Goal: Task Accomplishment & Management: Complete application form

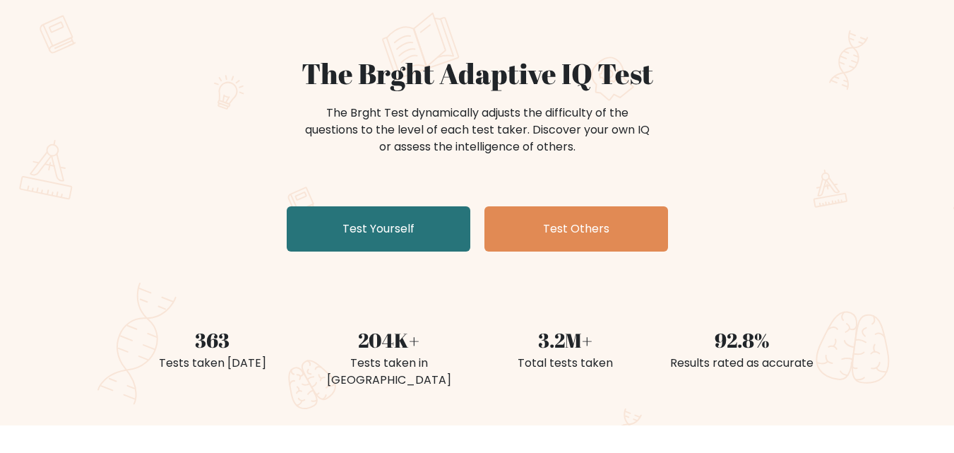
scroll to position [93, 0]
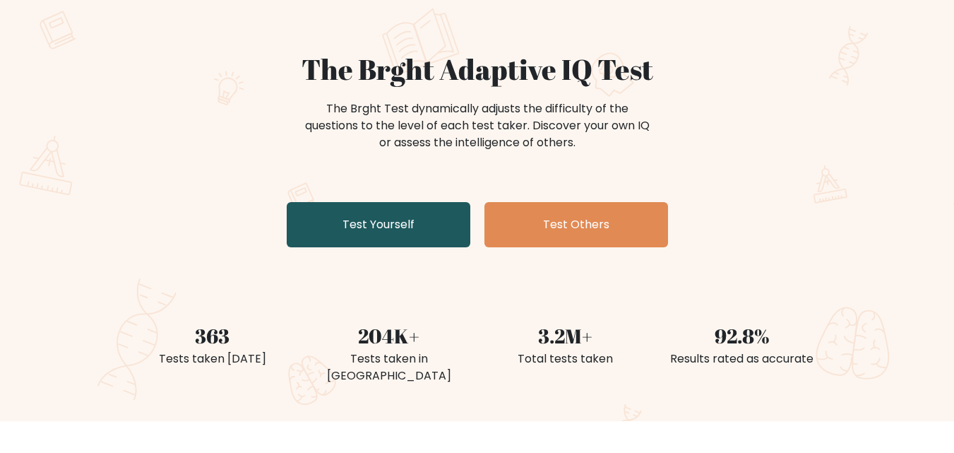
click at [353, 228] on link "Test Yourself" at bounding box center [379, 224] width 184 height 45
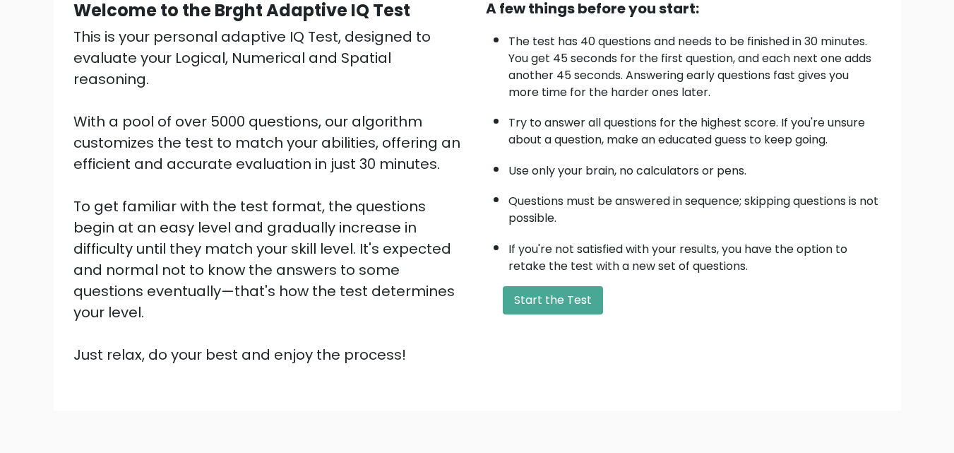
scroll to position [160, 0]
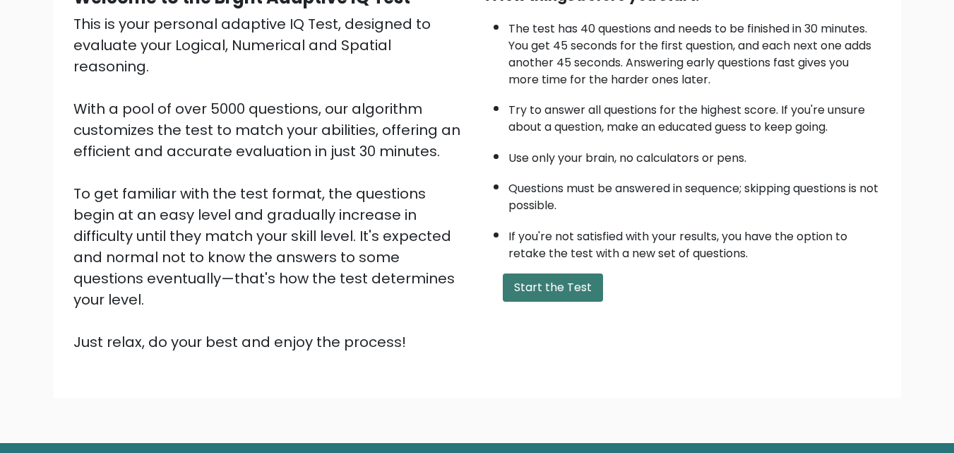
click at [559, 285] on button "Start the Test" at bounding box center [553, 287] width 100 height 28
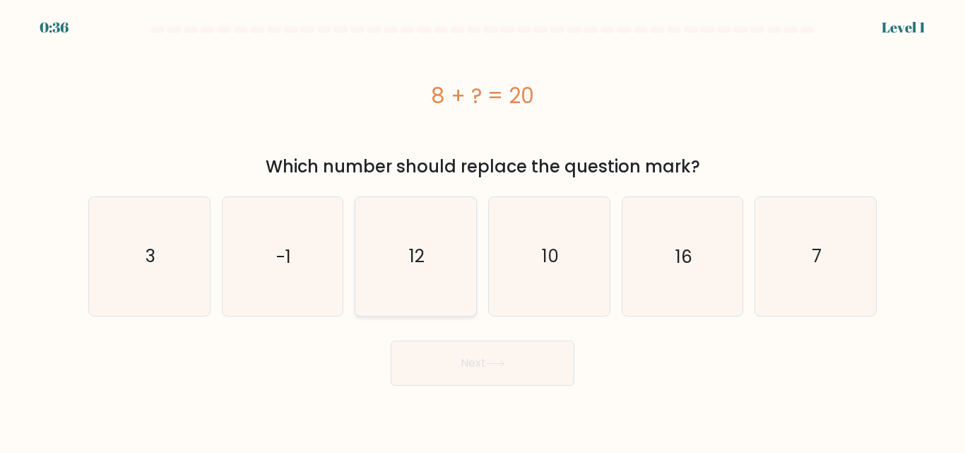
click at [402, 300] on icon "12" at bounding box center [416, 256] width 118 height 118
click at [482, 230] on input "c. 12" at bounding box center [482, 229] width 1 height 4
radio input "true"
click at [486, 369] on button "Next" at bounding box center [483, 362] width 184 height 45
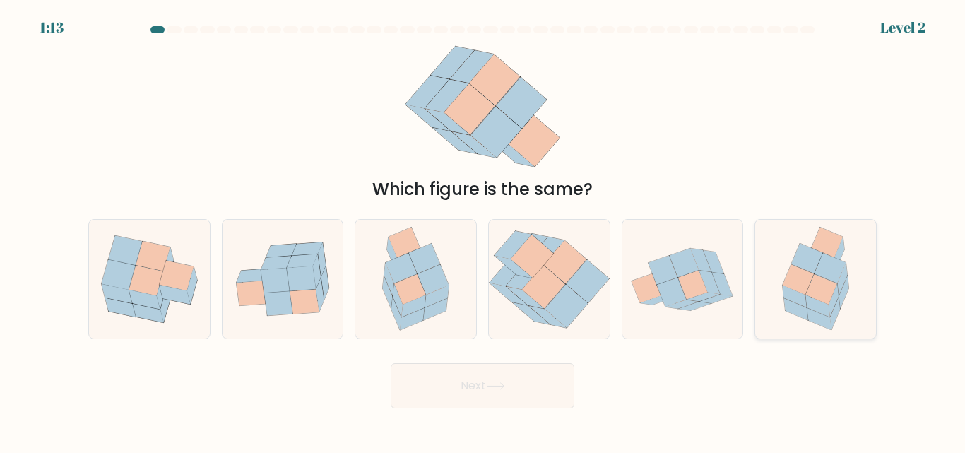
click at [827, 284] on icon at bounding box center [821, 290] width 32 height 30
click at [483, 230] on input "f." at bounding box center [482, 229] width 1 height 4
radio input "true"
click at [497, 394] on button "Next" at bounding box center [483, 385] width 184 height 45
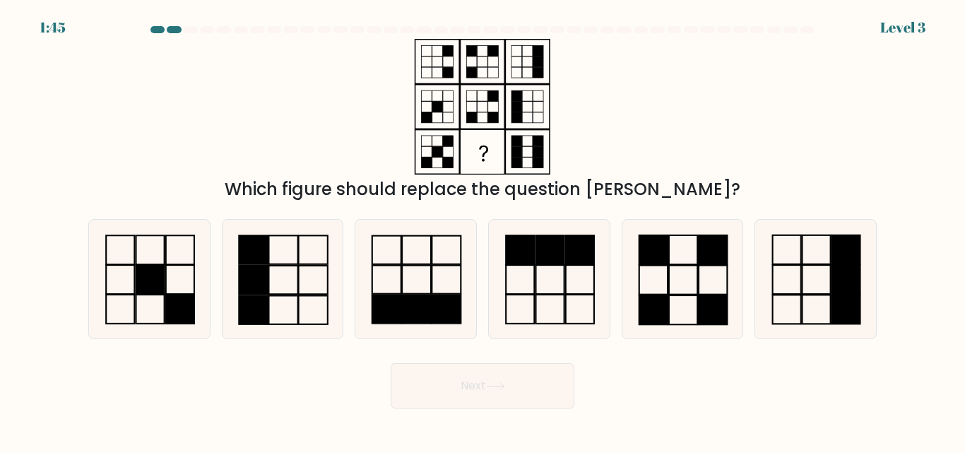
click at [179, 357] on div "Next" at bounding box center [482, 382] width 805 height 52
click at [674, 273] on icon at bounding box center [682, 279] width 118 height 118
click at [483, 230] on input "e." at bounding box center [482, 229] width 1 height 4
radio input "true"
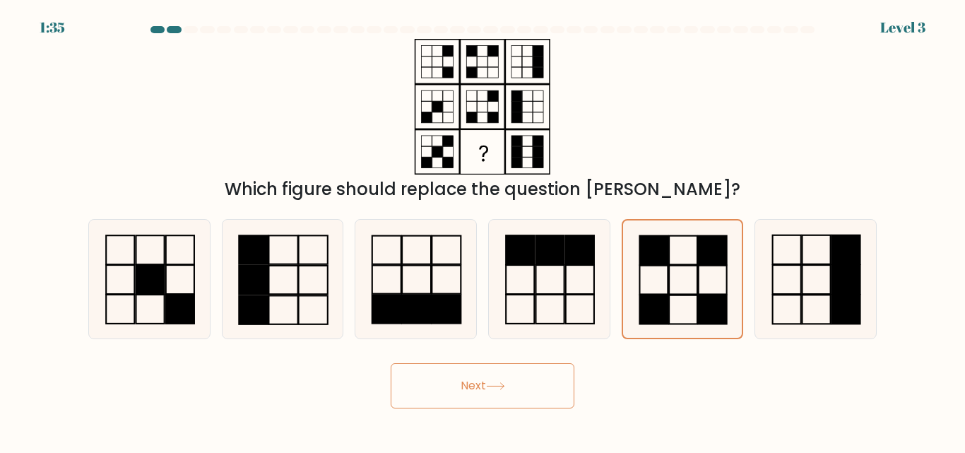
click at [497, 383] on icon at bounding box center [495, 386] width 19 height 8
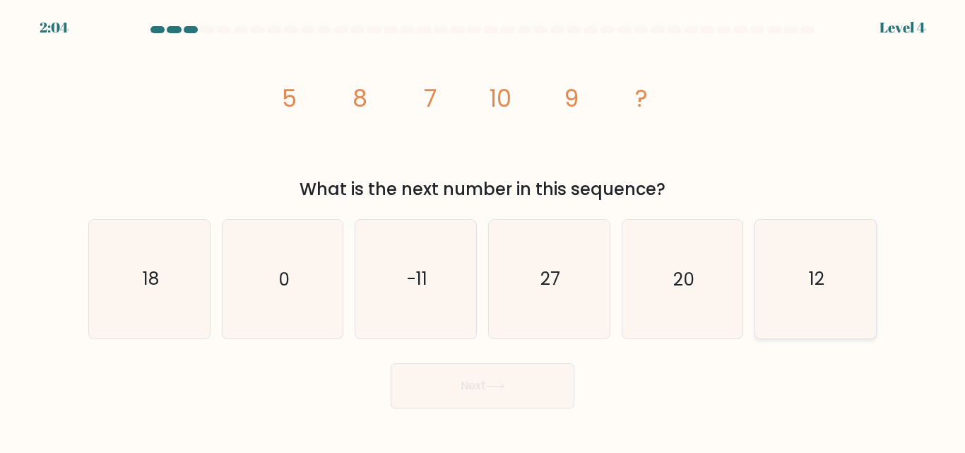
click at [800, 290] on icon "12" at bounding box center [816, 279] width 118 height 118
click at [483, 230] on input "f. 12" at bounding box center [482, 229] width 1 height 4
radio input "true"
click at [501, 402] on button "Next" at bounding box center [483, 385] width 184 height 45
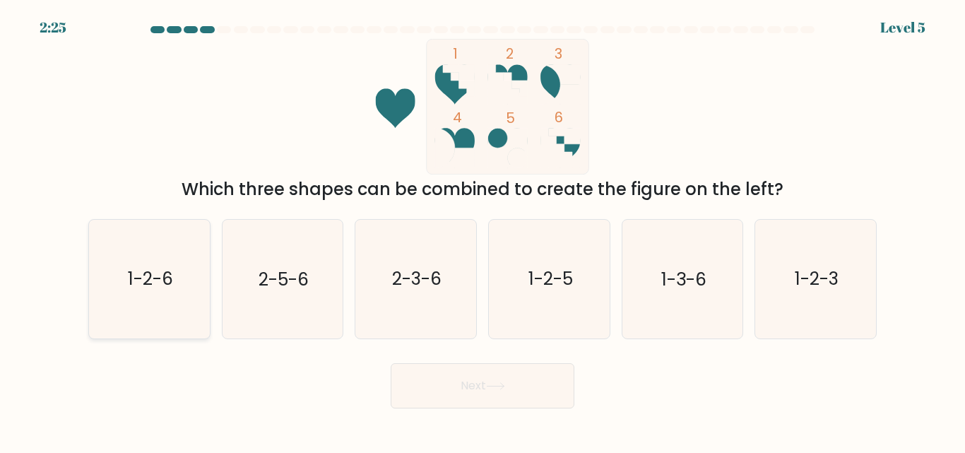
click at [153, 286] on text "1-2-6" at bounding box center [150, 279] width 45 height 25
click at [482, 230] on input "a. 1-2-6" at bounding box center [482, 229] width 1 height 4
radio input "true"
click at [463, 382] on button "Next" at bounding box center [483, 385] width 184 height 45
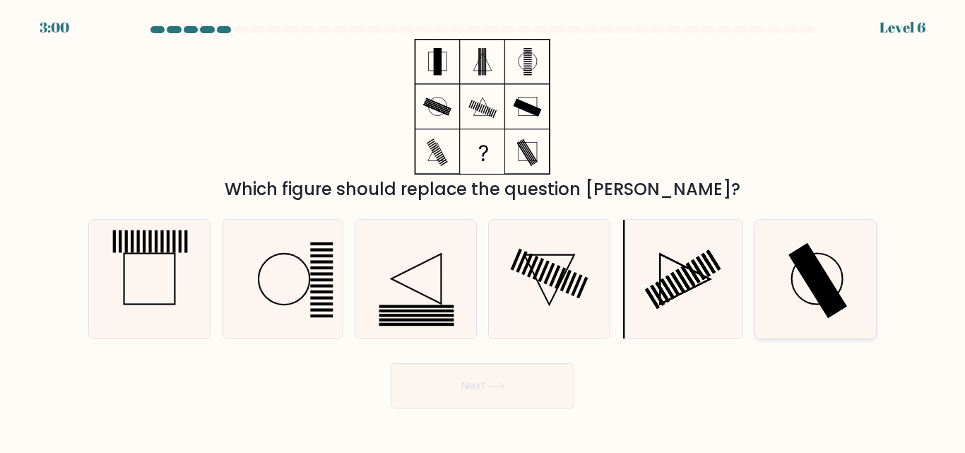
click at [826, 286] on rect at bounding box center [817, 281] width 59 height 76
click at [483, 230] on input "f." at bounding box center [482, 229] width 1 height 4
radio input "true"
click at [523, 384] on button "Next" at bounding box center [483, 385] width 184 height 45
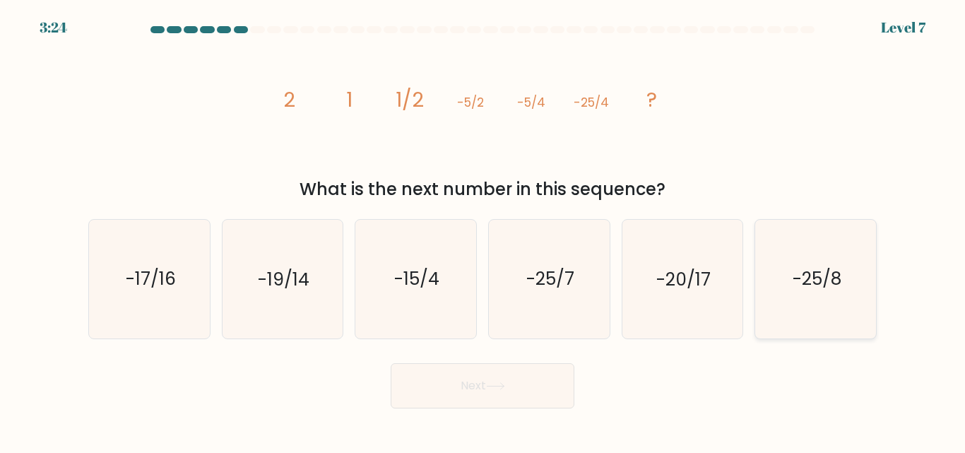
click at [778, 292] on icon "-25/8" at bounding box center [816, 279] width 118 height 118
click at [483, 230] on input "f. -25/8" at bounding box center [482, 229] width 1 height 4
radio input "true"
click at [514, 379] on button "Next" at bounding box center [483, 385] width 184 height 45
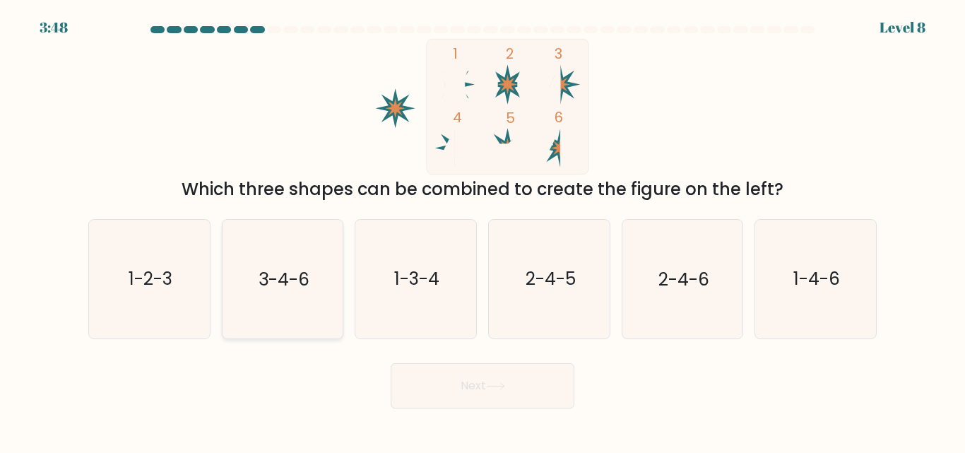
click at [254, 307] on icon "3-4-6" at bounding box center [282, 279] width 118 height 118
click at [482, 230] on input "b. 3-4-6" at bounding box center [482, 229] width 1 height 4
radio input "true"
click at [519, 374] on button "Next" at bounding box center [483, 385] width 184 height 45
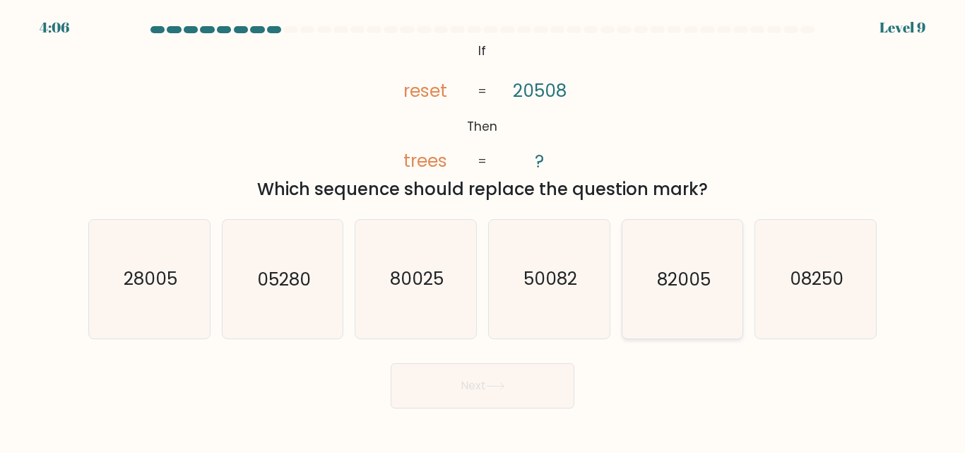
click at [678, 277] on text "82005" at bounding box center [684, 279] width 54 height 25
click at [483, 230] on input "e. 82005" at bounding box center [482, 229] width 1 height 4
radio input "true"
click at [463, 404] on button "Next" at bounding box center [483, 385] width 184 height 45
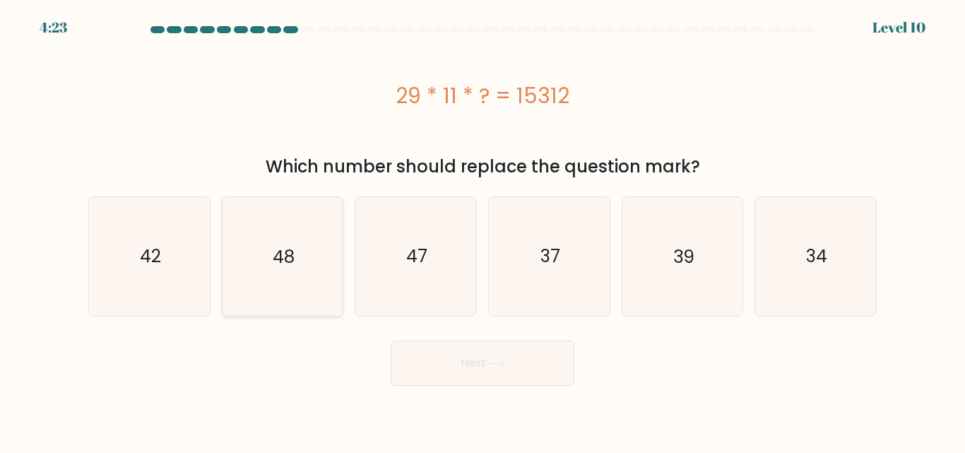
click at [252, 258] on icon "48" at bounding box center [282, 256] width 118 height 118
click at [482, 230] on input "b. 48" at bounding box center [482, 229] width 1 height 4
radio input "true"
click at [470, 375] on button "Next" at bounding box center [483, 362] width 184 height 45
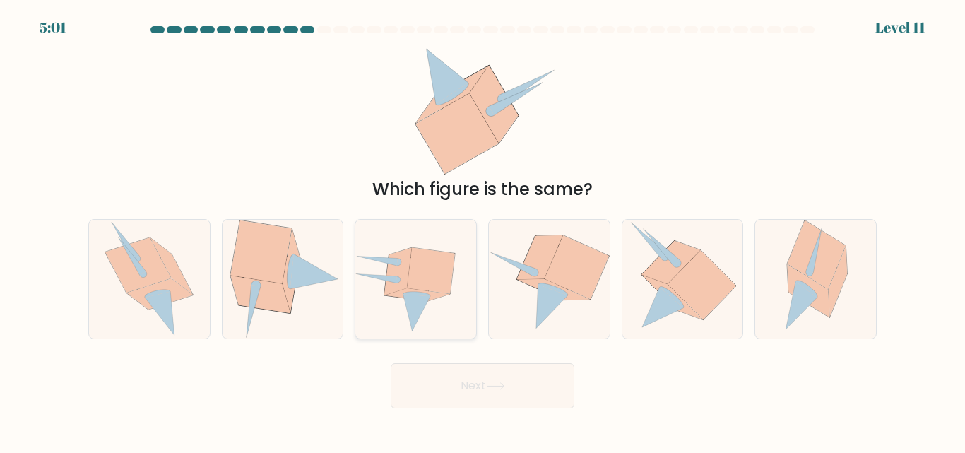
click at [411, 232] on icon at bounding box center [415, 279] width 121 height 105
click at [482, 230] on input "c." at bounding box center [482, 229] width 1 height 4
radio input "true"
click at [673, 276] on icon at bounding box center [671, 262] width 58 height 43
click at [483, 230] on input "e." at bounding box center [482, 229] width 1 height 4
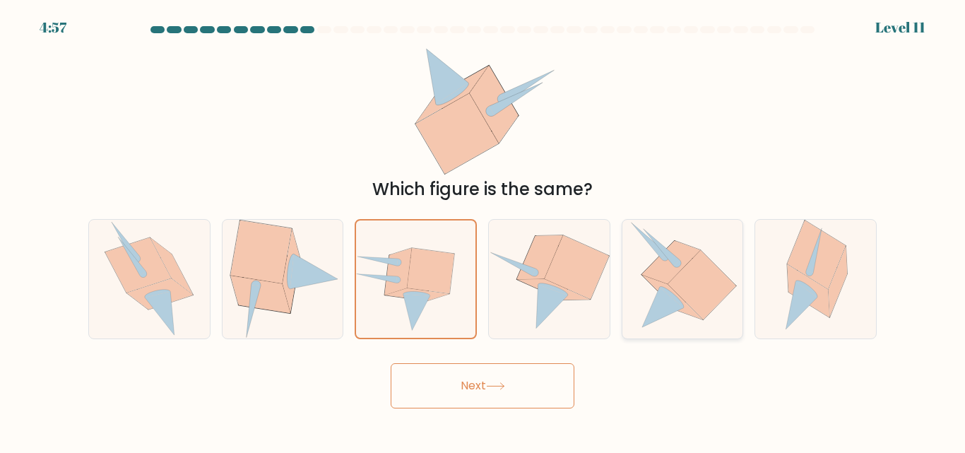
radio input "true"
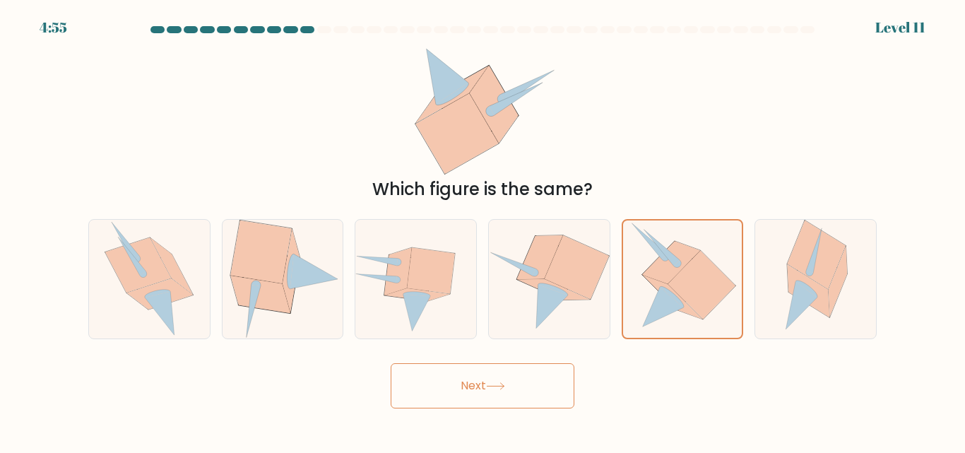
click at [470, 367] on button "Next" at bounding box center [483, 385] width 184 height 45
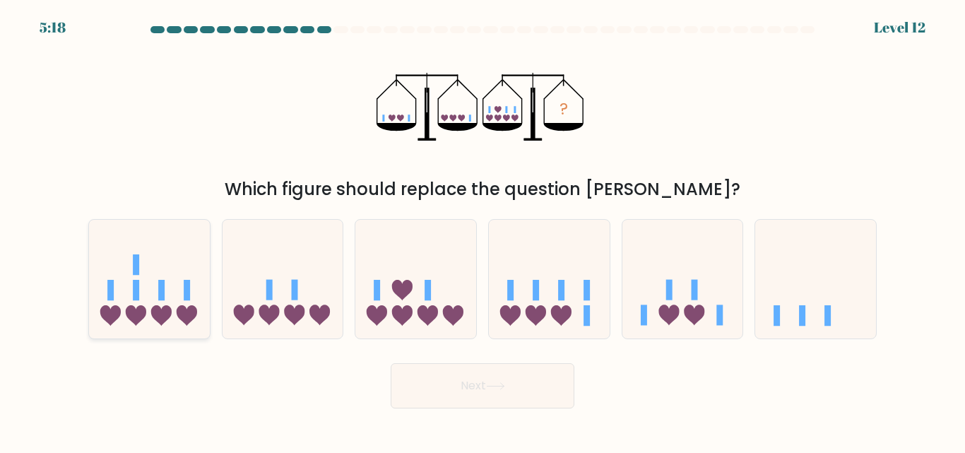
click at [153, 292] on icon at bounding box center [149, 279] width 121 height 100
click at [482, 230] on input "a." at bounding box center [482, 229] width 1 height 4
radio input "true"
click at [463, 374] on button "Next" at bounding box center [483, 385] width 184 height 45
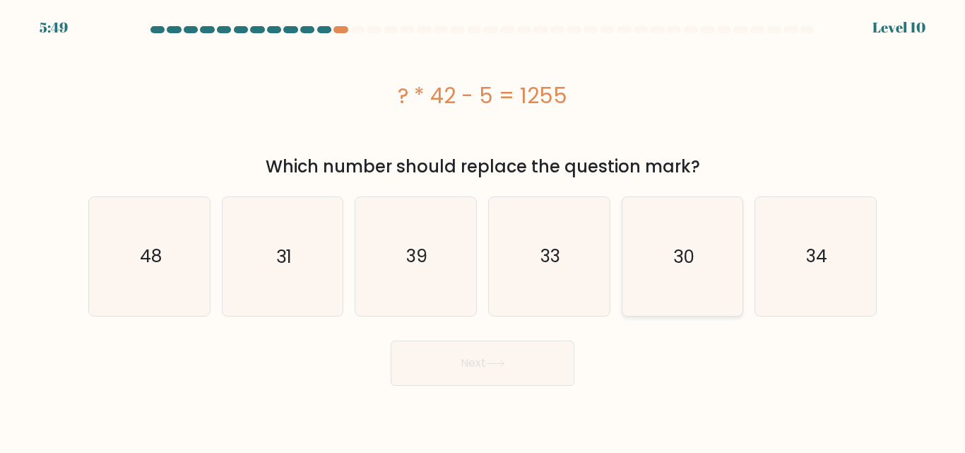
click at [672, 231] on icon "30" at bounding box center [682, 256] width 118 height 118
click at [483, 230] on input "e. 30" at bounding box center [482, 229] width 1 height 4
radio input "true"
click at [494, 355] on button "Next" at bounding box center [483, 362] width 184 height 45
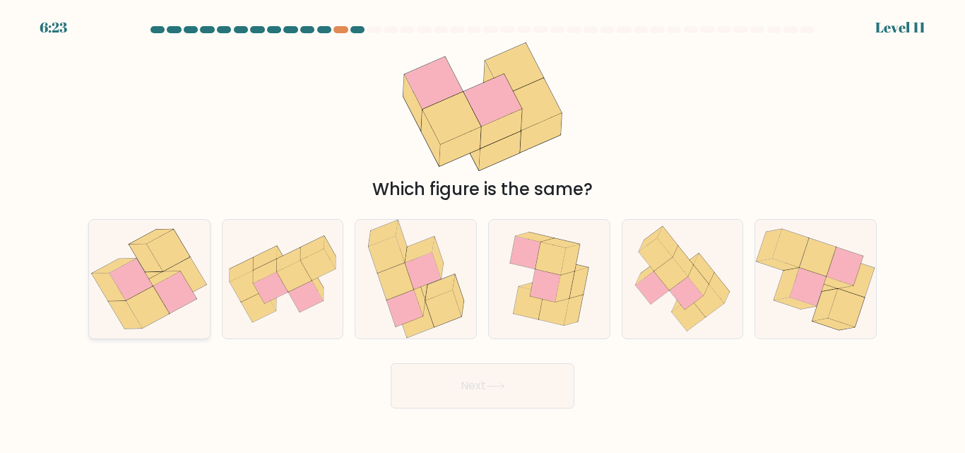
click at [153, 263] on icon at bounding box center [146, 258] width 34 height 28
click at [482, 230] on input "a." at bounding box center [482, 229] width 1 height 4
radio input "true"
click at [510, 400] on button "Next" at bounding box center [483, 385] width 184 height 45
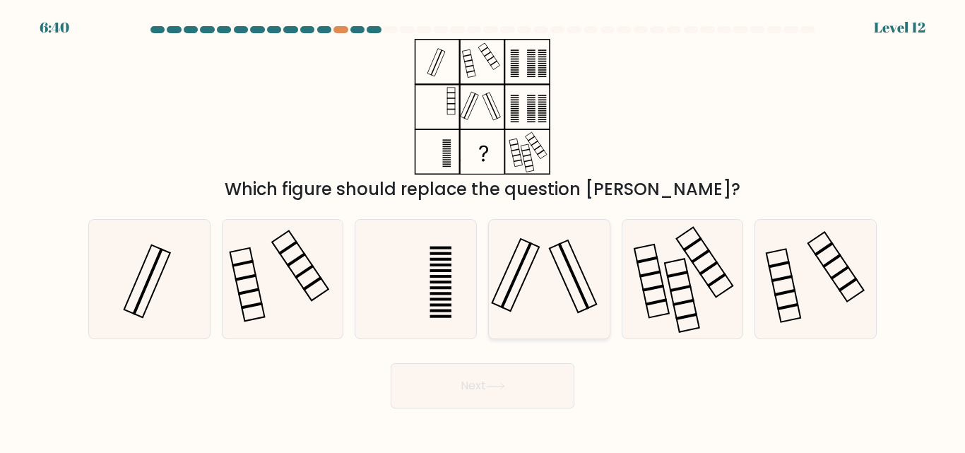
click at [497, 285] on icon at bounding box center [549, 279] width 118 height 118
click at [483, 230] on input "d." at bounding box center [482, 229] width 1 height 4
radio input "true"
click at [527, 378] on button "Next" at bounding box center [483, 385] width 184 height 45
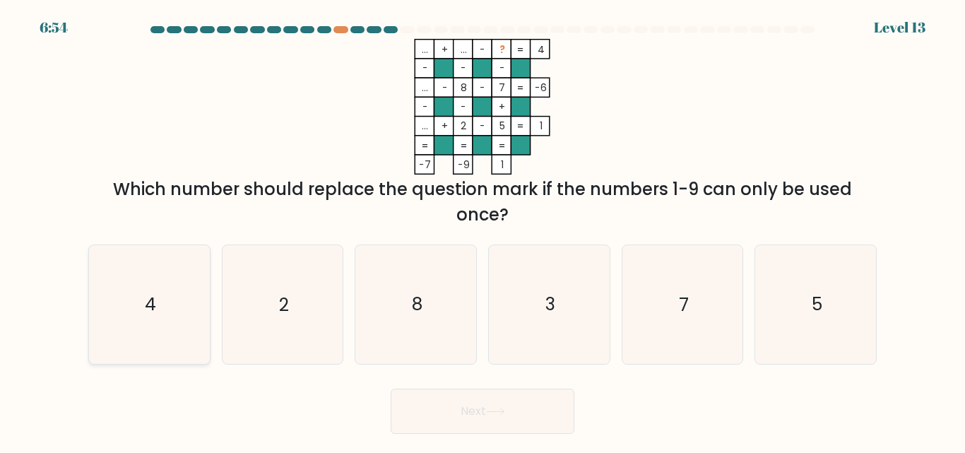
click at [162, 314] on icon "4" at bounding box center [149, 304] width 118 height 118
click at [482, 230] on input "a. 4" at bounding box center [482, 229] width 1 height 4
radio input "true"
click at [533, 423] on button "Next" at bounding box center [483, 411] width 184 height 45
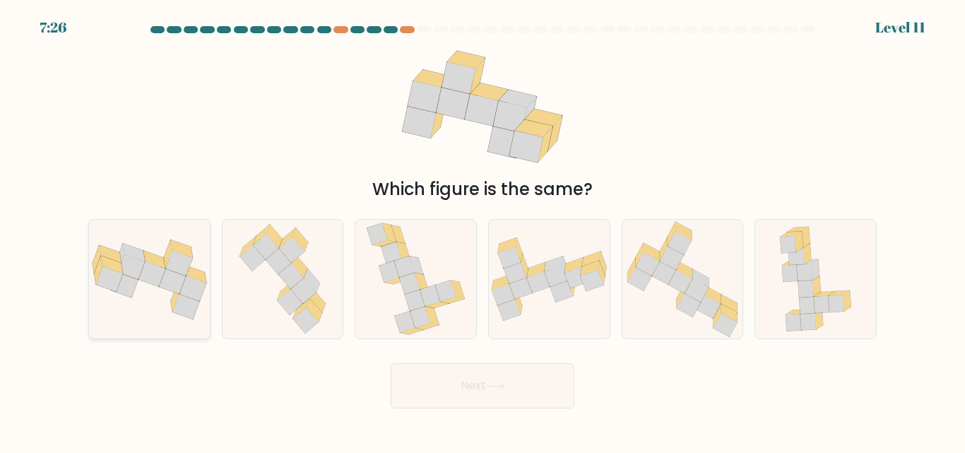
click at [143, 279] on icon at bounding box center [151, 273] width 27 height 25
click at [482, 230] on input "a." at bounding box center [482, 229] width 1 height 4
radio input "true"
click at [492, 372] on button "Next" at bounding box center [483, 385] width 184 height 45
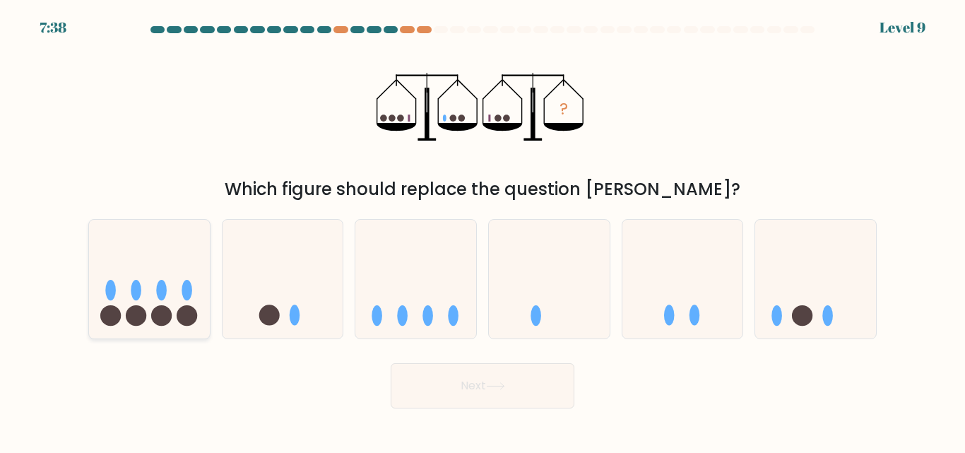
click at [126, 321] on icon at bounding box center [149, 279] width 121 height 100
click at [482, 230] on input "a." at bounding box center [482, 229] width 1 height 4
radio input "true"
click at [476, 386] on button "Next" at bounding box center [483, 385] width 184 height 45
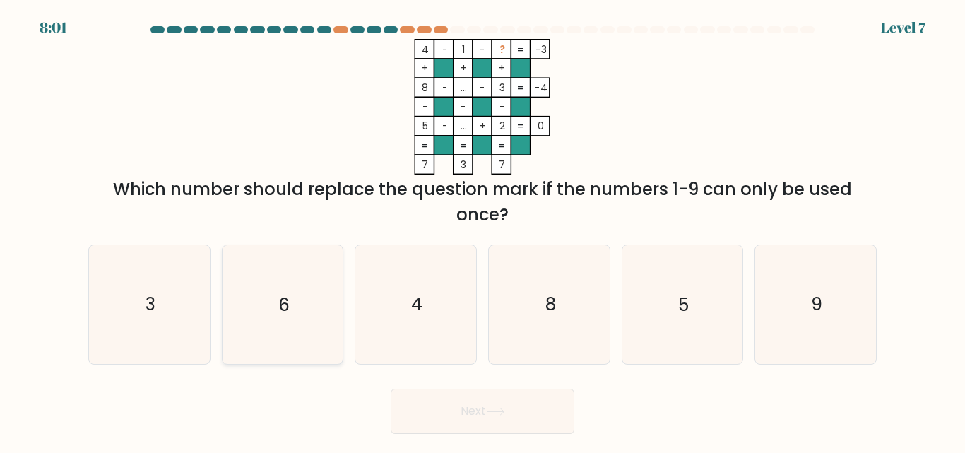
click at [330, 331] on icon "6" at bounding box center [282, 304] width 118 height 118
click at [482, 230] on input "b. 6" at bounding box center [482, 229] width 1 height 4
radio input "true"
click at [512, 415] on button "Next" at bounding box center [483, 411] width 184 height 45
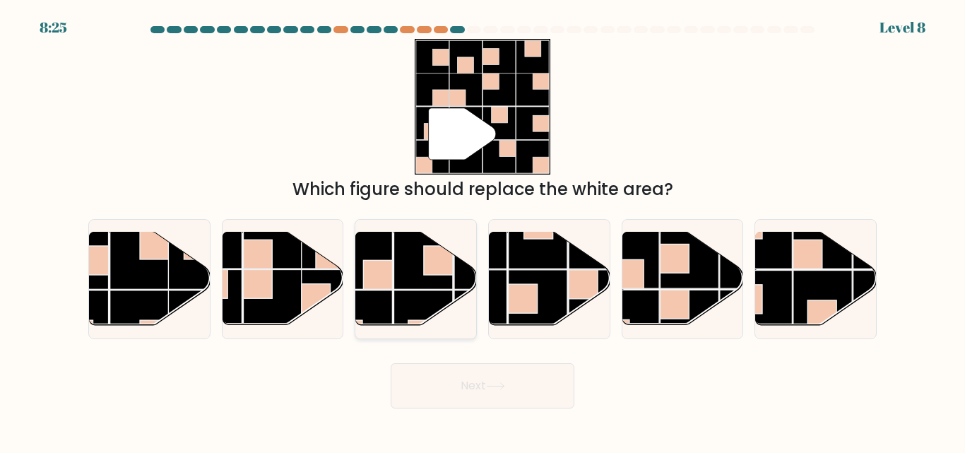
click at [384, 277] on rect at bounding box center [378, 275] width 29 height 29
click at [482, 230] on input "c." at bounding box center [482, 229] width 1 height 4
radio input "true"
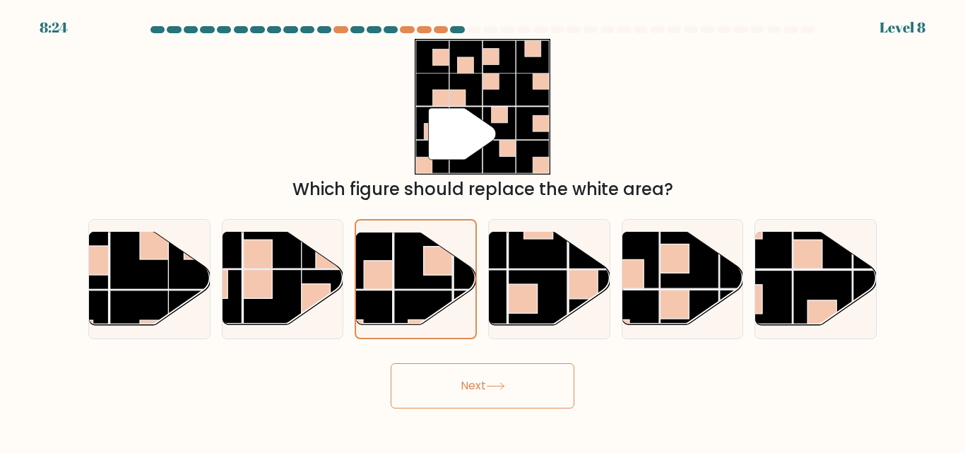
click at [493, 402] on button "Next" at bounding box center [483, 385] width 184 height 45
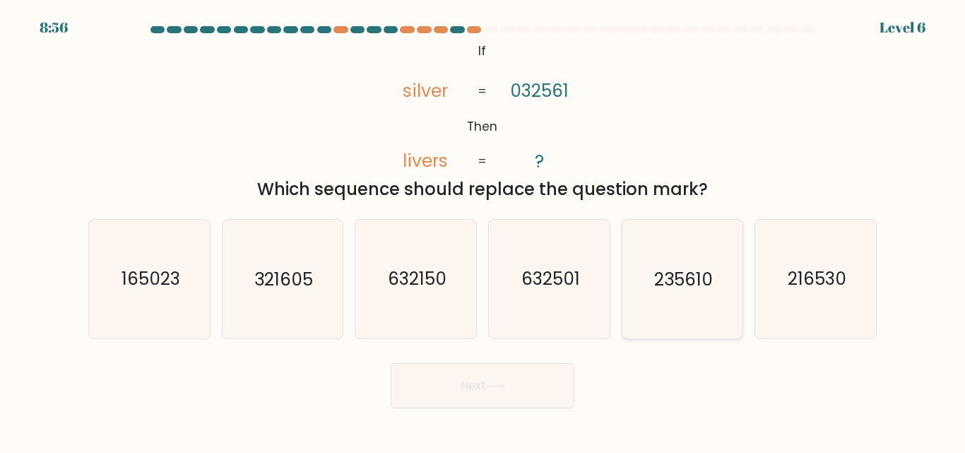
click at [653, 288] on icon "235610" at bounding box center [682, 279] width 118 height 118
click at [483, 230] on input "e. 235610" at bounding box center [482, 229] width 1 height 4
radio input "true"
click at [490, 386] on icon at bounding box center [495, 386] width 19 height 8
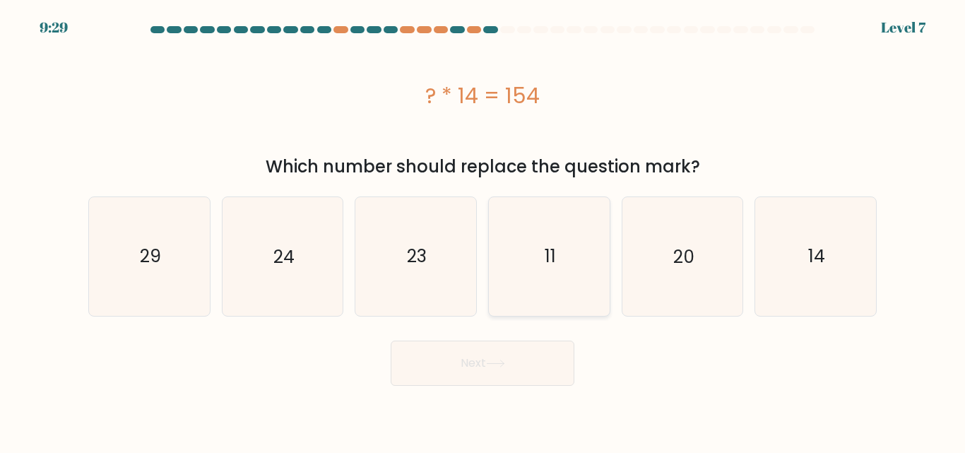
click at [547, 266] on text "11" at bounding box center [550, 256] width 11 height 25
click at [483, 230] on input "d. 11" at bounding box center [482, 229] width 1 height 4
radio input "true"
click at [498, 361] on icon at bounding box center [495, 364] width 19 height 8
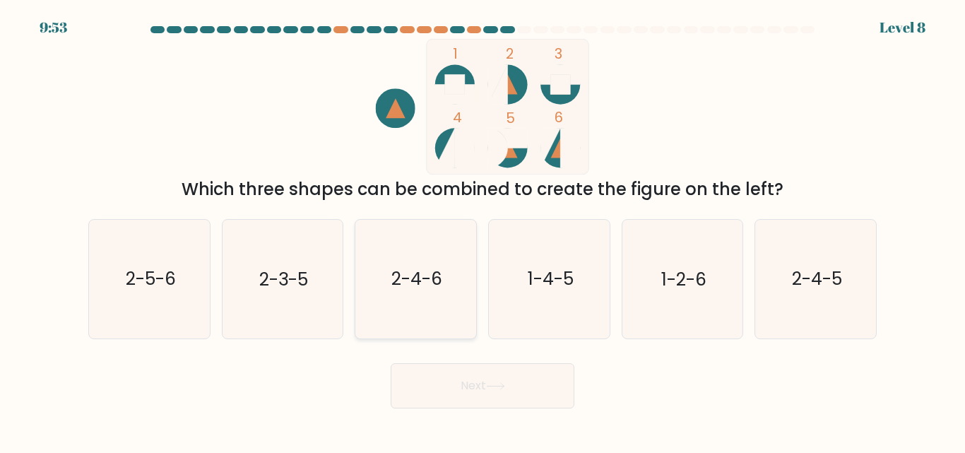
click at [384, 295] on icon "2-4-6" at bounding box center [416, 279] width 118 height 118
click at [482, 230] on input "c. 2-4-6" at bounding box center [482, 229] width 1 height 4
radio input "true"
click at [480, 382] on button "Next" at bounding box center [483, 385] width 184 height 45
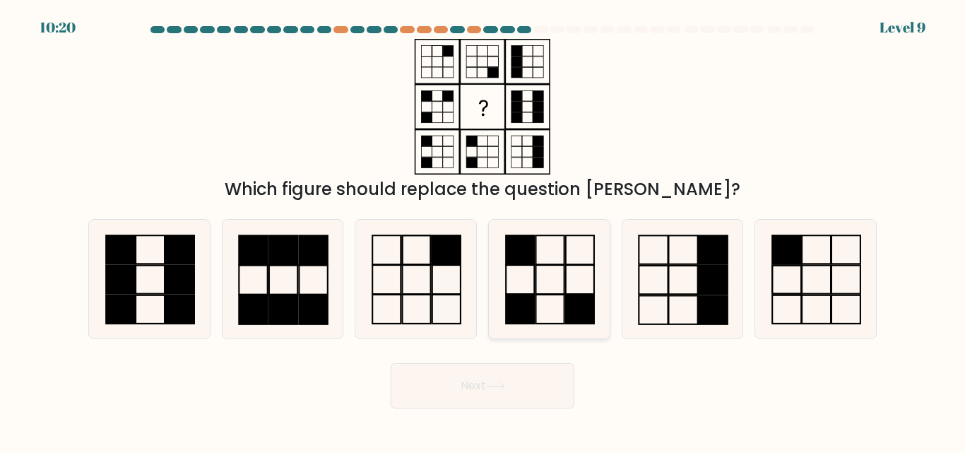
click at [590, 286] on icon at bounding box center [549, 279] width 118 height 118
click at [483, 230] on input "d." at bounding box center [482, 229] width 1 height 4
radio input "true"
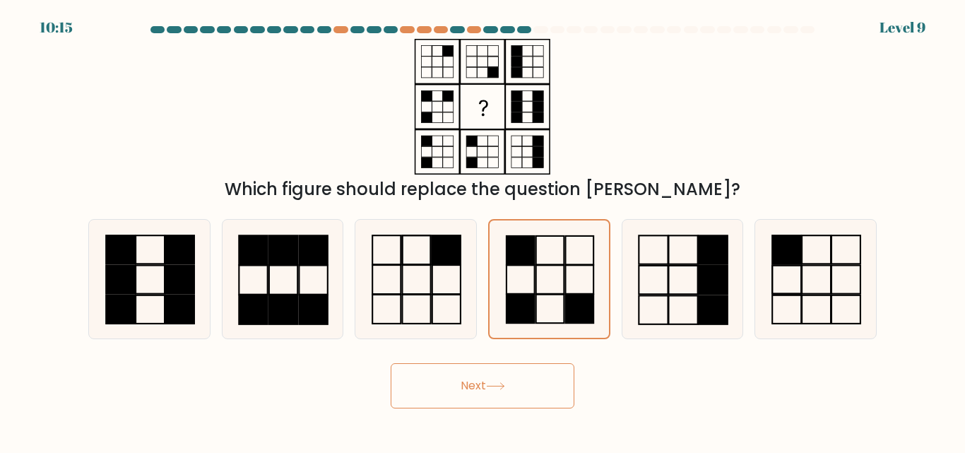
click at [504, 381] on button "Next" at bounding box center [483, 385] width 184 height 45
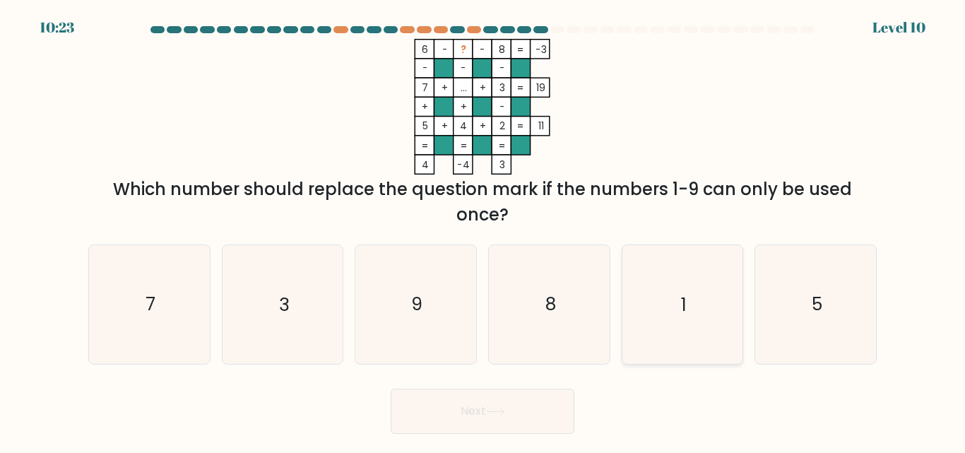
click at [675, 331] on icon "1" at bounding box center [682, 304] width 118 height 118
click at [483, 230] on input "e. 1" at bounding box center [482, 229] width 1 height 4
radio input "true"
click at [494, 405] on button "Next" at bounding box center [483, 411] width 184 height 45
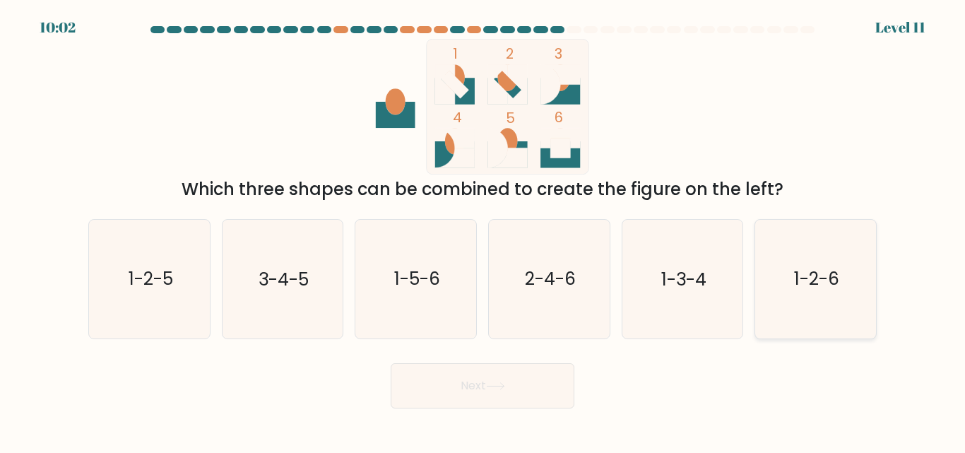
click at [832, 321] on icon "1-2-6" at bounding box center [816, 279] width 118 height 118
click at [483, 230] on input "f. 1-2-6" at bounding box center [482, 229] width 1 height 4
radio input "true"
click at [535, 391] on button "Next" at bounding box center [483, 385] width 184 height 45
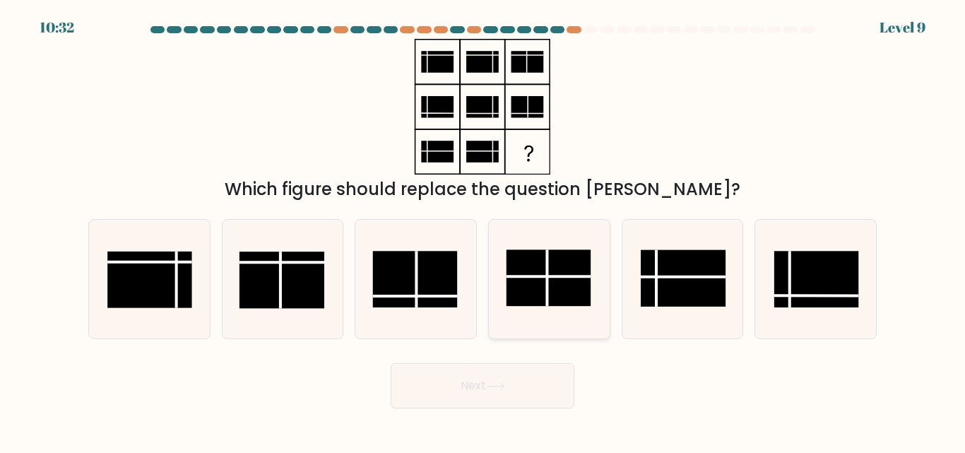
click at [576, 290] on rect at bounding box center [548, 278] width 85 height 57
click at [483, 230] on input "d." at bounding box center [482, 229] width 1 height 4
radio input "true"
click at [514, 382] on button "Next" at bounding box center [483, 385] width 184 height 45
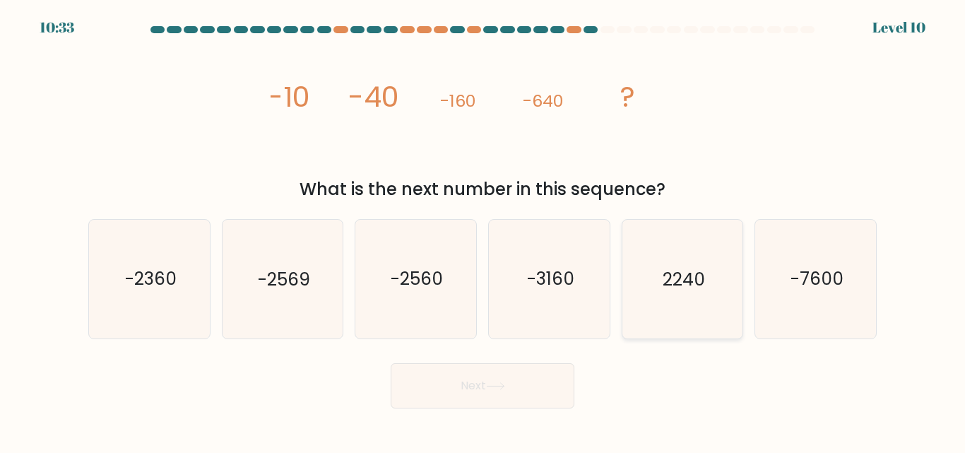
click at [694, 283] on text "2240" at bounding box center [684, 279] width 42 height 25
click at [483, 230] on input "e. 2240" at bounding box center [482, 229] width 1 height 4
radio input "true"
click at [492, 397] on button "Next" at bounding box center [483, 385] width 184 height 45
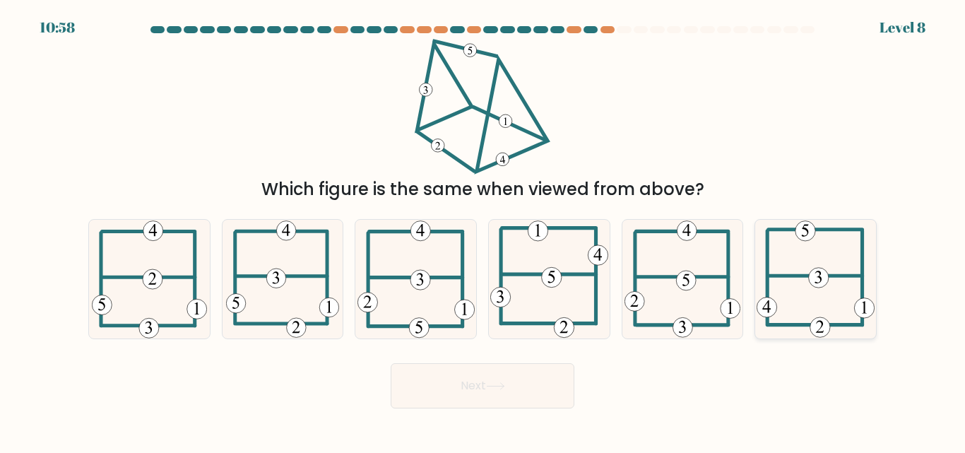
click at [812, 280] on 473 at bounding box center [819, 278] width 20 height 20
click at [483, 230] on input "f." at bounding box center [482, 229] width 1 height 4
radio input "true"
click at [488, 400] on button "Next" at bounding box center [483, 385] width 184 height 45
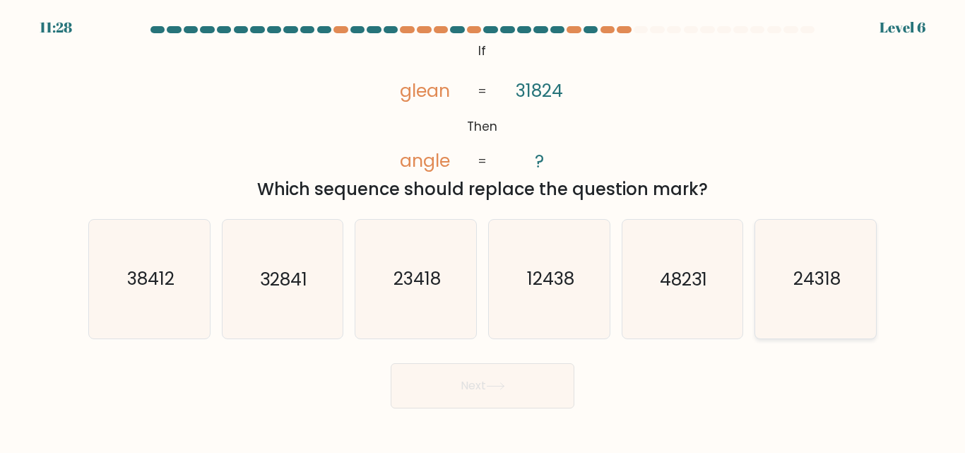
click at [786, 310] on icon "24318" at bounding box center [816, 279] width 118 height 118
click at [483, 230] on input "f. 24318" at bounding box center [482, 229] width 1 height 4
radio input "true"
click at [523, 384] on button "Next" at bounding box center [483, 385] width 184 height 45
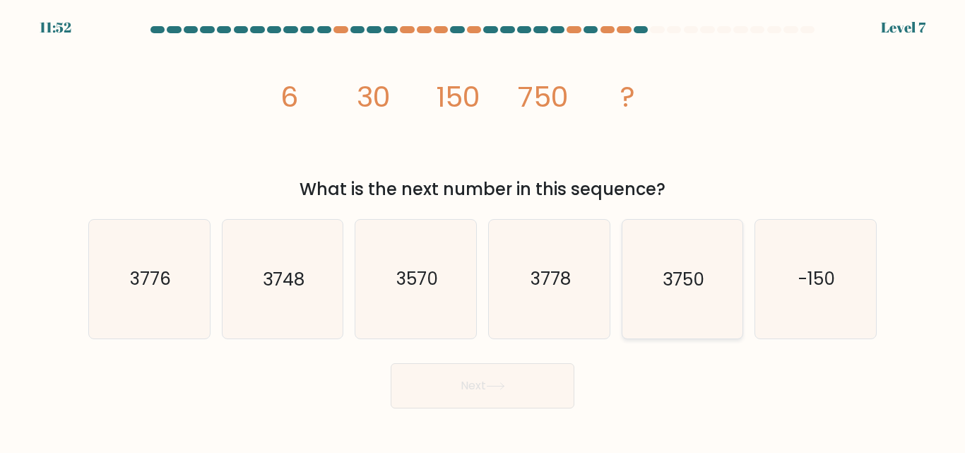
click at [671, 275] on text "3750" at bounding box center [684, 279] width 42 height 25
click at [483, 230] on input "e. 3750" at bounding box center [482, 229] width 1 height 4
radio input "true"
click at [516, 386] on button "Next" at bounding box center [483, 385] width 184 height 45
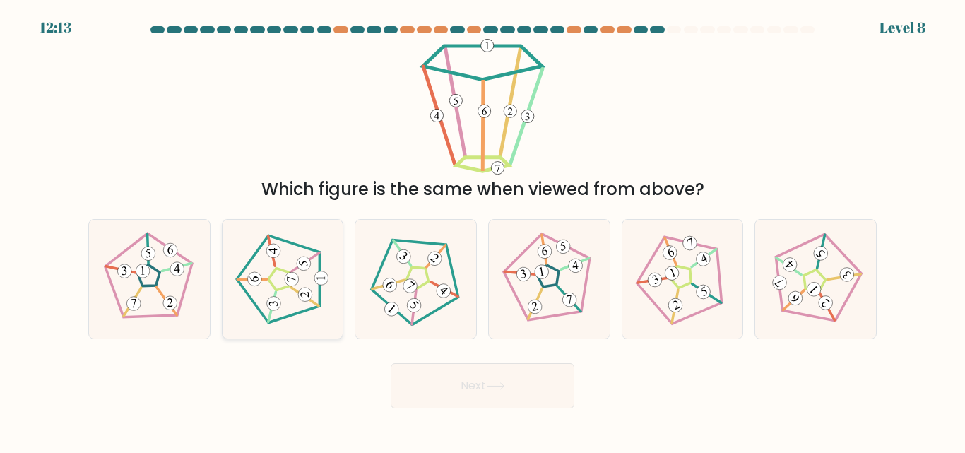
click at [282, 270] on 175 at bounding box center [278, 279] width 21 height 22
click at [482, 230] on input "b." at bounding box center [482, 229] width 1 height 4
radio input "true"
click at [475, 384] on button "Next" at bounding box center [483, 385] width 184 height 45
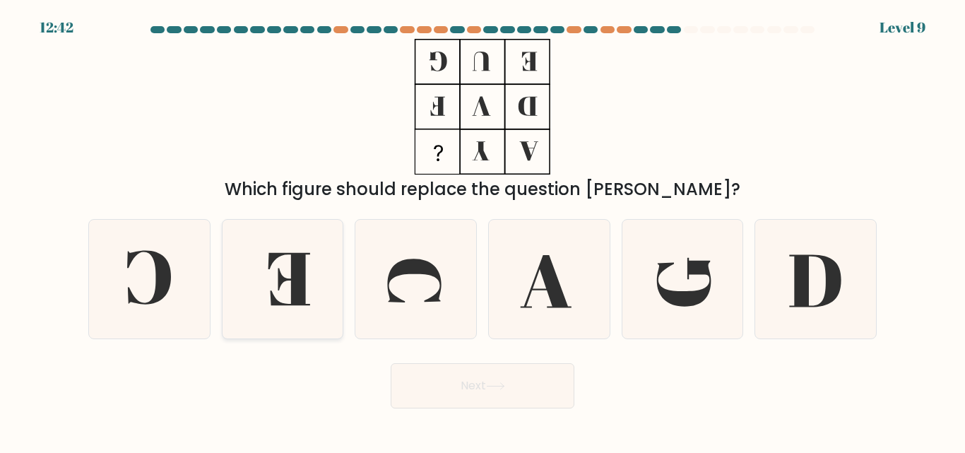
click at [275, 288] on icon at bounding box center [282, 279] width 118 height 118
click at [482, 230] on input "b." at bounding box center [482, 229] width 1 height 4
radio input "true"
click at [498, 386] on icon at bounding box center [495, 386] width 19 height 8
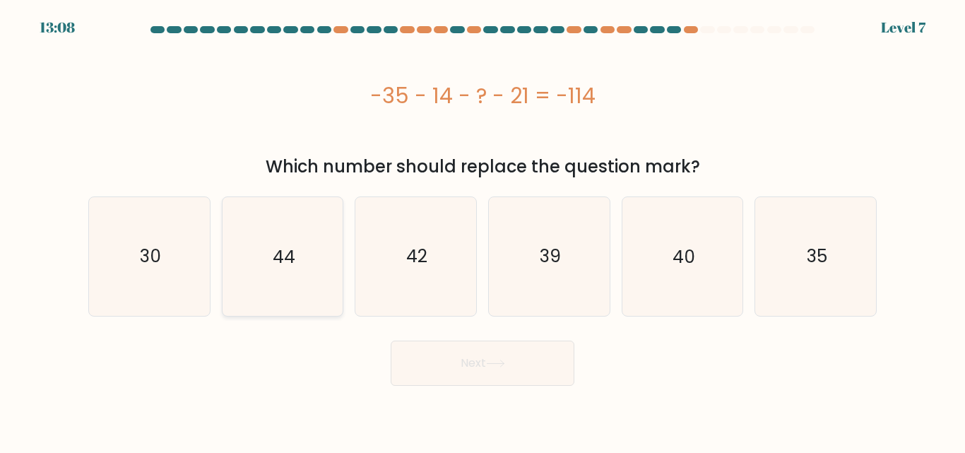
click at [307, 275] on icon "44" at bounding box center [282, 256] width 118 height 118
click at [482, 230] on input "b. 44" at bounding box center [482, 229] width 1 height 4
radio input "true"
click at [472, 384] on button "Next" at bounding box center [483, 362] width 184 height 45
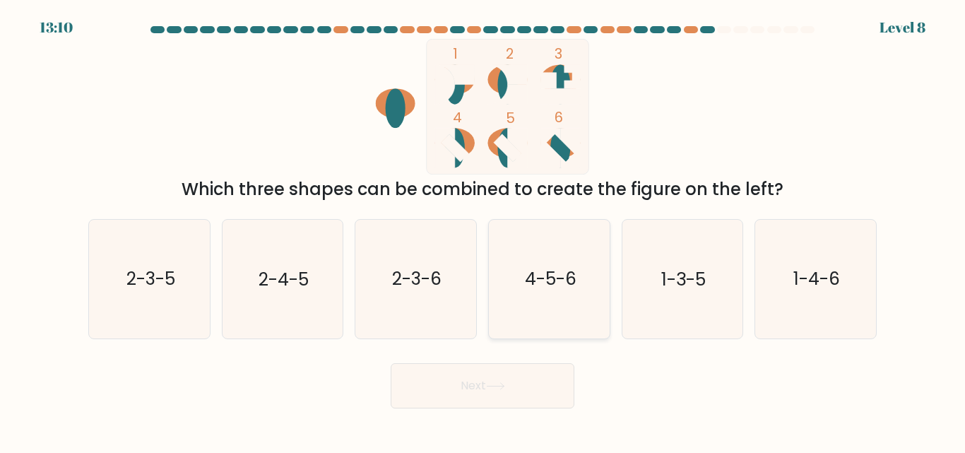
click at [578, 276] on icon "4-5-6" at bounding box center [549, 279] width 118 height 118
click at [483, 230] on input "d. 4-5-6" at bounding box center [482, 229] width 1 height 4
radio input "true"
click at [506, 398] on button "Next" at bounding box center [483, 385] width 184 height 45
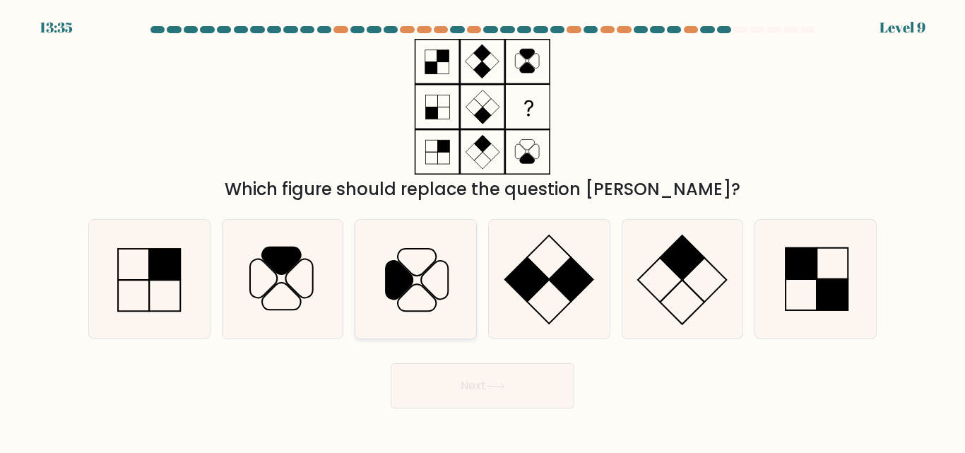
click at [425, 283] on icon at bounding box center [416, 279] width 118 height 118
click at [482, 230] on input "c." at bounding box center [482, 229] width 1 height 4
radio input "true"
click at [523, 395] on button "Next" at bounding box center [483, 385] width 184 height 45
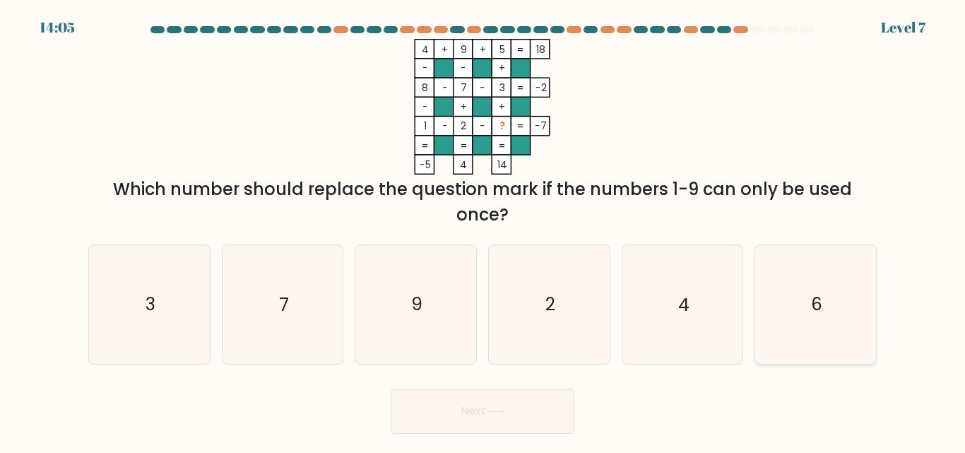
click at [847, 297] on icon "6" at bounding box center [816, 304] width 118 height 118
click at [483, 230] on input "f. 6" at bounding box center [482, 229] width 1 height 4
radio input "true"
click at [510, 415] on button "Next" at bounding box center [483, 411] width 184 height 45
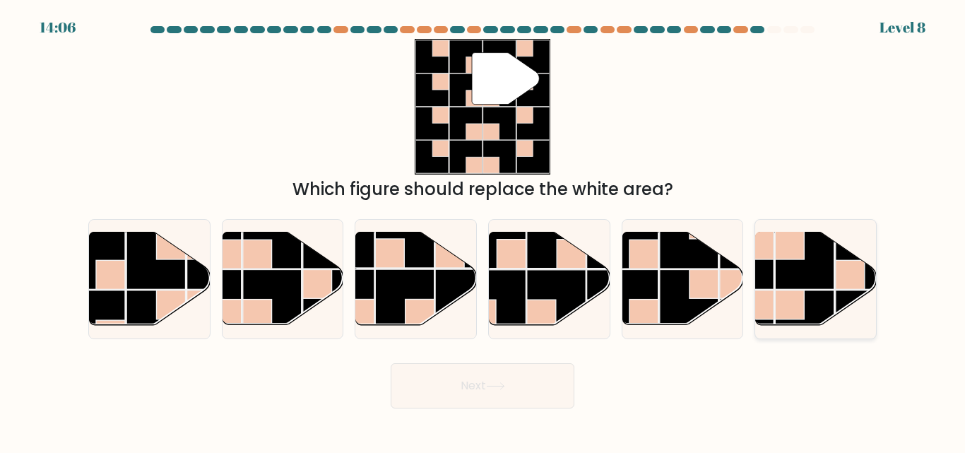
click at [832, 273] on rect at bounding box center [805, 259] width 59 height 59
click at [483, 230] on input "f." at bounding box center [482, 229] width 1 height 4
radio input "true"
click at [521, 384] on button "Next" at bounding box center [483, 385] width 184 height 45
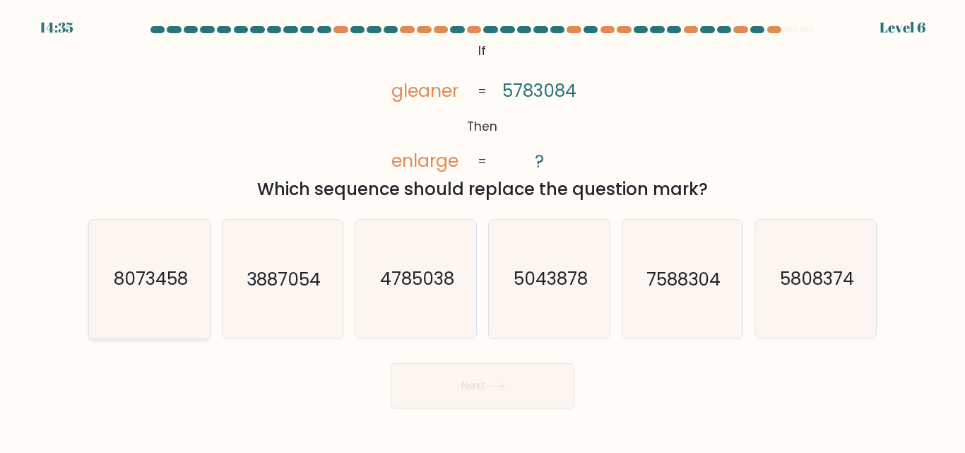
click at [153, 271] on text "8073458" at bounding box center [150, 279] width 74 height 25
click at [482, 230] on input "a. 8073458" at bounding box center [482, 229] width 1 height 4
radio input "true"
click at [470, 378] on button "Next" at bounding box center [483, 385] width 184 height 45
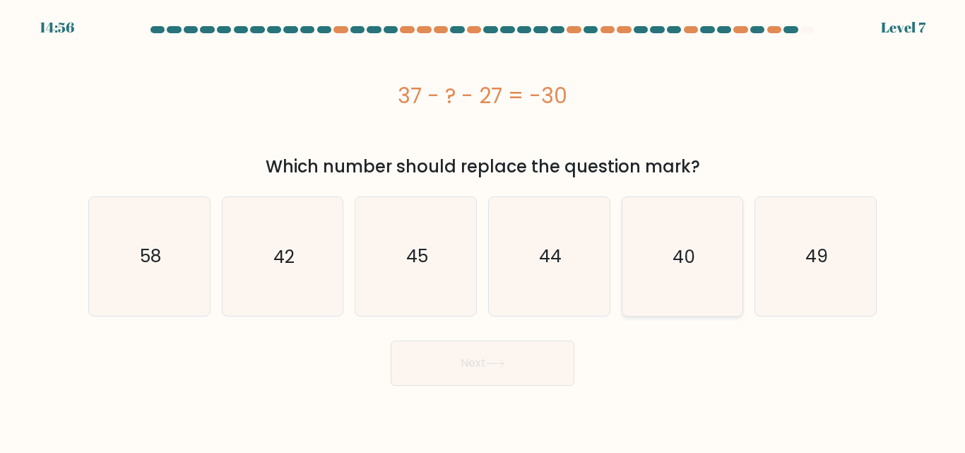
click at [676, 251] on text "40" at bounding box center [683, 256] width 23 height 25
click at [483, 230] on input "e. 40" at bounding box center [482, 229] width 1 height 4
radio input "true"
click at [478, 367] on button "Next" at bounding box center [483, 362] width 184 height 45
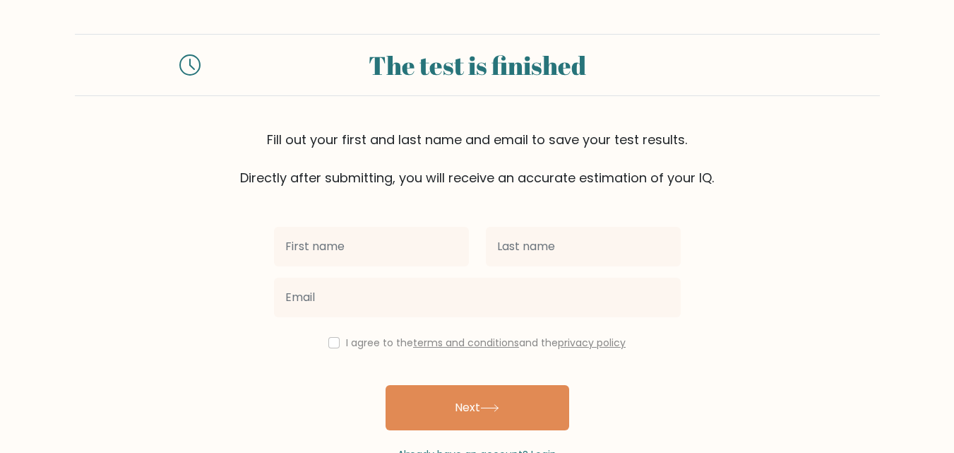
scroll to position [43, 0]
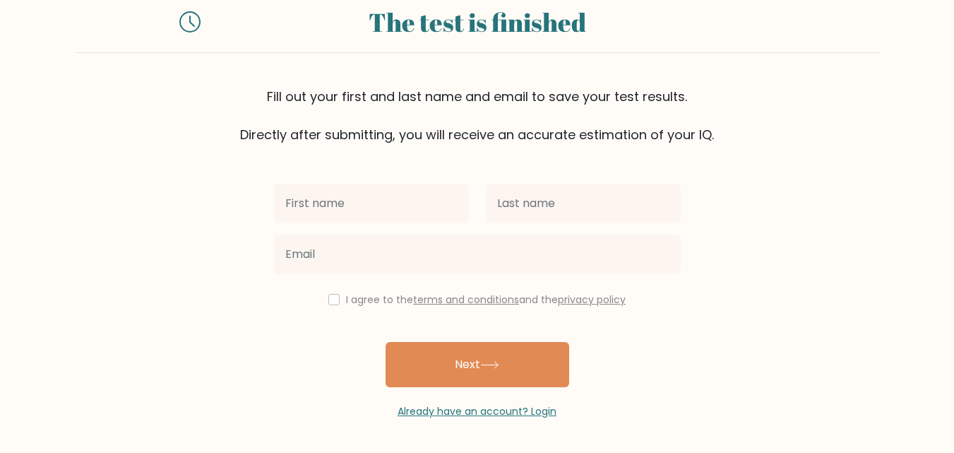
click at [365, 201] on input "text" at bounding box center [371, 204] width 195 height 40
type input "[PERSON_NAME] [PERSON_NAME]"
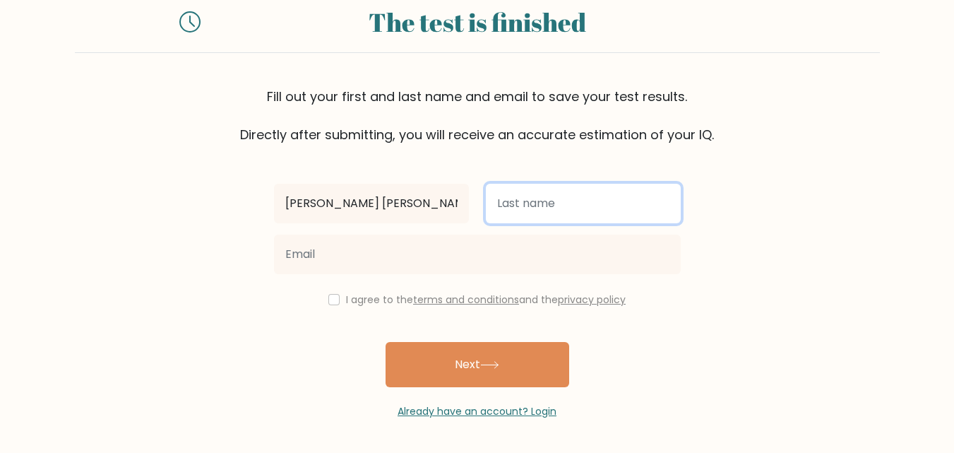
click at [544, 204] on input "text" at bounding box center [583, 204] width 195 height 40
type input "Gahob"
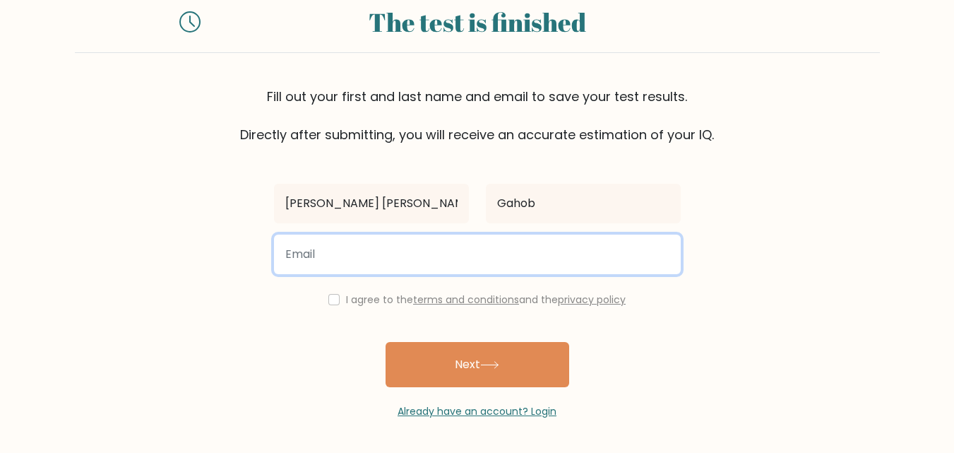
click at [429, 251] on input "email" at bounding box center [477, 255] width 407 height 40
type input "kristinemaegahob@gmail.com"
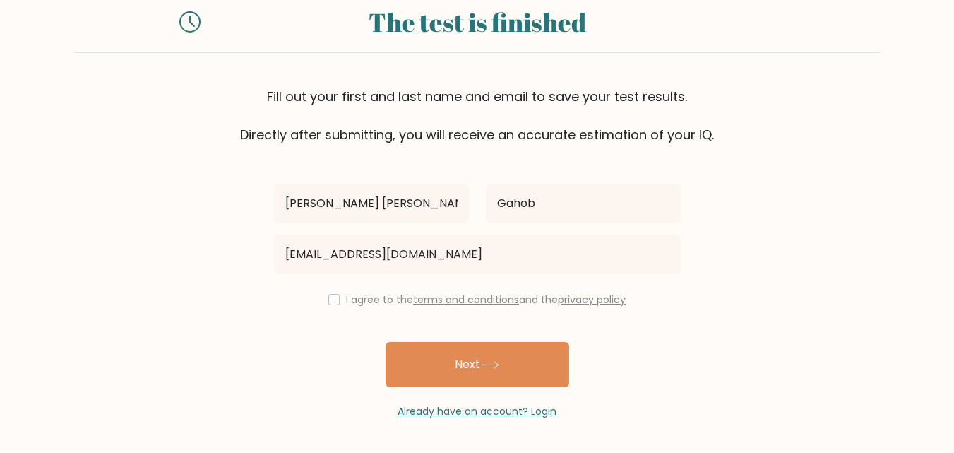
click at [335, 293] on div "I agree to the terms and conditions and the privacy policy" at bounding box center [478, 299] width 424 height 17
click at [333, 300] on input "checkbox" at bounding box center [333, 299] width 11 height 11
checkbox input "true"
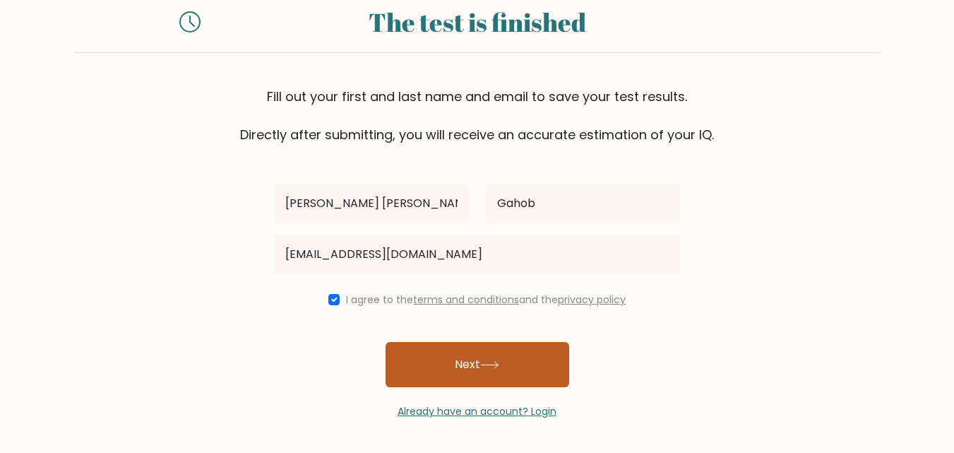
click at [480, 371] on button "Next" at bounding box center [478, 364] width 184 height 45
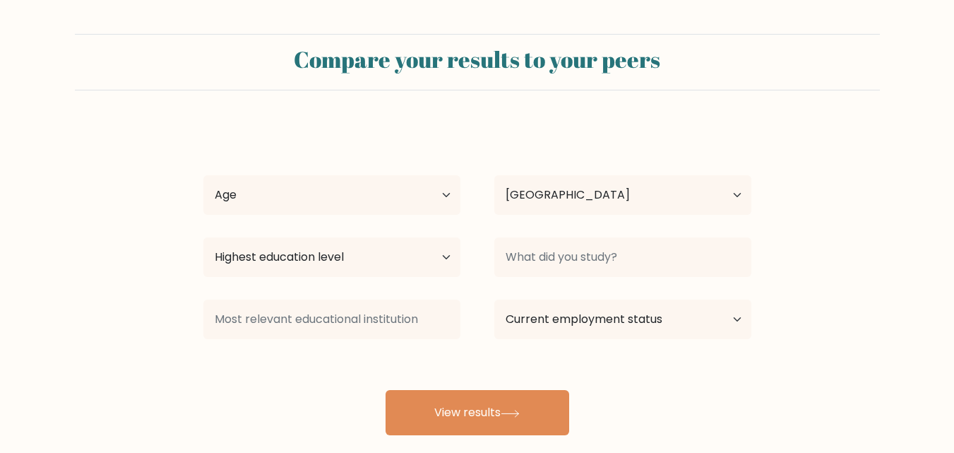
select select "PH"
click at [443, 189] on select "Age Under [DEMOGRAPHIC_DATA] [DEMOGRAPHIC_DATA] [DEMOGRAPHIC_DATA] [DEMOGRAPHIC…" at bounding box center [331, 195] width 257 height 40
select select "25_34"
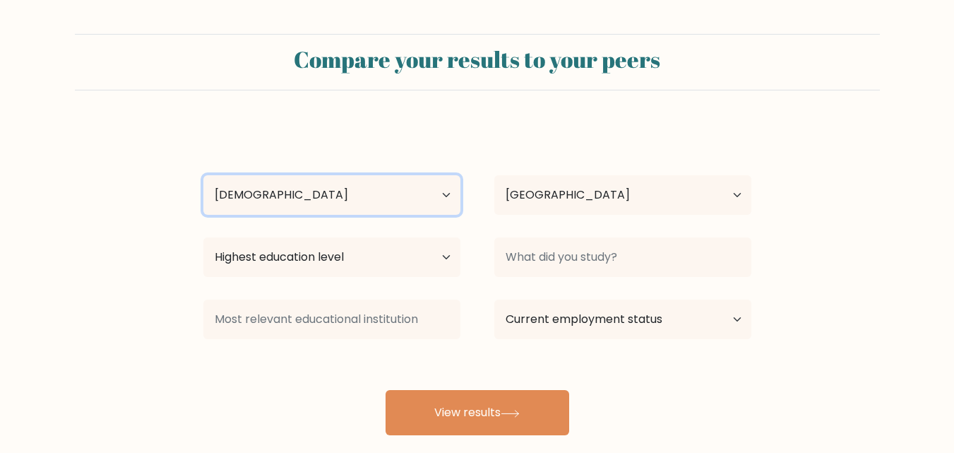
click at [203, 175] on select "Age Under [DEMOGRAPHIC_DATA] [DEMOGRAPHIC_DATA] [DEMOGRAPHIC_DATA] [DEMOGRAPHIC…" at bounding box center [331, 195] width 257 height 40
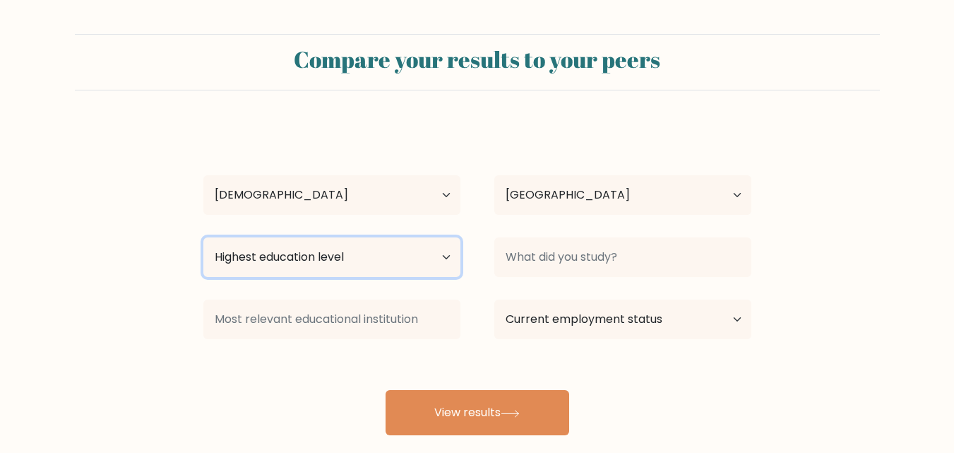
click at [326, 259] on select "Highest education level No schooling Primary Lower Secondary Upper Secondary Oc…" at bounding box center [331, 257] width 257 height 40
select select "upper_secondary"
click at [203, 237] on select "Highest education level No schooling Primary Lower Secondary Upper Secondary Oc…" at bounding box center [331, 257] width 257 height 40
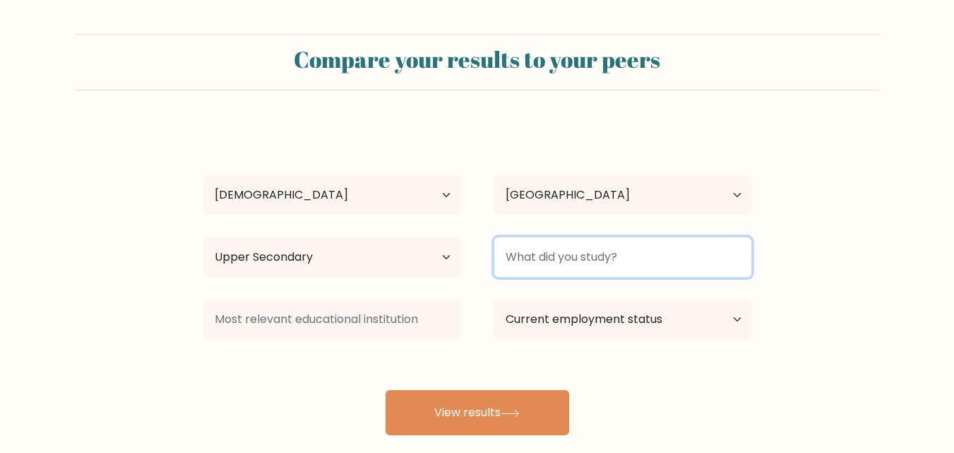
click at [595, 256] on input at bounding box center [622, 257] width 257 height 40
type input "BSED"
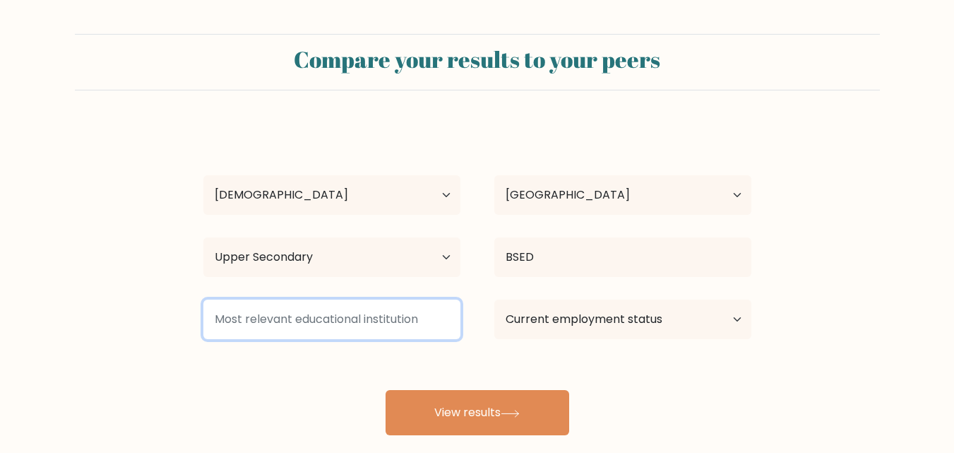
click at [379, 308] on input at bounding box center [331, 320] width 257 height 40
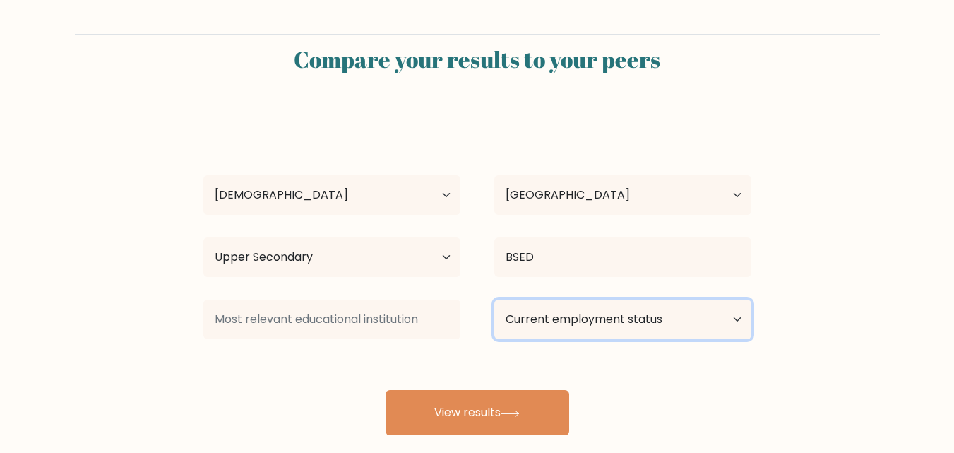
click at [572, 300] on select "Current employment status Employed Student Retired Other / prefer not to answer" at bounding box center [622, 320] width 257 height 40
click at [494, 300] on select "Current employment status Employed Student Retired Other / prefer not to answer" at bounding box center [622, 320] width 257 height 40
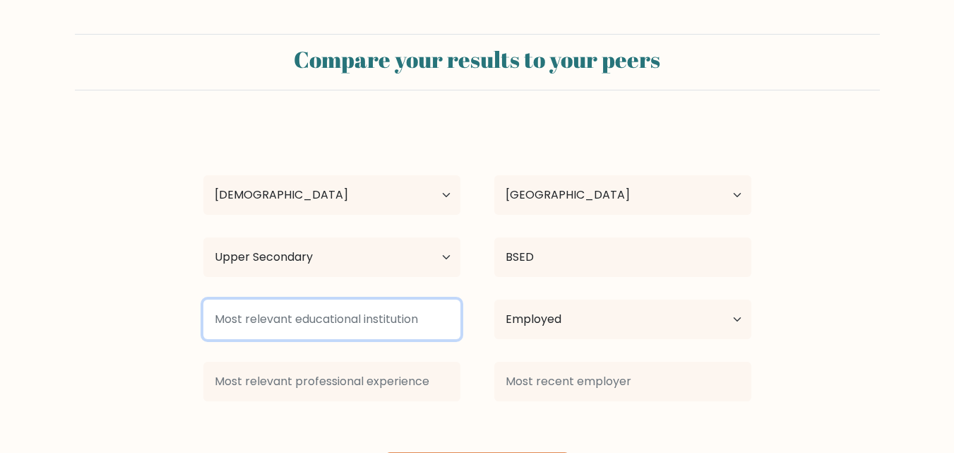
click at [406, 337] on input at bounding box center [331, 320] width 257 height 40
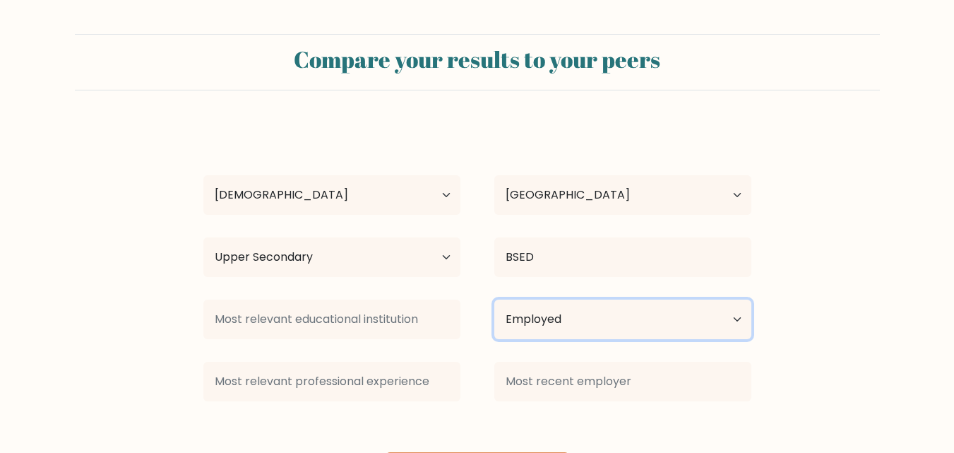
click at [639, 309] on select "Current employment status Employed Student Retired Other / prefer not to answer" at bounding box center [622, 320] width 257 height 40
select select "other"
click at [494, 300] on select "Current employment status Employed Student Retired Other / prefer not to answer" at bounding box center [622, 320] width 257 height 40
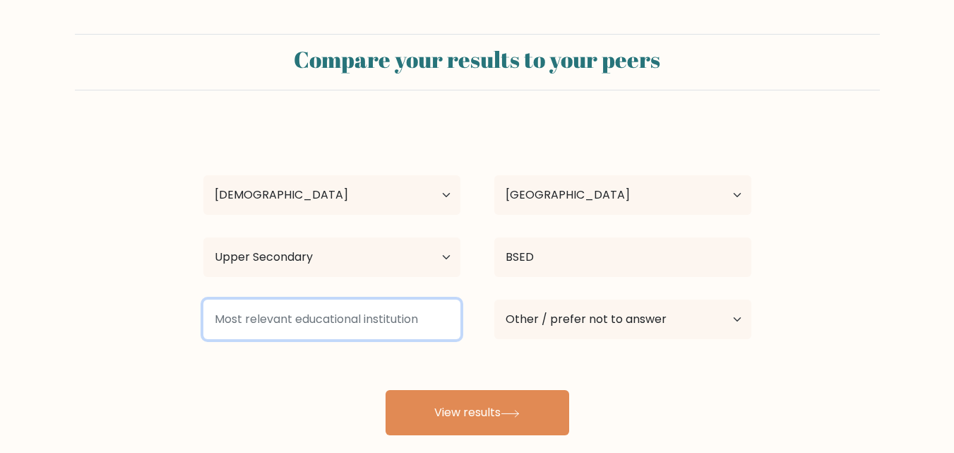
click at [331, 324] on input at bounding box center [331, 320] width 257 height 40
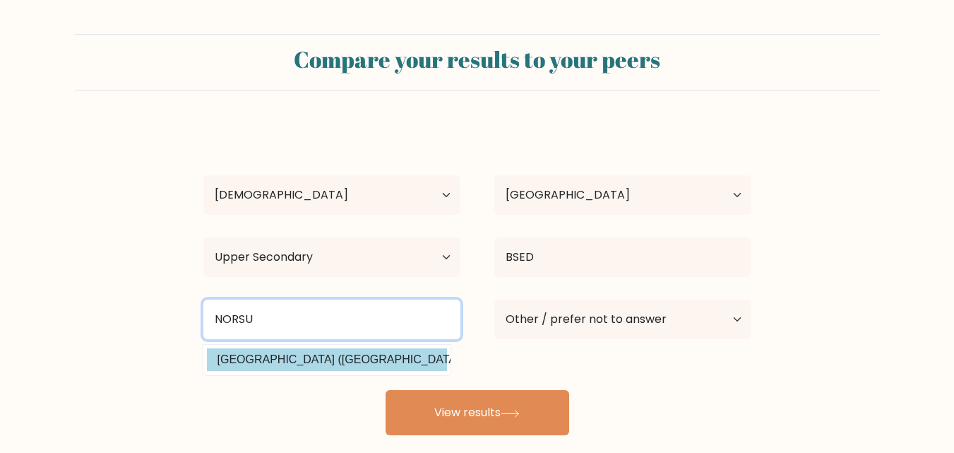
type input "NORSU"
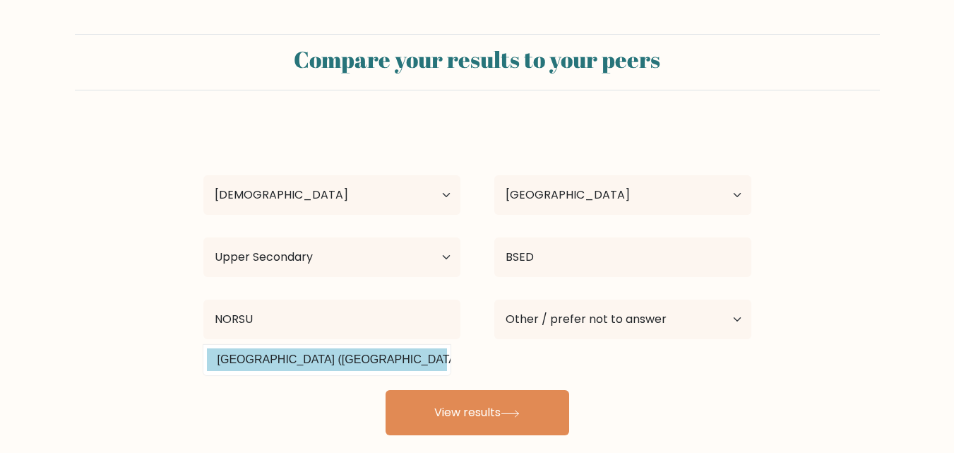
click at [317, 362] on div "Kristine Mae Gahob Age Under 18 years old 18-24 years old 25-34 years old 35-44…" at bounding box center [477, 279] width 565 height 311
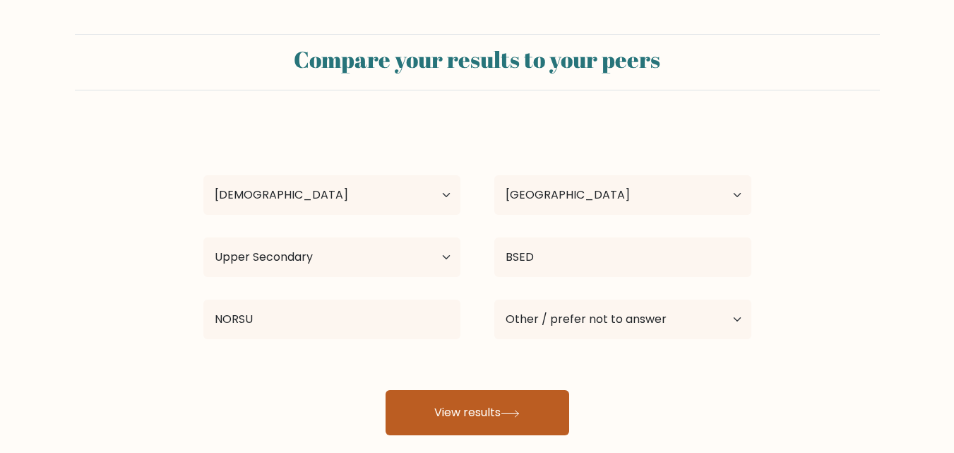
click at [410, 391] on button "View results" at bounding box center [478, 412] width 184 height 45
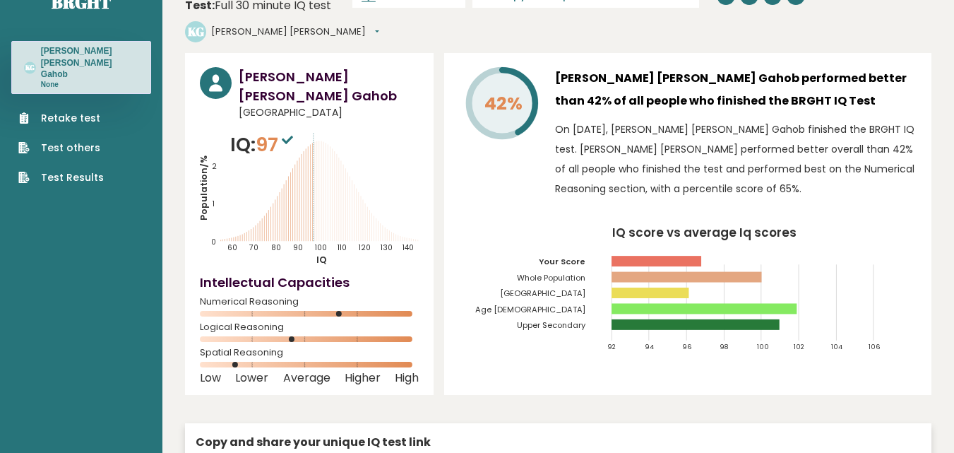
scroll to position [20, 0]
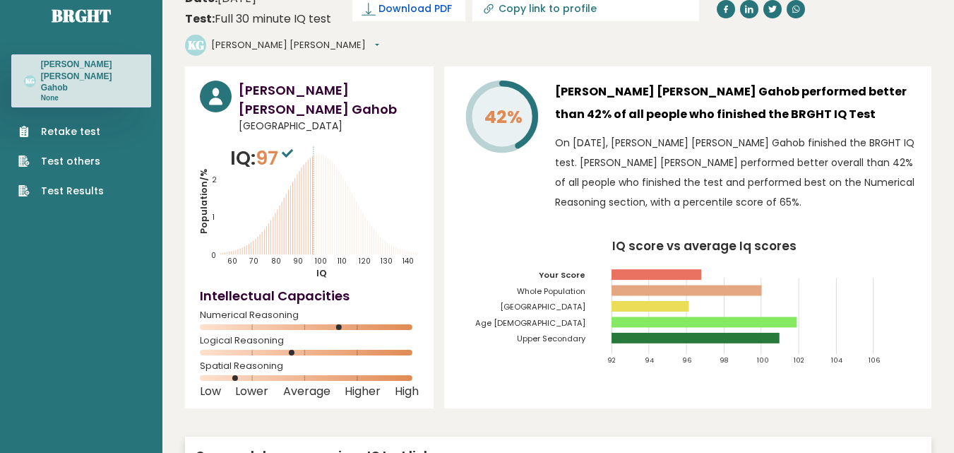
click at [411, 11] on span "Download PDF" at bounding box center [415, 8] width 73 height 15
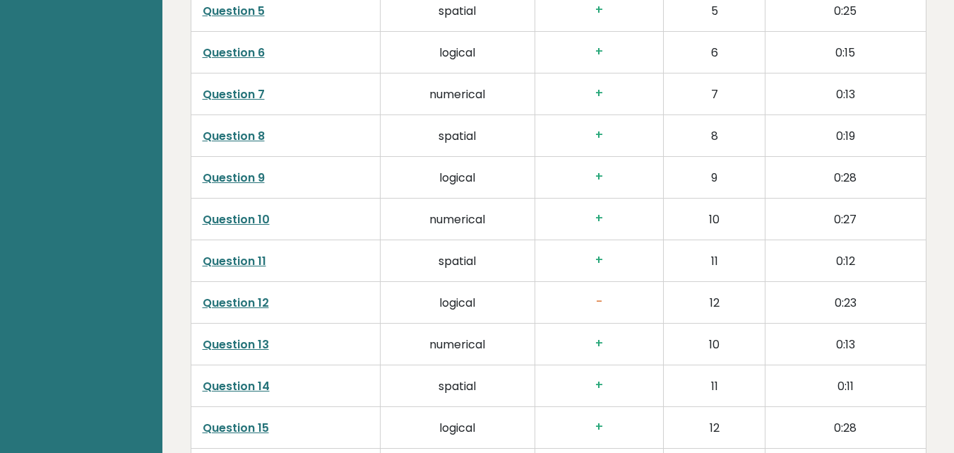
scroll to position [2501, 0]
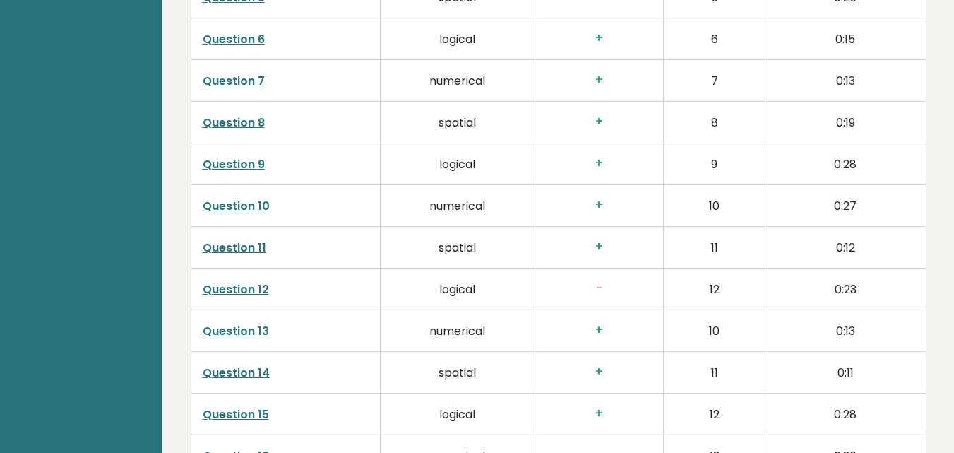
click at [575, 281] on h3 "-" at bounding box center [599, 288] width 105 height 15
click at [605, 281] on h3 "-" at bounding box center [599, 288] width 105 height 15
click at [243, 281] on link "Question 12" at bounding box center [236, 289] width 66 height 16
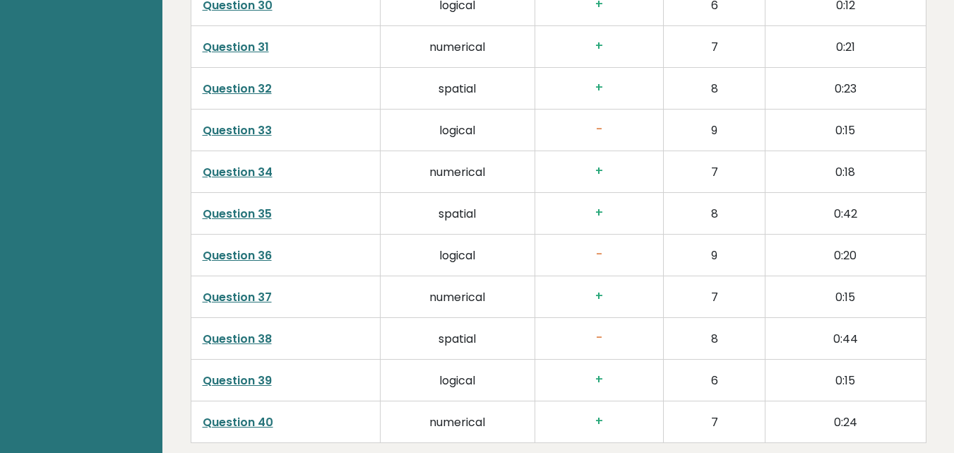
scroll to position [3636, 0]
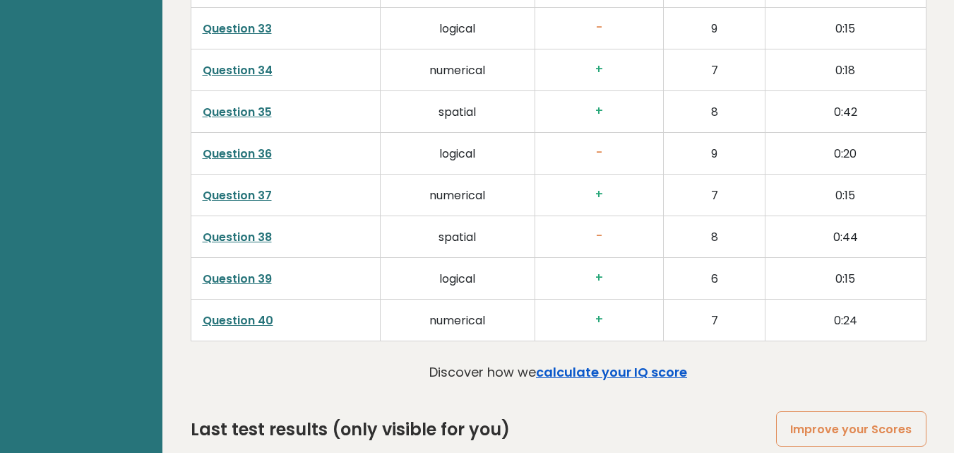
click at [610, 363] on link "calculate your IQ score" at bounding box center [611, 372] width 151 height 18
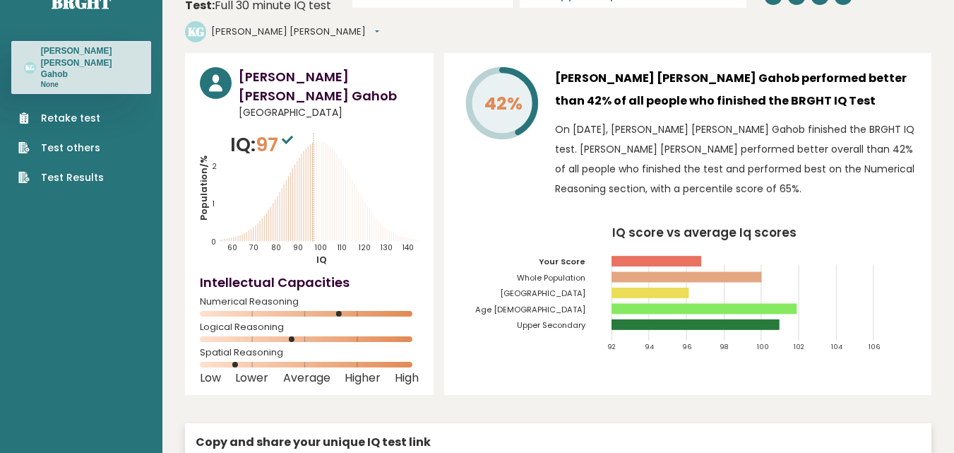
scroll to position [0, 0]
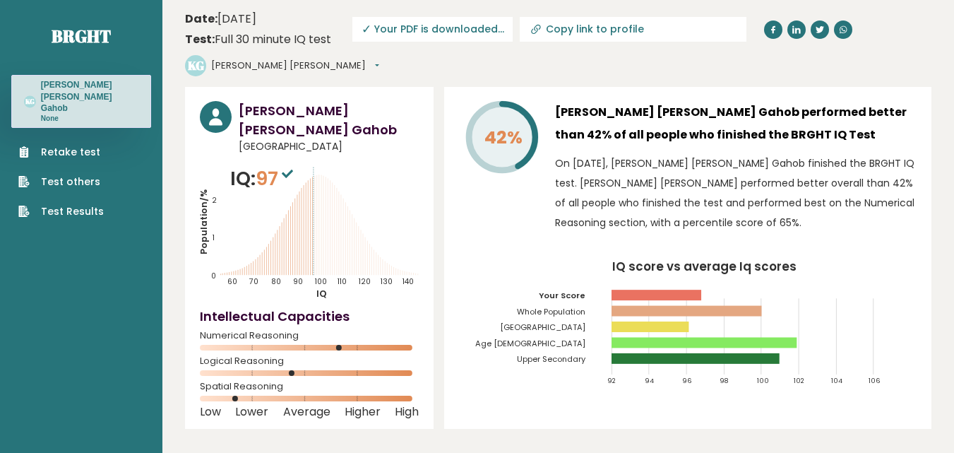
click at [66, 204] on link "Test Results" at bounding box center [60, 211] width 85 height 15
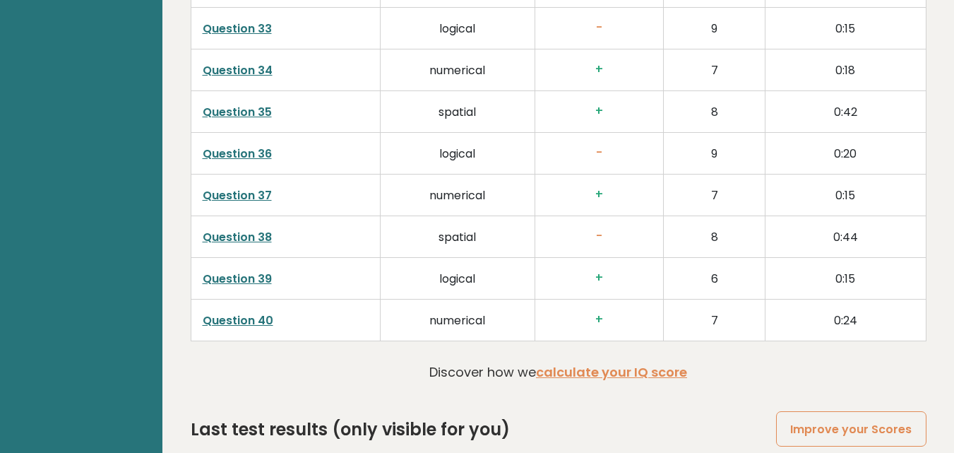
scroll to position [3241, 0]
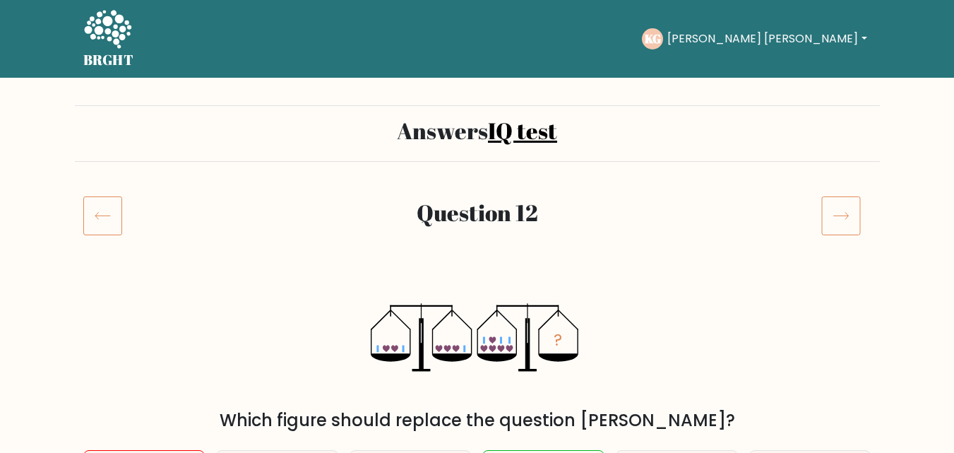
click at [613, 221] on h2 "Question 12" at bounding box center [477, 212] width 654 height 27
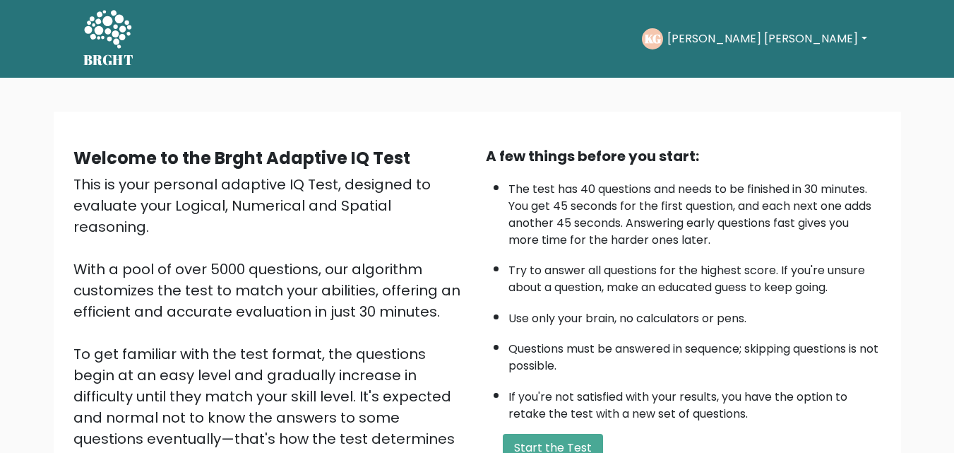
scroll to position [40, 0]
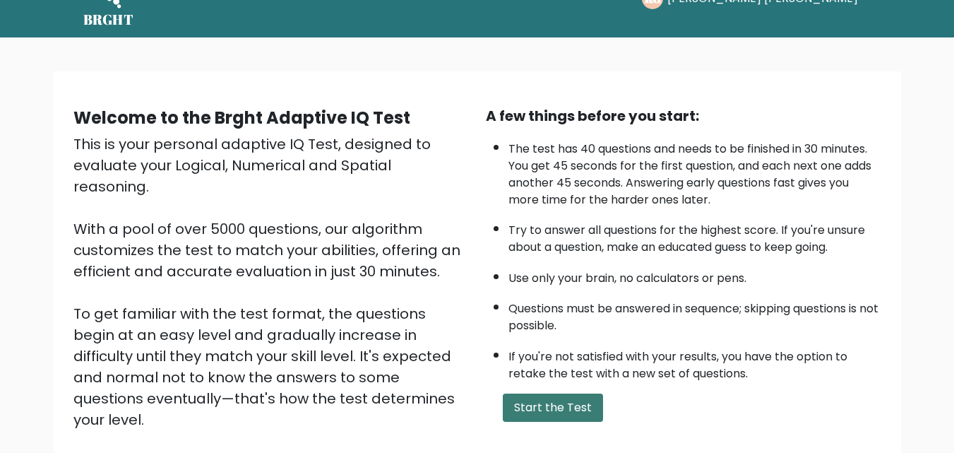
click at [553, 408] on button "Start the Test" at bounding box center [553, 407] width 100 height 28
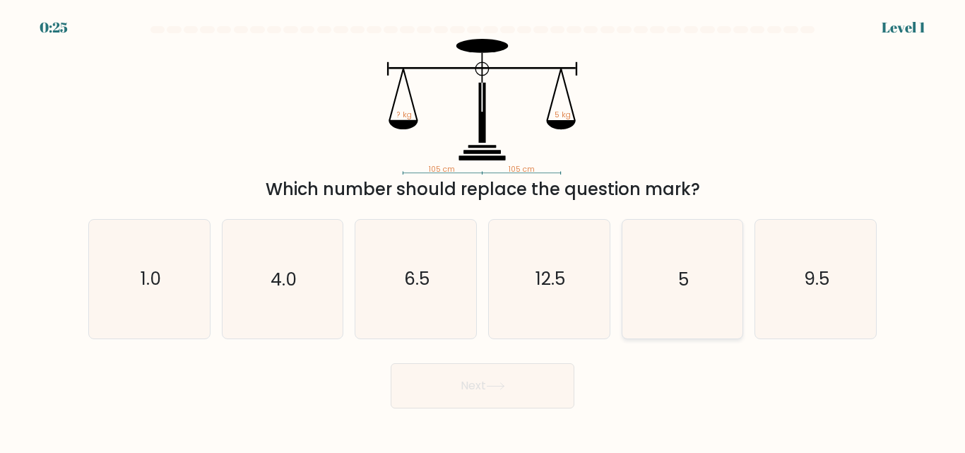
click at [668, 290] on icon "5" at bounding box center [682, 279] width 118 height 118
click at [483, 230] on input "e. 5" at bounding box center [482, 229] width 1 height 4
radio input "true"
click at [523, 389] on button "Next" at bounding box center [483, 385] width 184 height 45
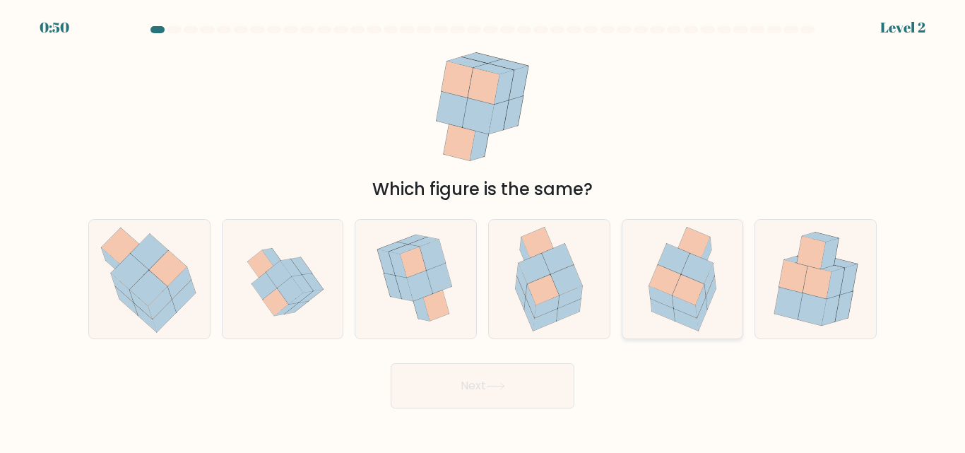
click at [703, 237] on icon at bounding box center [694, 242] width 32 height 30
click at [483, 230] on input "e." at bounding box center [482, 229] width 1 height 4
radio input "true"
click at [495, 378] on button "Next" at bounding box center [483, 385] width 184 height 45
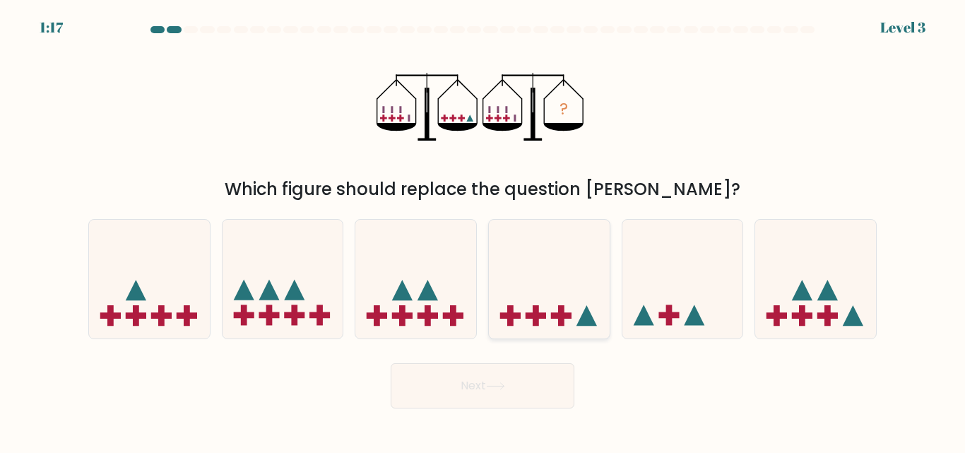
click at [562, 278] on icon at bounding box center [549, 279] width 121 height 100
click at [483, 230] on input "d." at bounding box center [482, 229] width 1 height 4
radio input "true"
click at [477, 387] on button "Next" at bounding box center [483, 385] width 184 height 45
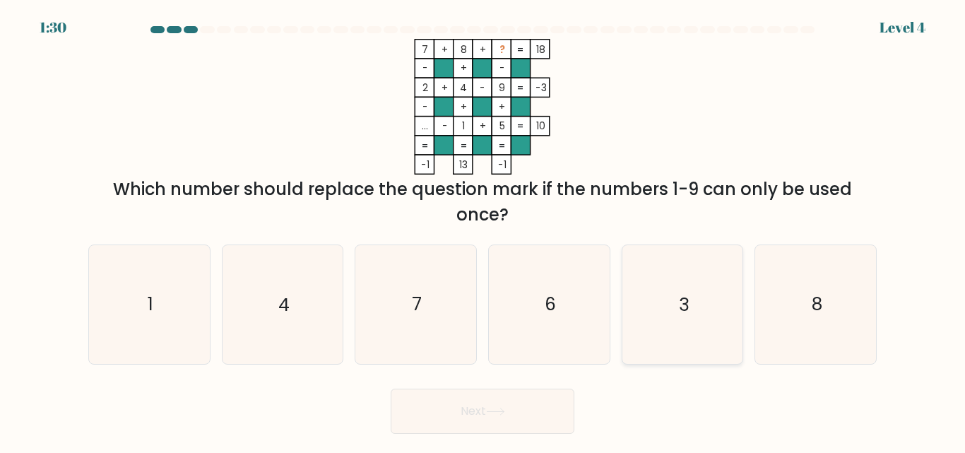
click at [652, 312] on icon "3" at bounding box center [682, 304] width 118 height 118
click at [483, 230] on input "e. 3" at bounding box center [482, 229] width 1 height 4
radio input "true"
click at [545, 414] on button "Next" at bounding box center [483, 411] width 184 height 45
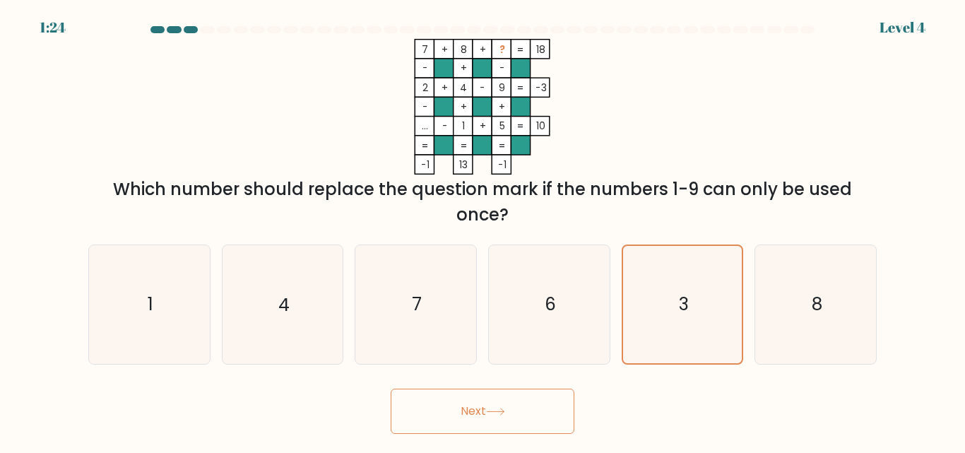
click at [545, 414] on button "Next" at bounding box center [483, 411] width 184 height 45
click at [478, 417] on button "Next" at bounding box center [483, 411] width 184 height 45
click at [506, 405] on button "Next" at bounding box center [483, 411] width 184 height 45
click at [504, 410] on icon at bounding box center [495, 412] width 19 height 8
click at [511, 414] on button "Next" at bounding box center [483, 411] width 184 height 45
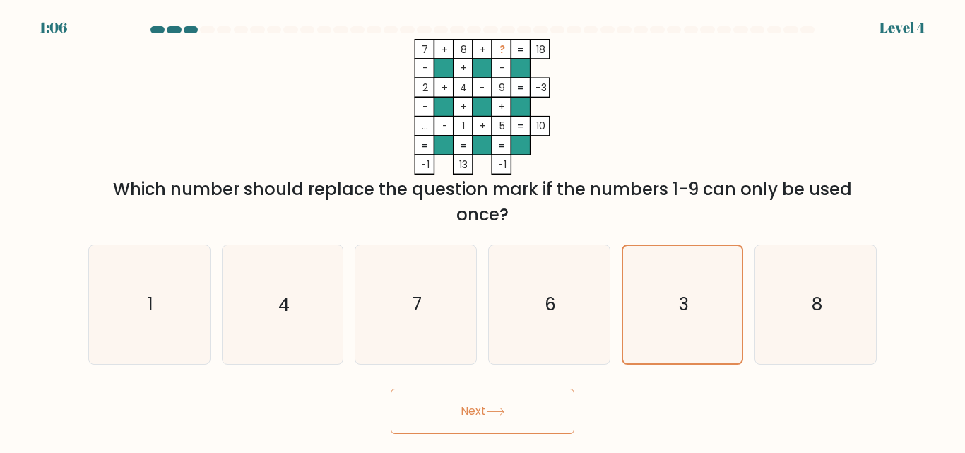
click at [511, 414] on button "Next" at bounding box center [483, 411] width 184 height 45
click at [490, 417] on button "Next" at bounding box center [483, 411] width 184 height 45
click at [268, 120] on div "7 + 8 + ? 18 - + - 2 + 4 - 9 -3 - + + ... - 1 + 5 = 10 = = = = -1 13 -1 = Which…" at bounding box center [482, 133] width 805 height 189
click at [636, 295] on icon "3" at bounding box center [682, 304] width 118 height 118
click at [483, 230] on input "e. 3" at bounding box center [482, 229] width 1 height 4
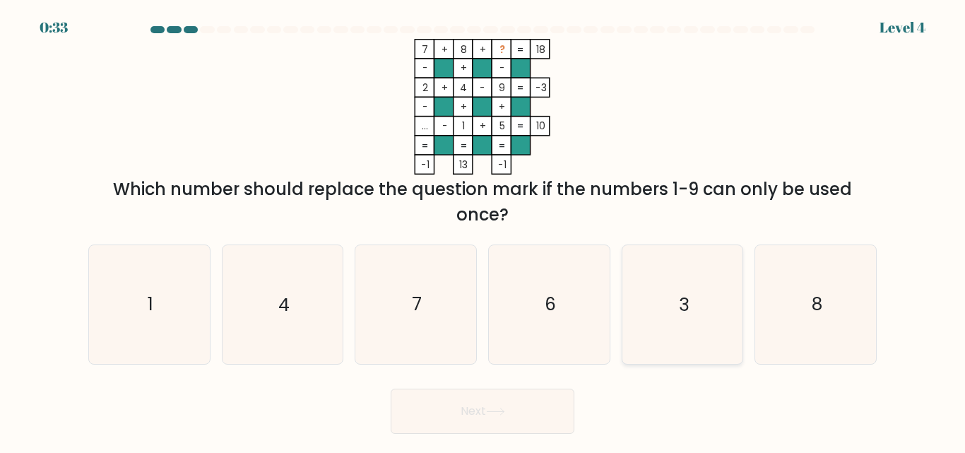
radio input "true"
click at [504, 424] on button "Next" at bounding box center [483, 411] width 184 height 45
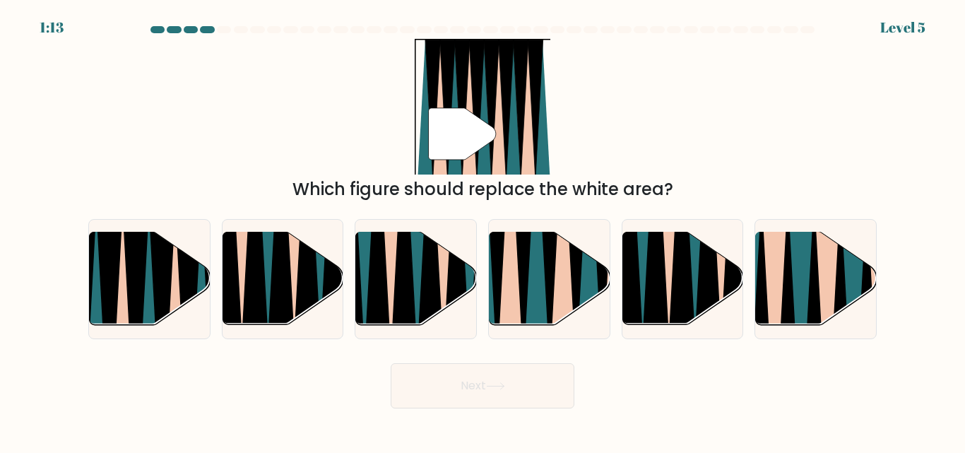
click at [504, 424] on body "1:13 Level 5" at bounding box center [482, 226] width 965 height 453
click at [507, 240] on icon at bounding box center [510, 230] width 26 height 241
click at [483, 230] on input "d." at bounding box center [482, 229] width 1 height 4
radio input "true"
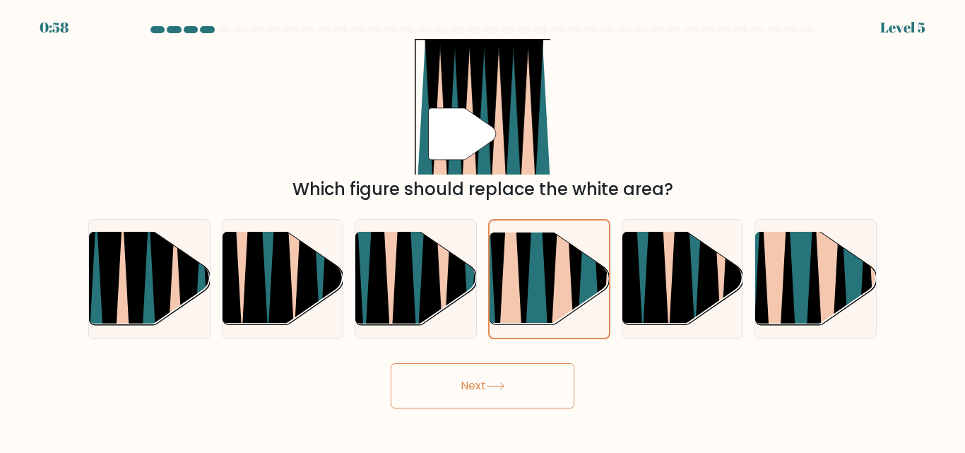
click at [467, 392] on button "Next" at bounding box center [483, 385] width 184 height 45
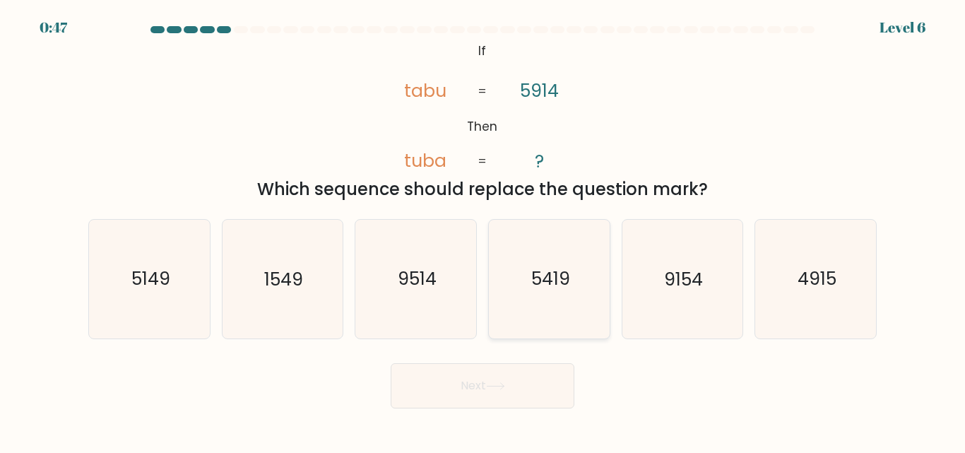
click at [579, 280] on icon "5419" at bounding box center [549, 279] width 118 height 118
click at [483, 230] on input "d. 5419" at bounding box center [482, 229] width 1 height 4
radio input "true"
click at [464, 398] on button "Next" at bounding box center [483, 385] width 184 height 45
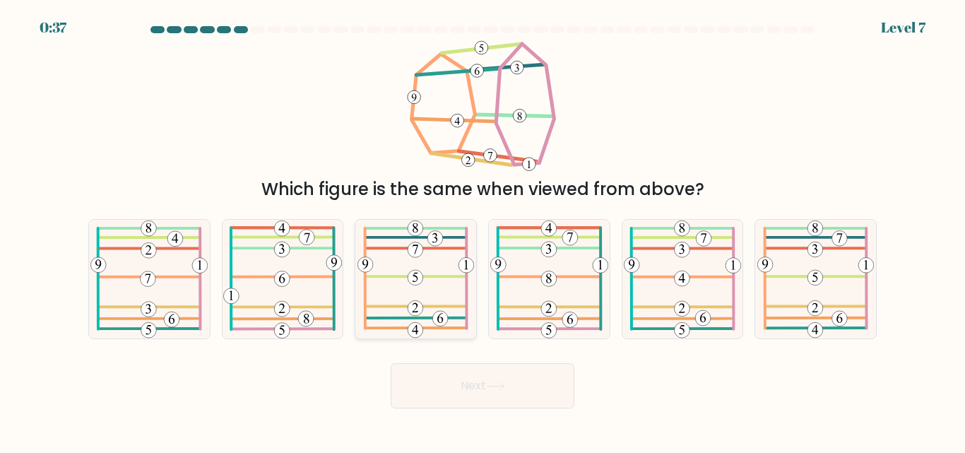
click at [410, 285] on icon at bounding box center [415, 279] width 117 height 118
click at [482, 230] on input "c." at bounding box center [482, 229] width 1 height 4
radio input "true"
click at [473, 378] on button "Next" at bounding box center [483, 385] width 184 height 45
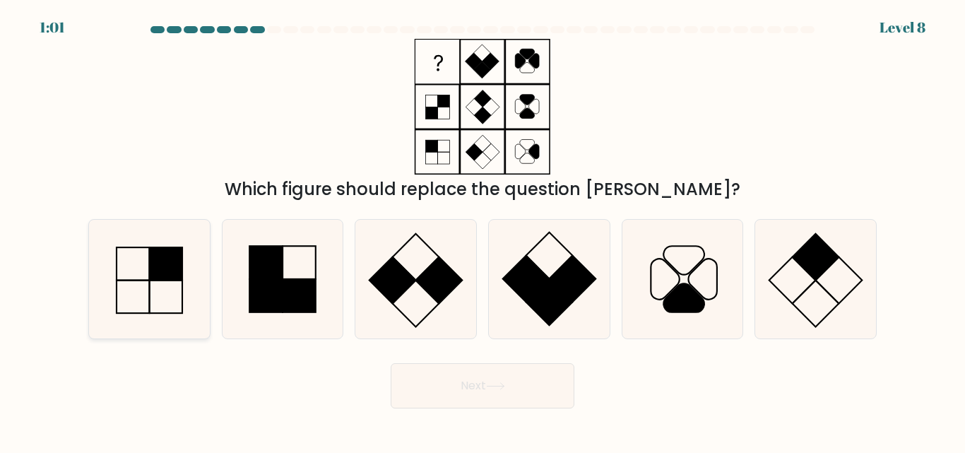
click at [170, 264] on rect at bounding box center [165, 264] width 33 height 33
click at [482, 230] on input "a." at bounding box center [482, 229] width 1 height 4
radio input "true"
click at [284, 253] on icon at bounding box center [282, 279] width 118 height 118
click at [482, 230] on input "b." at bounding box center [482, 229] width 1 height 4
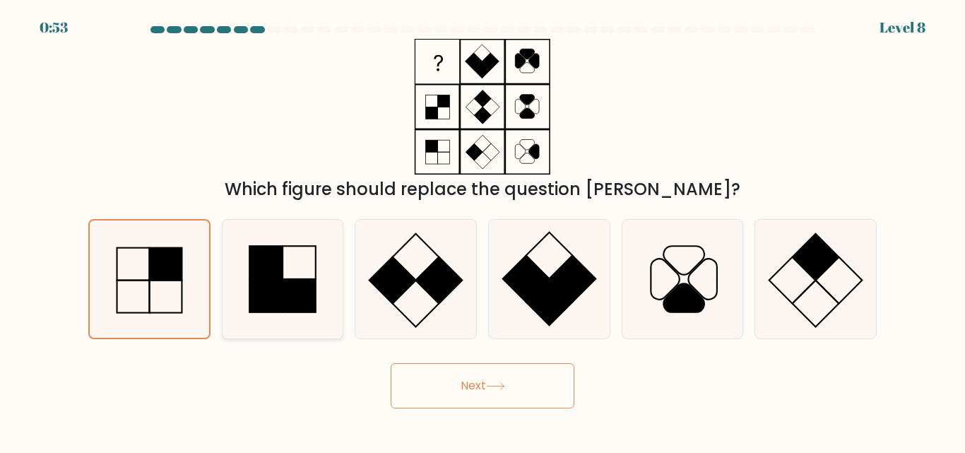
radio input "true"
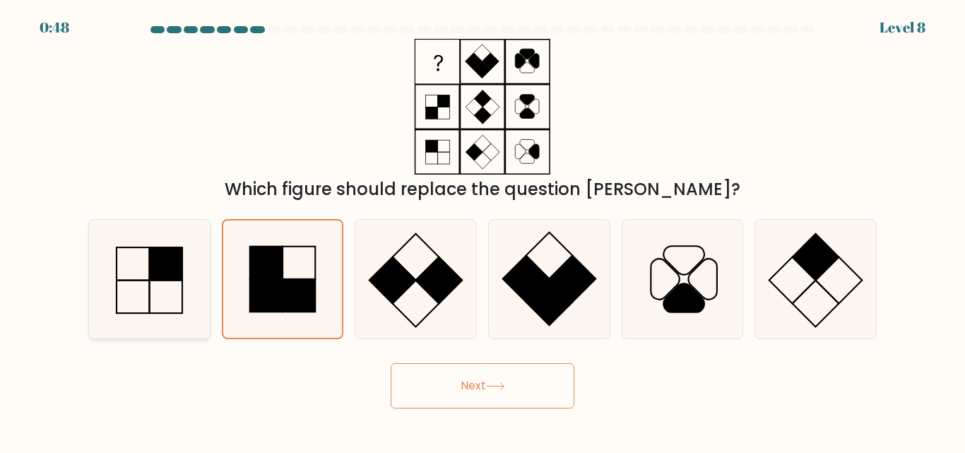
click at [166, 249] on rect at bounding box center [165, 264] width 33 height 33
click at [482, 230] on input "a." at bounding box center [482, 229] width 1 height 4
radio input "true"
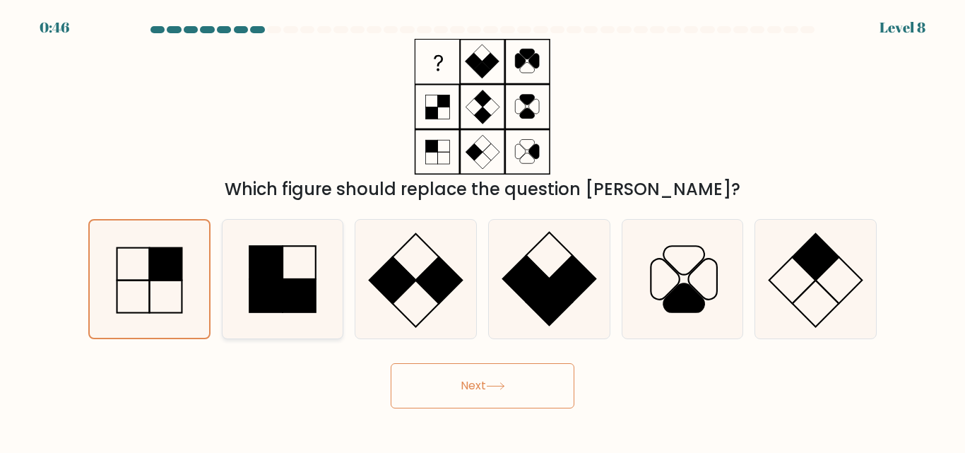
click at [247, 256] on icon at bounding box center [282, 279] width 118 height 118
click at [482, 230] on input "b." at bounding box center [482, 229] width 1 height 4
radio input "true"
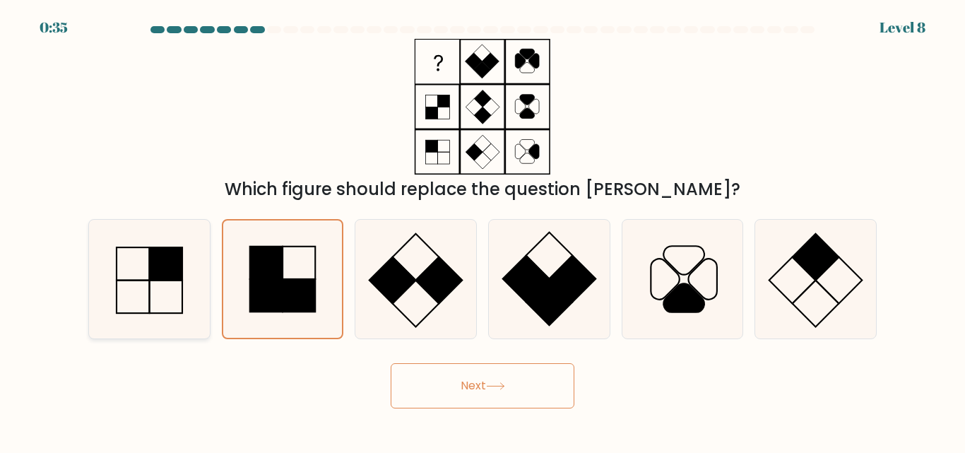
click at [89, 247] on div at bounding box center [149, 278] width 122 height 119
click at [482, 230] on input "a." at bounding box center [482, 229] width 1 height 4
radio input "true"
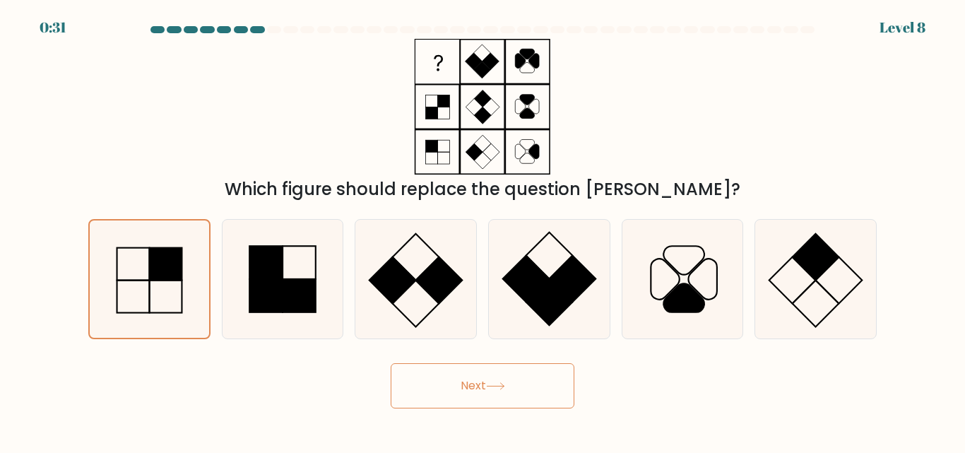
click at [433, 386] on button "Next" at bounding box center [483, 385] width 184 height 45
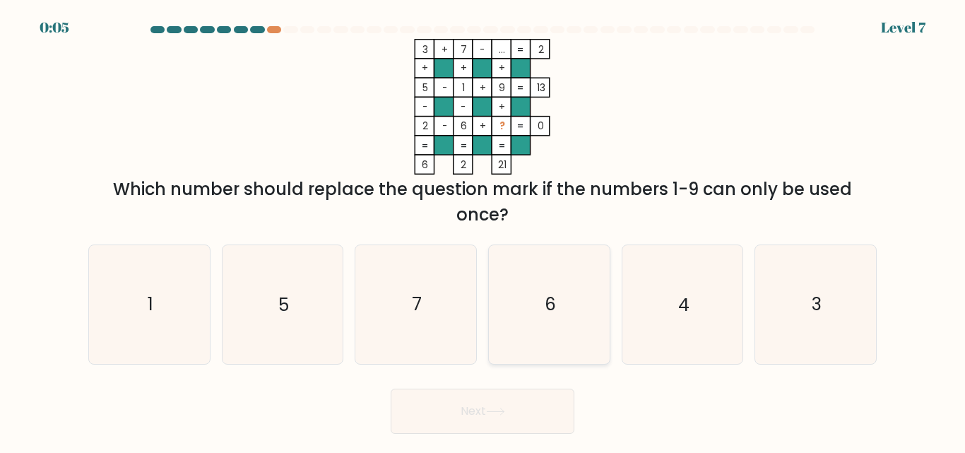
click at [547, 341] on icon "6" at bounding box center [549, 304] width 118 height 118
click at [483, 230] on input "d. 6" at bounding box center [482, 229] width 1 height 4
radio input "true"
click at [514, 401] on button "Next" at bounding box center [483, 411] width 184 height 45
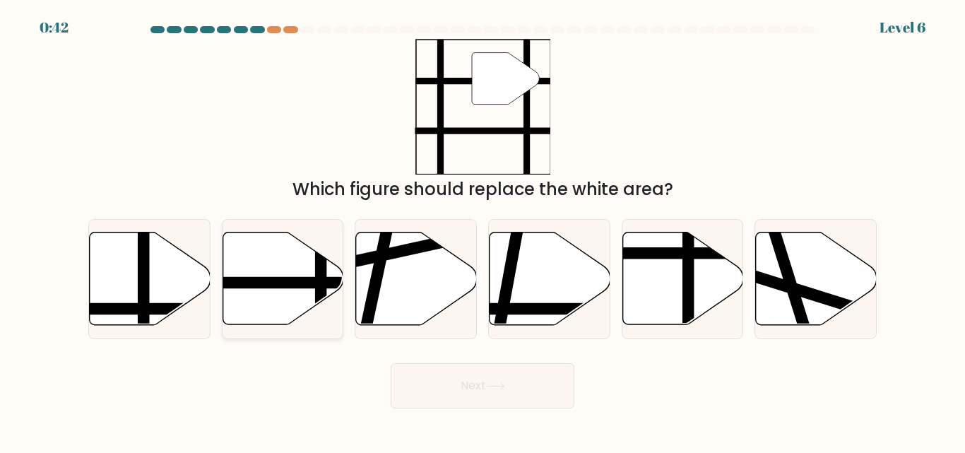
click at [285, 283] on line at bounding box center [242, 283] width 243 height 0
click at [482, 230] on input "b." at bounding box center [482, 229] width 1 height 4
radio input "true"
click at [476, 380] on button "Next" at bounding box center [483, 385] width 184 height 45
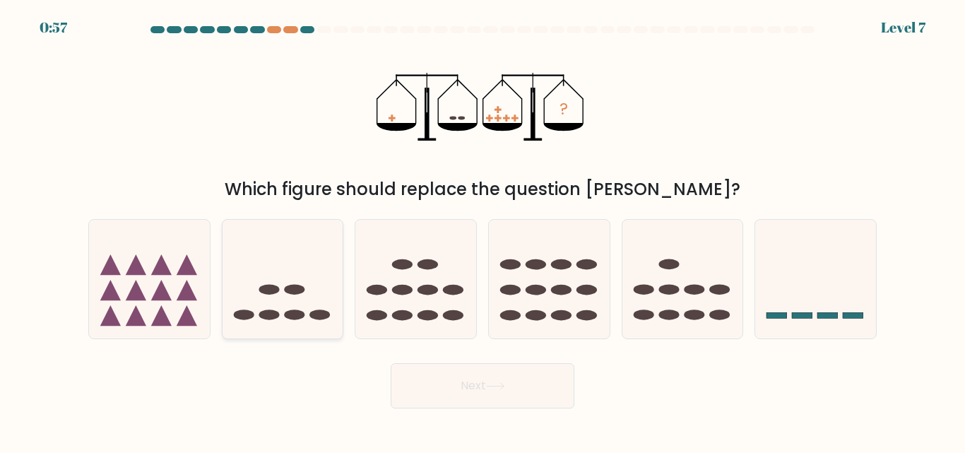
click at [273, 309] on icon at bounding box center [283, 279] width 121 height 100
click at [482, 230] on input "b." at bounding box center [482, 229] width 1 height 4
radio input "true"
click at [479, 381] on button "Next" at bounding box center [483, 385] width 184 height 45
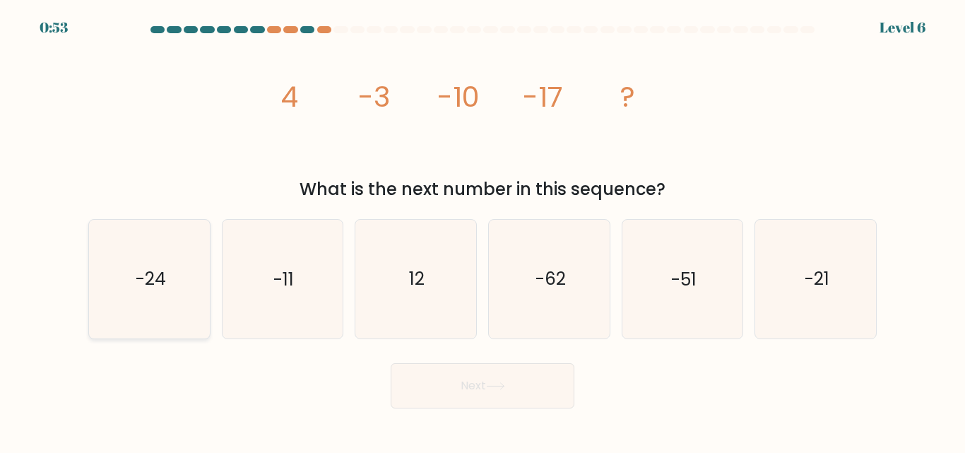
click at [158, 288] on text "-24" at bounding box center [150, 279] width 30 height 25
click at [482, 230] on input "a. -24" at bounding box center [482, 229] width 1 height 4
radio input "true"
click at [526, 398] on button "Next" at bounding box center [483, 385] width 184 height 45
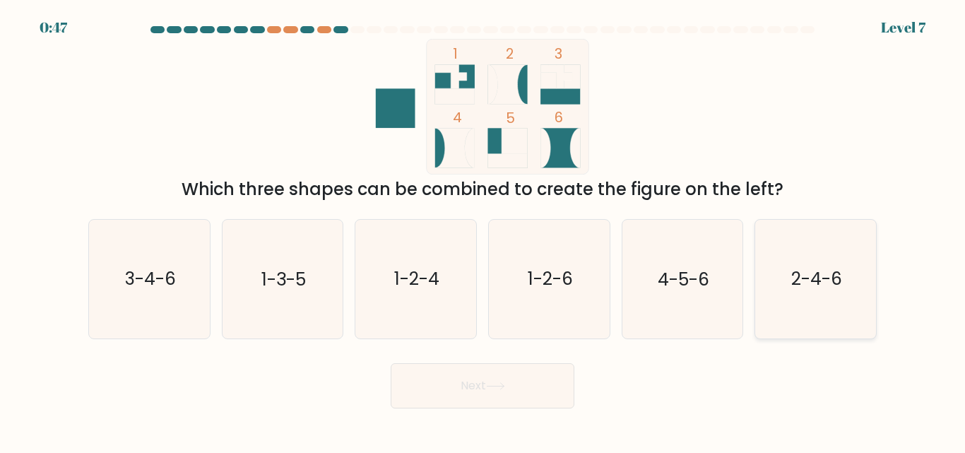
click at [819, 283] on text "2-4-6" at bounding box center [816, 279] width 51 height 25
click at [483, 230] on input "f. 2-4-6" at bounding box center [482, 229] width 1 height 4
radio input "true"
click at [511, 381] on button "Next" at bounding box center [483, 385] width 184 height 45
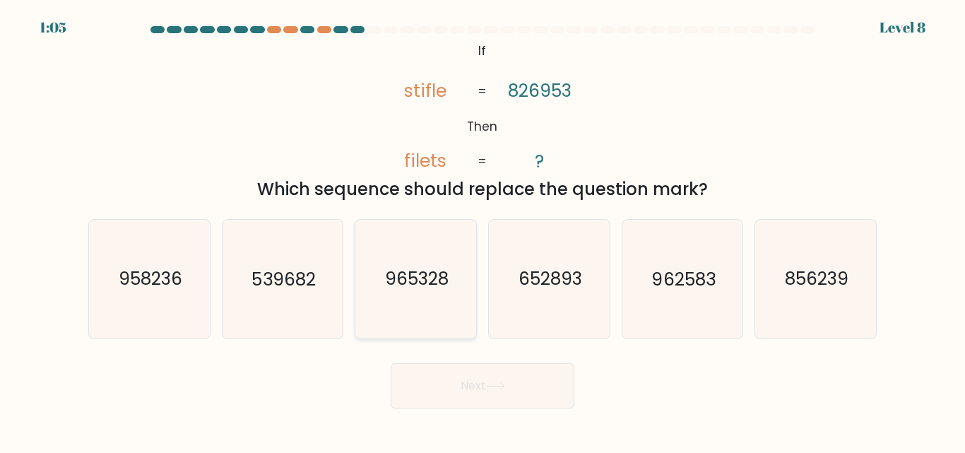
drag, startPoint x: 511, startPoint y: 381, endPoint x: 436, endPoint y: 305, distance: 106.4
click at [436, 305] on form "If ?" at bounding box center [482, 217] width 965 height 382
click at [436, 305] on icon "965328" at bounding box center [416, 279] width 118 height 118
click at [482, 230] on input "c. 965328" at bounding box center [482, 229] width 1 height 4
radio input "true"
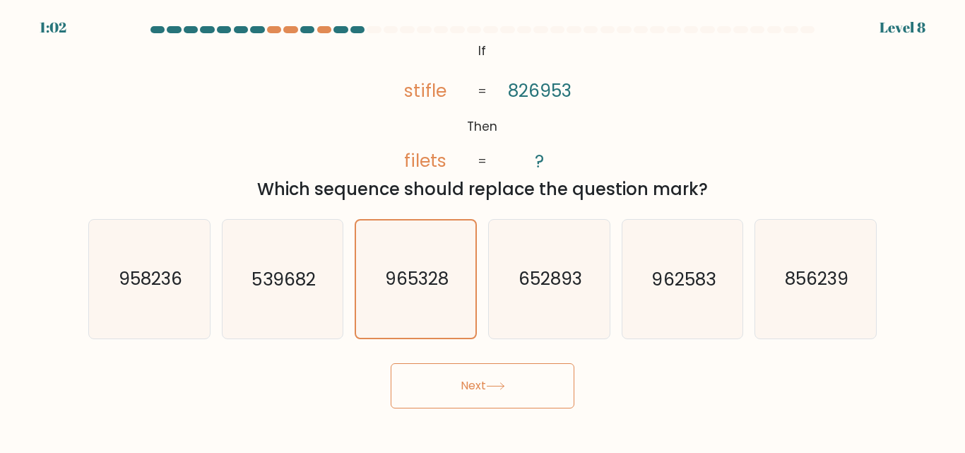
click at [420, 400] on button "Next" at bounding box center [483, 385] width 184 height 45
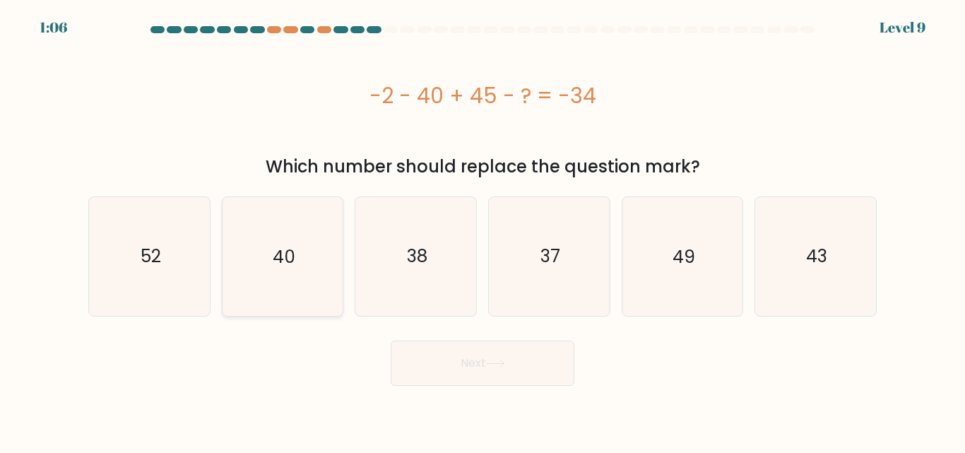
drag, startPoint x: 297, startPoint y: 258, endPoint x: 322, endPoint y: 263, distance: 25.9
click at [322, 263] on icon "40" at bounding box center [282, 256] width 118 height 118
click at [482, 230] on input "b. 40" at bounding box center [482, 229] width 1 height 4
radio input "true"
click at [462, 372] on button "Next" at bounding box center [483, 362] width 184 height 45
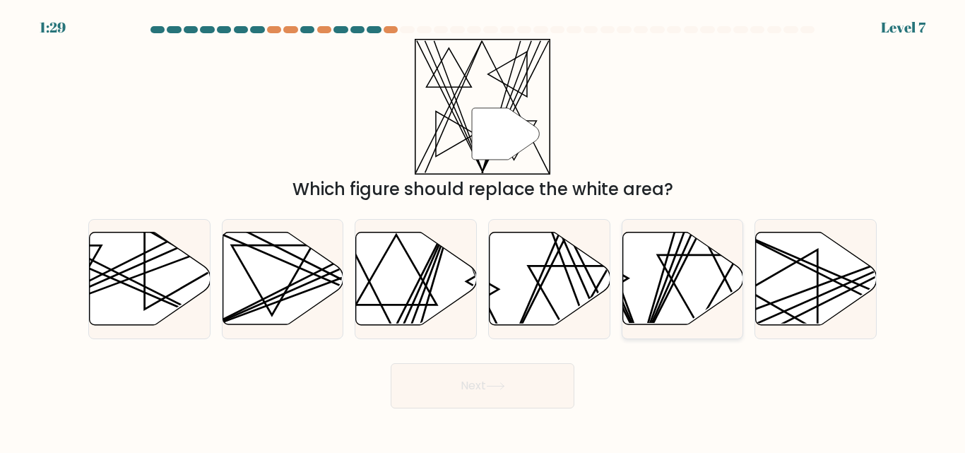
click at [680, 280] on icon at bounding box center [682, 278] width 121 height 93
click at [483, 230] on input "e." at bounding box center [482, 229] width 1 height 4
radio input "true"
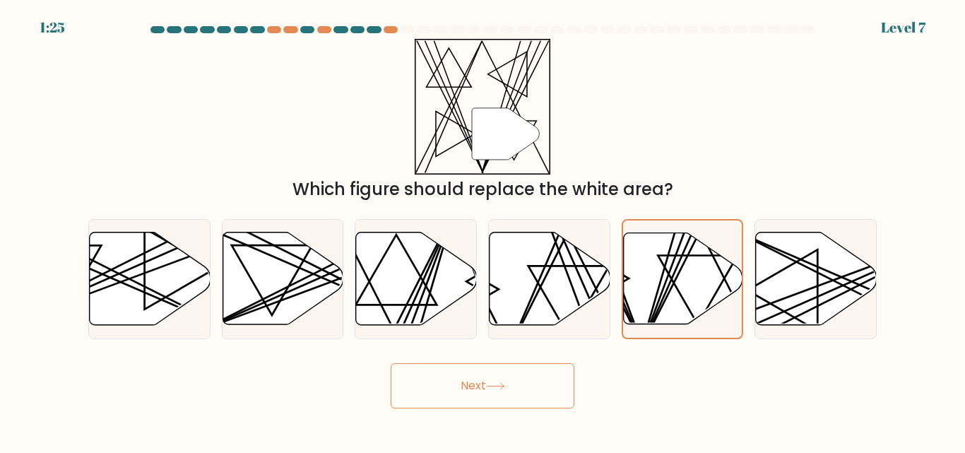
click at [502, 378] on button "Next" at bounding box center [483, 385] width 184 height 45
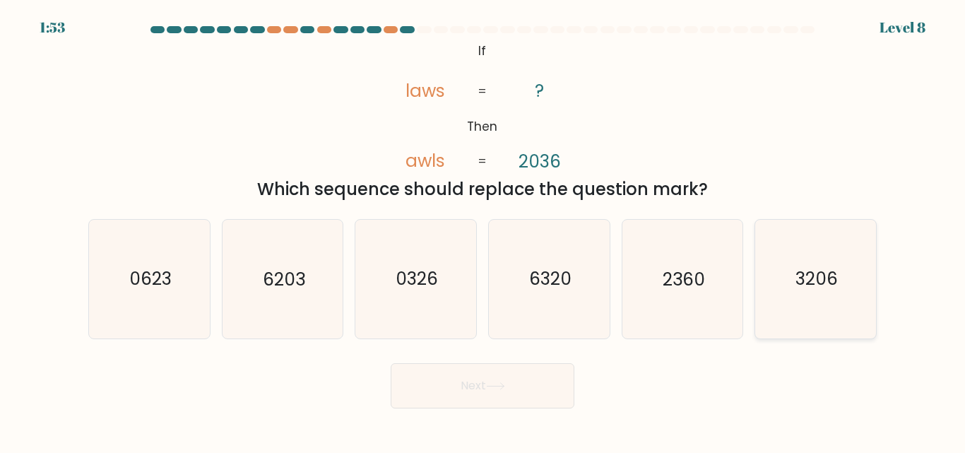
click at [851, 307] on icon "3206" at bounding box center [816, 279] width 118 height 118
click at [483, 230] on input "f. 3206" at bounding box center [482, 229] width 1 height 4
radio input "true"
click at [441, 391] on button "Next" at bounding box center [483, 385] width 184 height 45
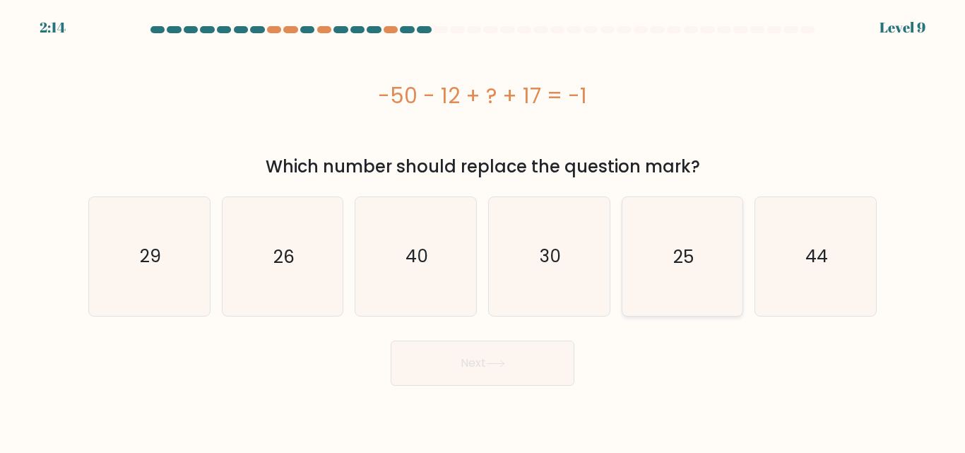
click at [668, 217] on icon "25" at bounding box center [682, 256] width 118 height 118
click at [483, 227] on input "e. 25" at bounding box center [482, 229] width 1 height 4
radio input "true"
click at [445, 360] on button "Next" at bounding box center [483, 362] width 184 height 45
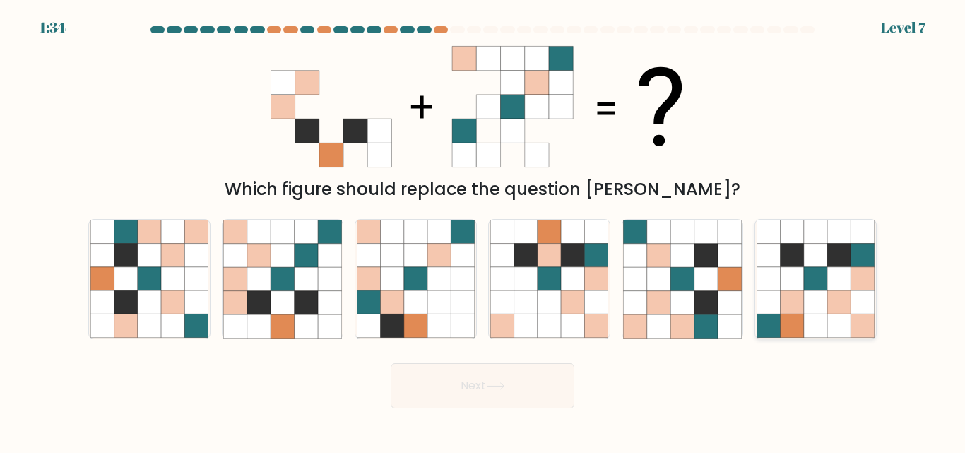
drag, startPoint x: 772, startPoint y: 290, endPoint x: 786, endPoint y: 254, distance: 37.8
click at [786, 254] on icon at bounding box center [816, 279] width 118 height 118
click at [483, 230] on input "f." at bounding box center [482, 229] width 1 height 4
radio input "true"
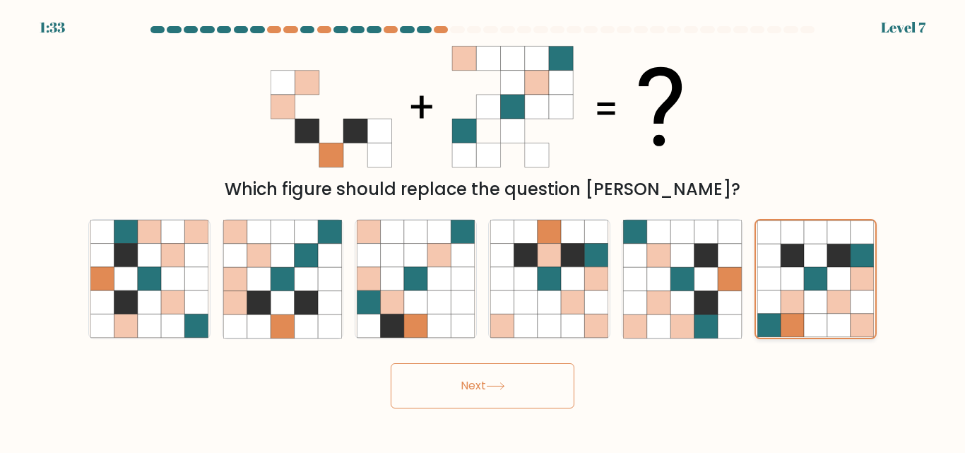
click at [786, 254] on icon at bounding box center [792, 255] width 23 height 23
click at [483, 230] on input "f." at bounding box center [482, 229] width 1 height 4
click at [394, 390] on button "Next" at bounding box center [483, 385] width 184 height 45
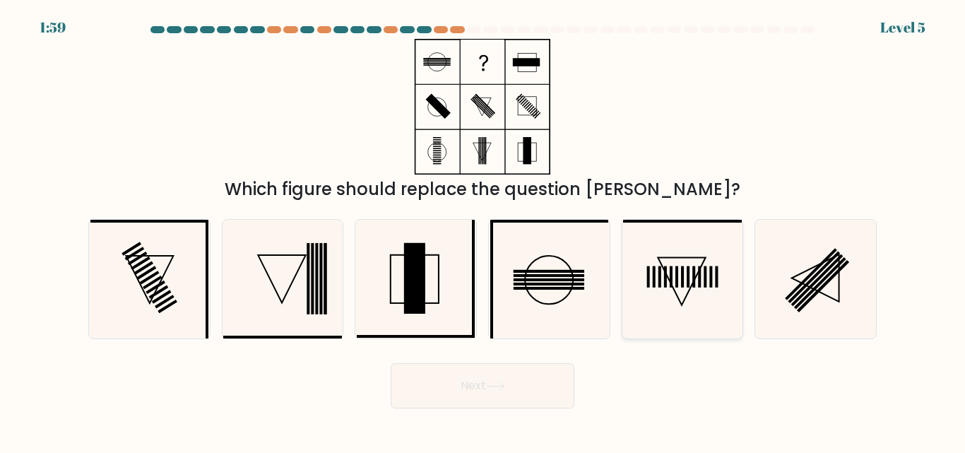
click at [718, 251] on icon at bounding box center [682, 279] width 118 height 118
click at [483, 230] on input "e." at bounding box center [482, 229] width 1 height 4
radio input "true"
click at [473, 385] on button "Next" at bounding box center [483, 385] width 184 height 45
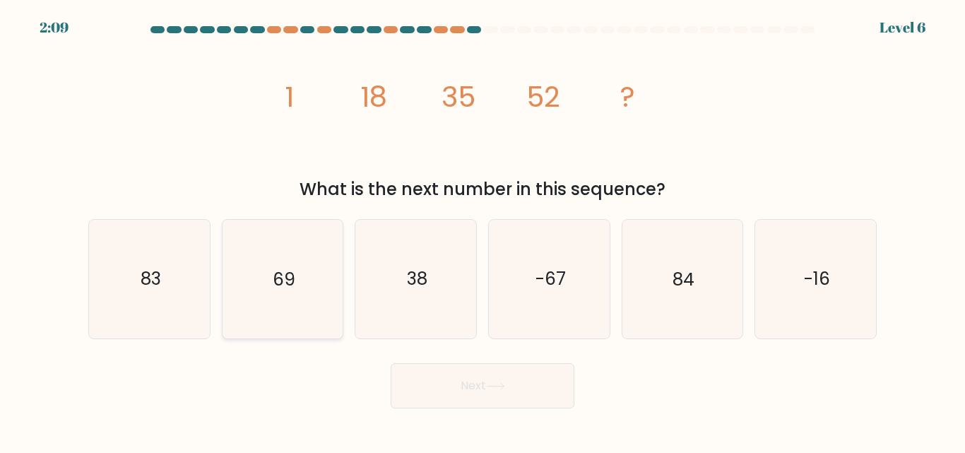
click at [304, 319] on icon "69" at bounding box center [282, 279] width 118 height 118
click at [482, 230] on input "b. 69" at bounding box center [482, 229] width 1 height 4
radio input "true"
click at [437, 371] on button "Next" at bounding box center [483, 385] width 184 height 45
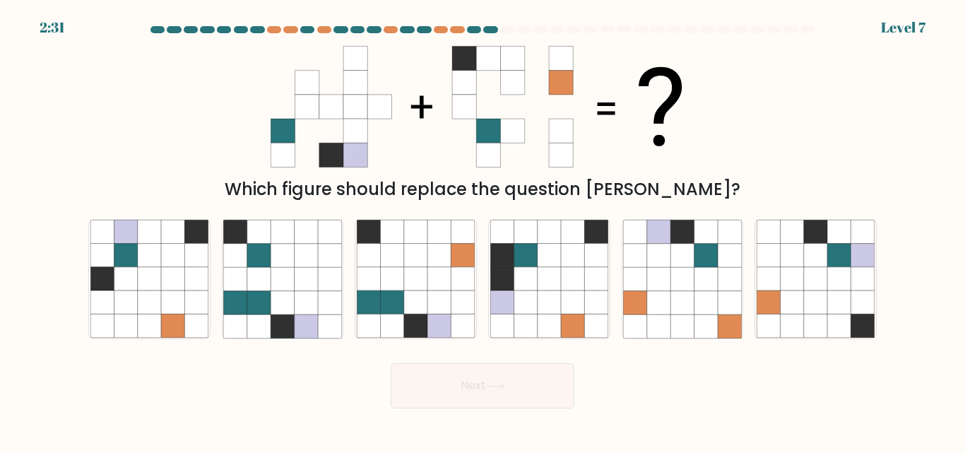
click at [391, 363] on button "Next" at bounding box center [483, 385] width 184 height 45
click at [482, 227] on input "a." at bounding box center [482, 229] width 1 height 4
radio input "true"
click at [399, 304] on icon at bounding box center [392, 302] width 23 height 23
click at [482, 230] on input "c." at bounding box center [482, 229] width 1 height 4
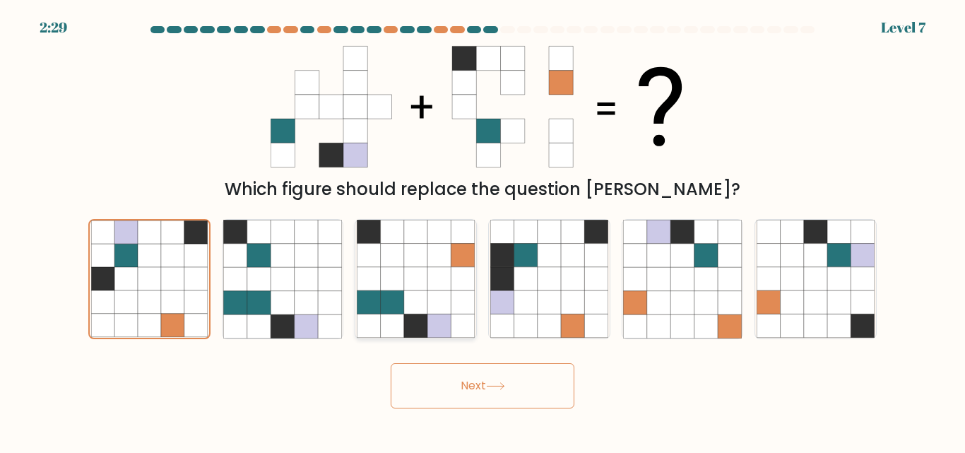
radio input "true"
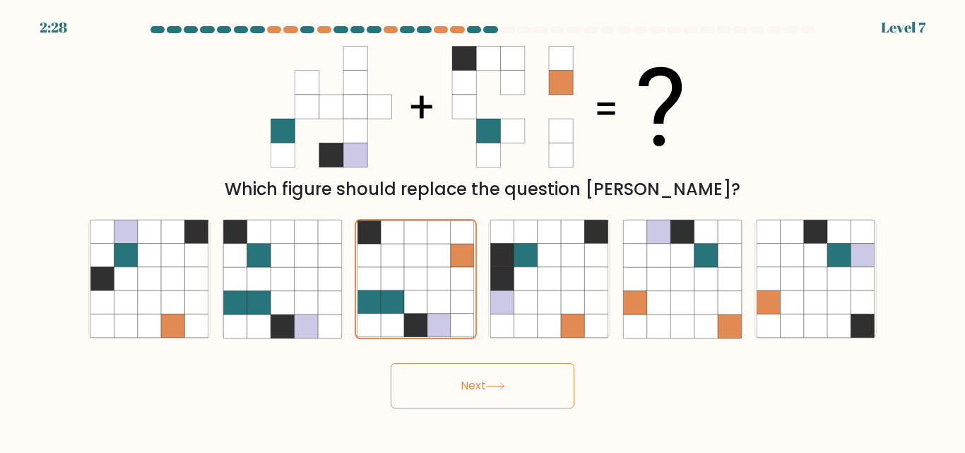
click at [458, 400] on button "Next" at bounding box center [483, 385] width 184 height 45
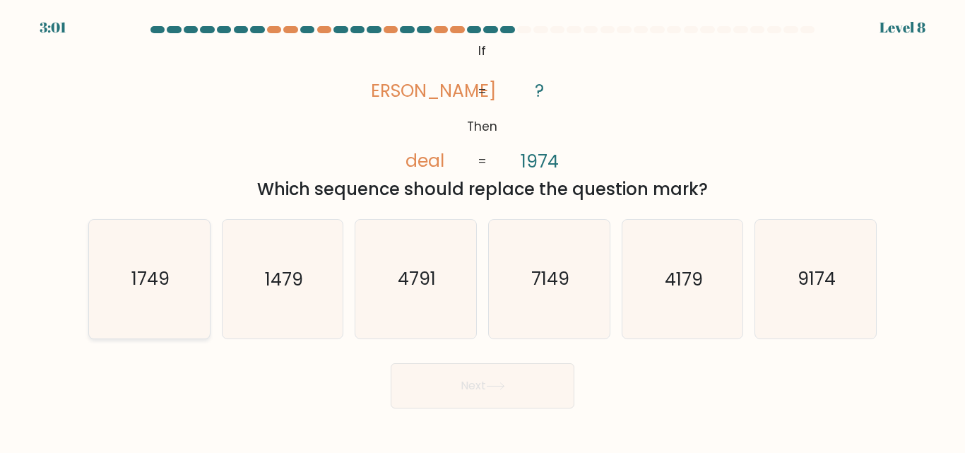
click at [118, 267] on icon "1749" at bounding box center [149, 279] width 118 height 118
click at [482, 230] on input "a. 1749" at bounding box center [482, 229] width 1 height 4
radio input "true"
click at [416, 386] on button "Next" at bounding box center [483, 385] width 184 height 45
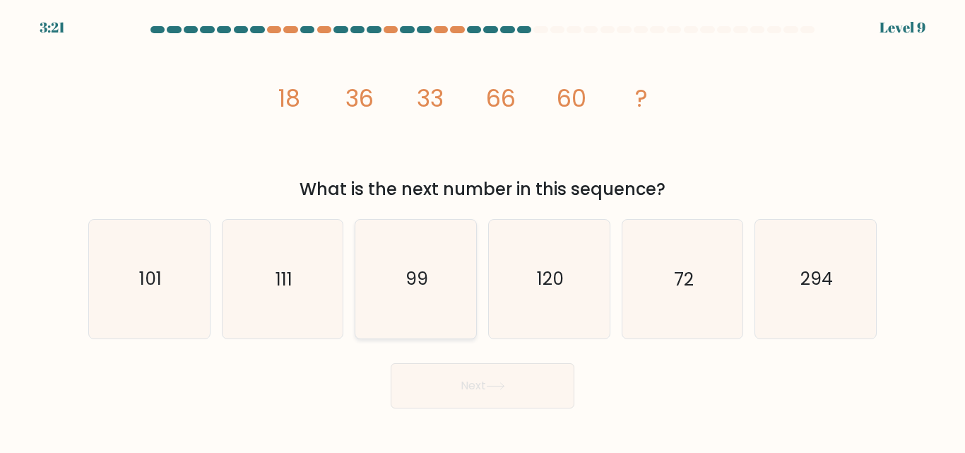
click at [385, 292] on icon "99" at bounding box center [416, 279] width 118 height 118
click at [482, 230] on input "c. 99" at bounding box center [482, 229] width 1 height 4
radio input "true"
click at [483, 407] on body "2:22 Level 9" at bounding box center [482, 226] width 965 height 453
click at [483, 407] on button "Next" at bounding box center [483, 385] width 184 height 45
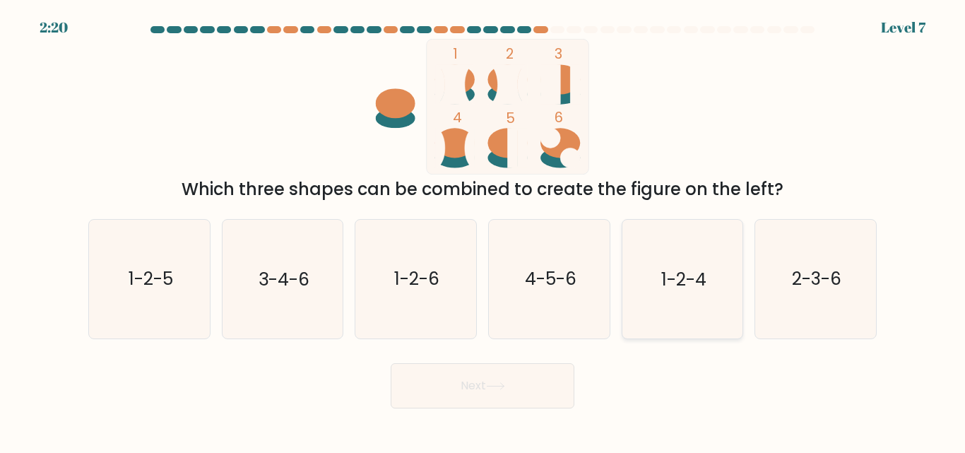
click at [693, 231] on icon "1-2-4" at bounding box center [682, 279] width 118 height 118
click at [483, 230] on input "e. 1-2-4" at bounding box center [482, 229] width 1 height 4
radio input "true"
click at [498, 402] on button "Next" at bounding box center [483, 385] width 184 height 45
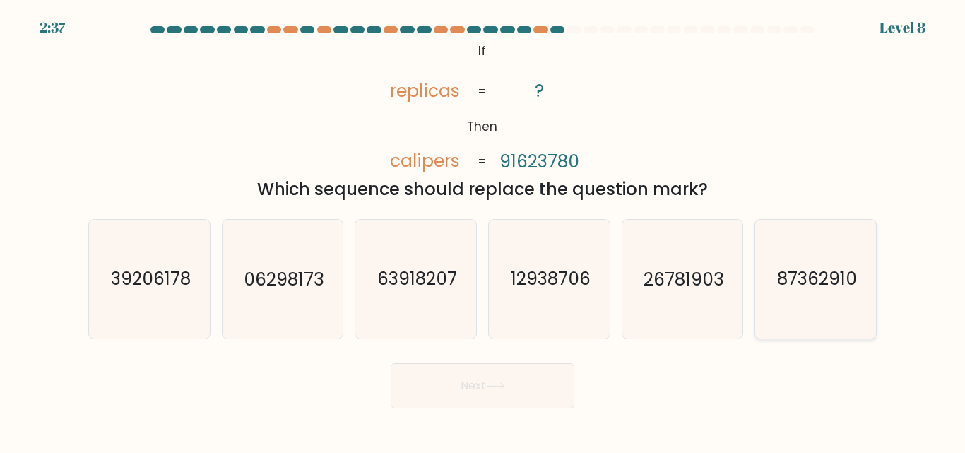
click at [853, 300] on icon "87362910" at bounding box center [816, 279] width 118 height 118
click at [483, 230] on input "f. 87362910" at bounding box center [482, 229] width 1 height 4
radio input "true"
click at [498, 385] on icon at bounding box center [495, 386] width 19 height 8
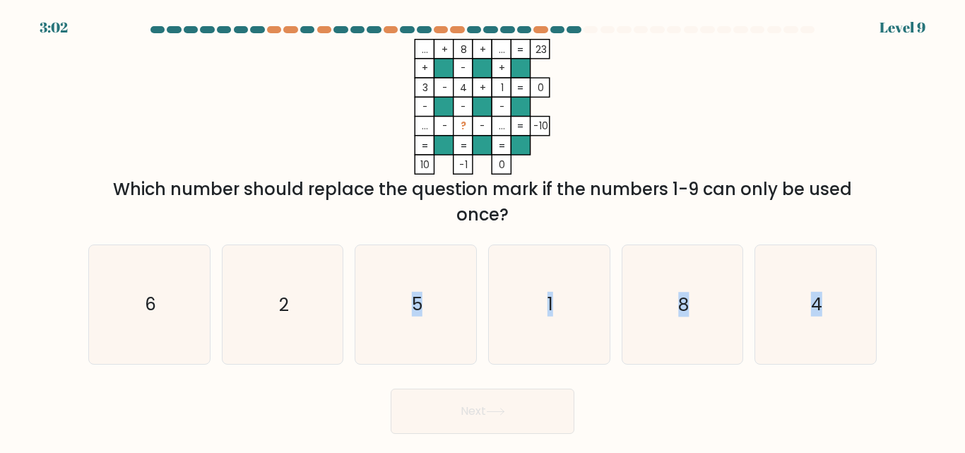
drag, startPoint x: 415, startPoint y: 284, endPoint x: 466, endPoint y: 444, distance: 168.0
click at [466, 444] on body "3:02 Level 9" at bounding box center [482, 226] width 965 height 453
click at [466, 444] on body "3:01 Level 9" at bounding box center [482, 226] width 965 height 453
click at [429, 334] on icon "5" at bounding box center [416, 304] width 118 height 118
click at [482, 230] on input "c. 5" at bounding box center [482, 229] width 1 height 4
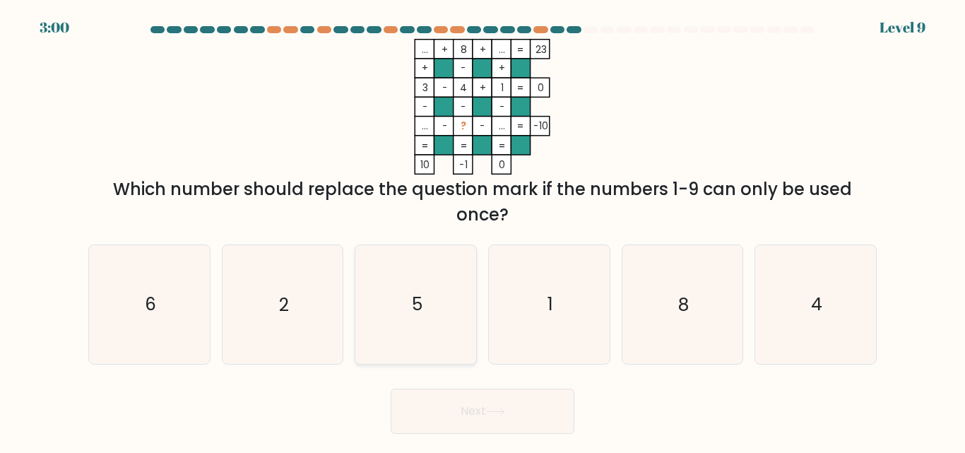
radio input "true"
click at [455, 421] on button "Next" at bounding box center [483, 411] width 184 height 45
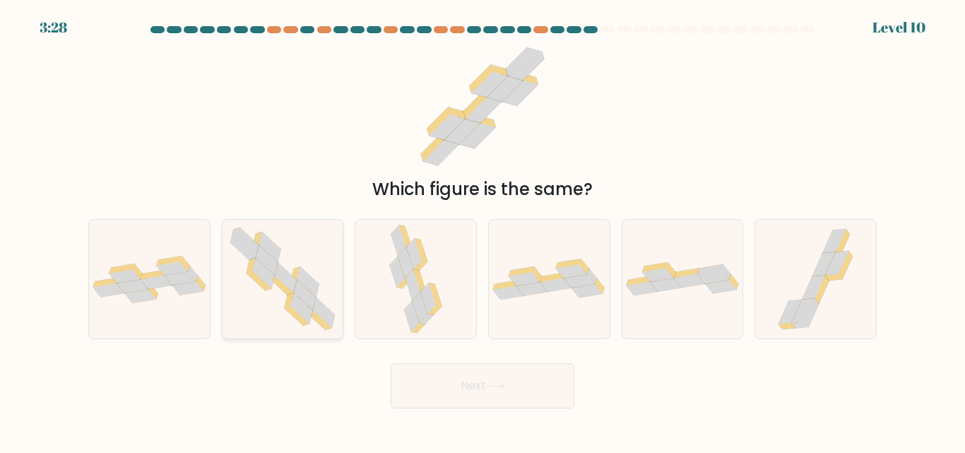
click at [299, 275] on icon at bounding box center [308, 282] width 22 height 30
click at [482, 230] on input "b." at bounding box center [482, 229] width 1 height 4
radio input "true"
click at [415, 367] on button "Next" at bounding box center [483, 385] width 184 height 45
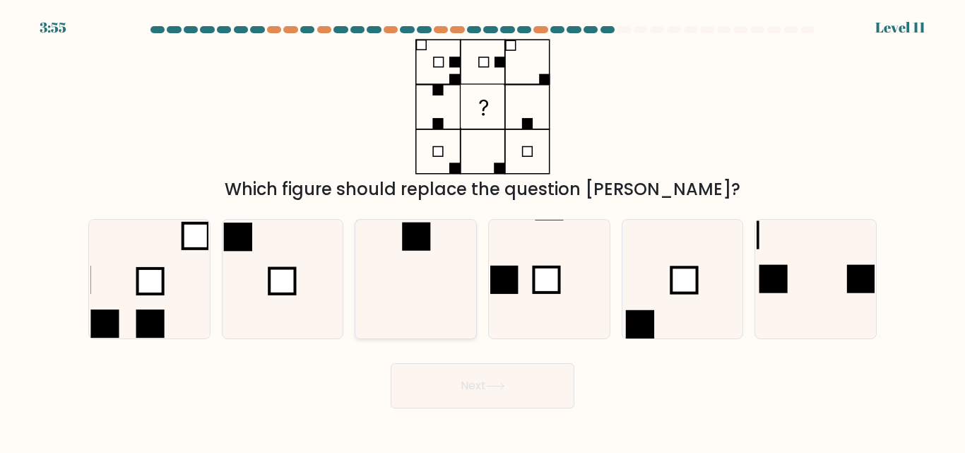
click at [397, 259] on icon at bounding box center [416, 279] width 118 height 118
click at [482, 230] on input "c." at bounding box center [482, 229] width 1 height 4
radio input "true"
click at [456, 347] on form at bounding box center [482, 217] width 965 height 382
click at [465, 389] on button "Next" at bounding box center [483, 385] width 184 height 45
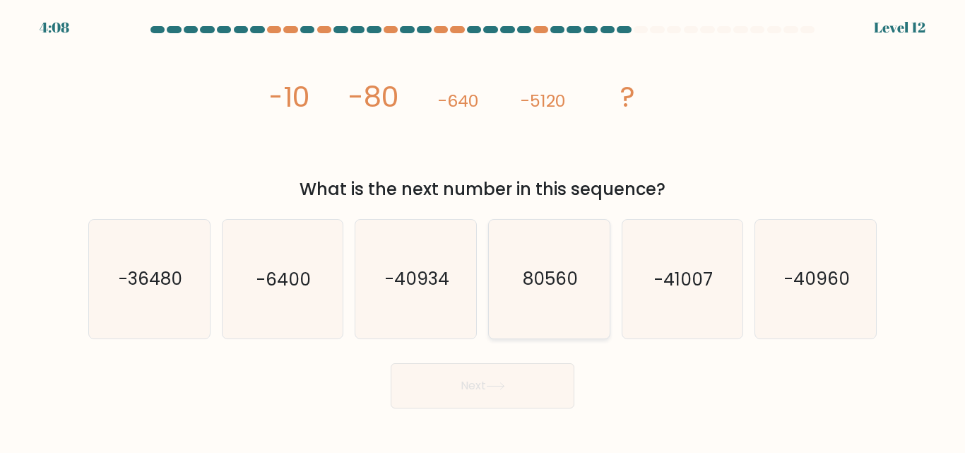
click at [510, 273] on icon "80560" at bounding box center [549, 279] width 118 height 118
click at [483, 230] on input "d. 80560" at bounding box center [482, 229] width 1 height 4
radio input "true"
click at [477, 379] on button "Next" at bounding box center [483, 385] width 184 height 45
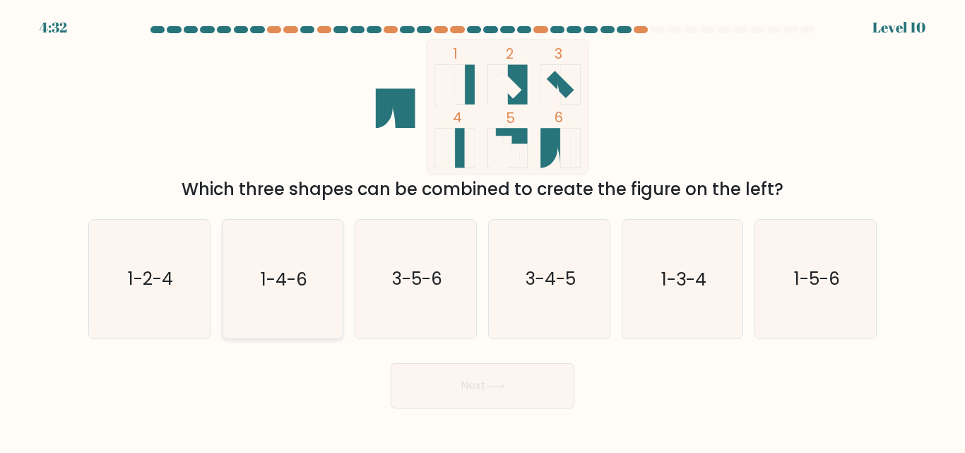
click at [308, 307] on icon "1-4-6" at bounding box center [282, 279] width 118 height 118
click at [482, 230] on input "b. 1-4-6" at bounding box center [482, 229] width 1 height 4
radio input "true"
click at [479, 381] on button "Next" at bounding box center [483, 385] width 184 height 45
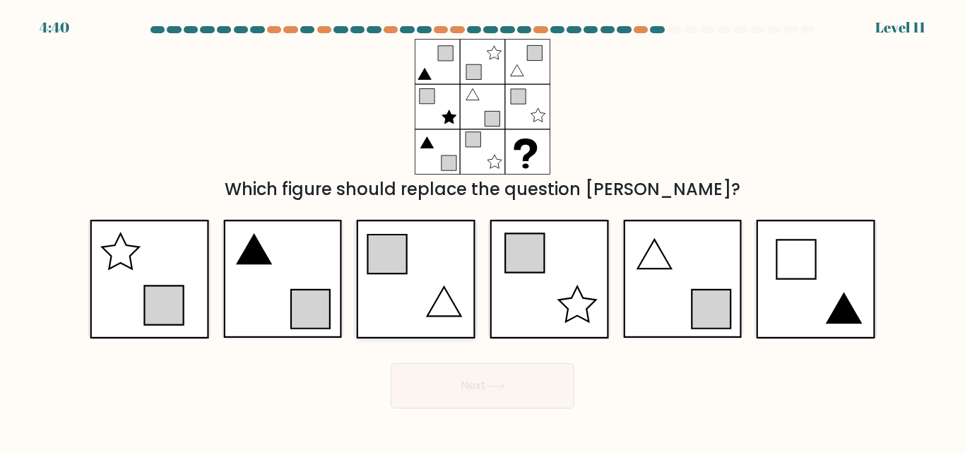
click at [426, 271] on icon at bounding box center [415, 279] width 119 height 118
click at [482, 230] on input "c." at bounding box center [482, 229] width 1 height 4
radio input "true"
click at [446, 379] on button "Next" at bounding box center [483, 385] width 184 height 45
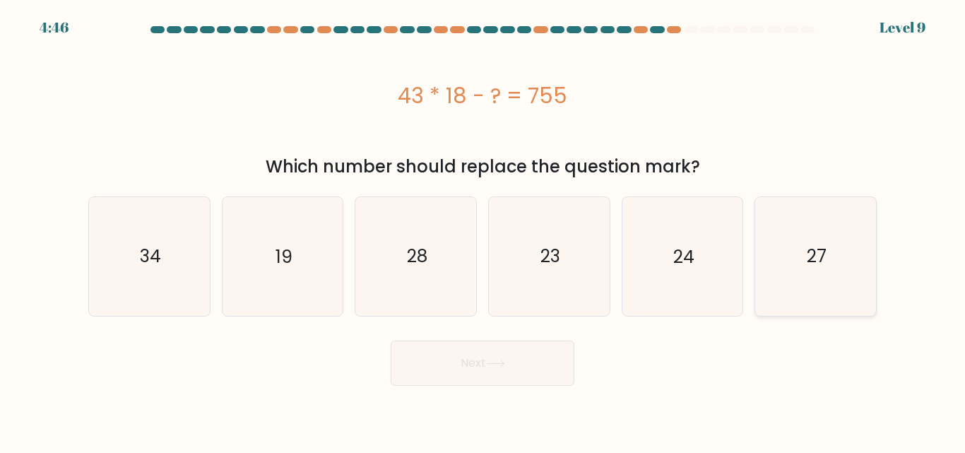
click at [779, 249] on icon "27" at bounding box center [816, 256] width 118 height 118
click at [483, 230] on input "f. 27" at bounding box center [482, 229] width 1 height 4
radio input "true"
click at [542, 349] on button "Next" at bounding box center [483, 362] width 184 height 45
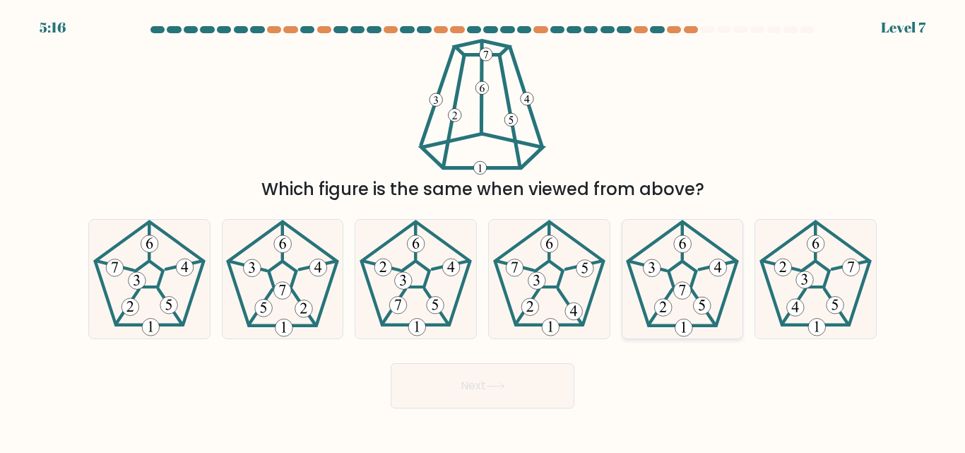
click at [666, 309] on 174 at bounding box center [664, 308] width 18 height 18
click at [483, 230] on input "e." at bounding box center [482, 229] width 1 height 4
radio input "true"
click at [516, 378] on button "Next" at bounding box center [483, 385] width 184 height 45
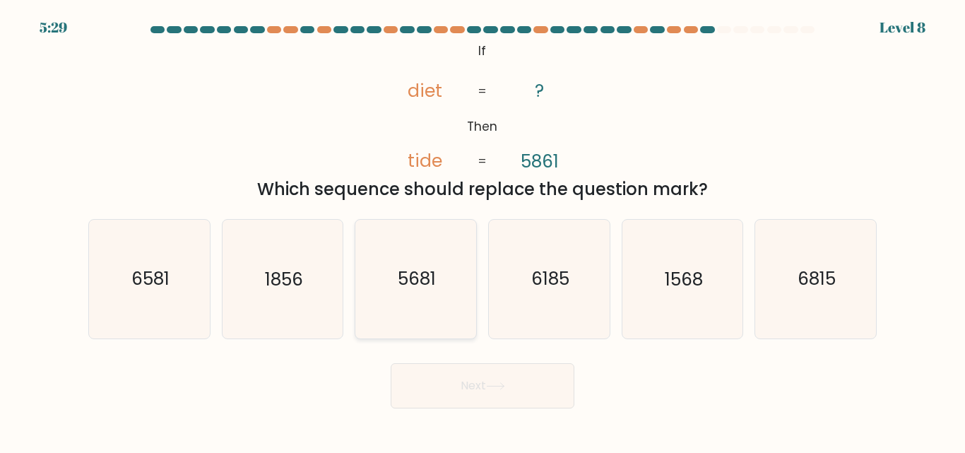
click at [425, 294] on icon "5681" at bounding box center [416, 279] width 118 height 118
click at [482, 230] on input "c. 5681" at bounding box center [482, 229] width 1 height 4
radio input "true"
click at [453, 384] on button "Next" at bounding box center [483, 385] width 184 height 45
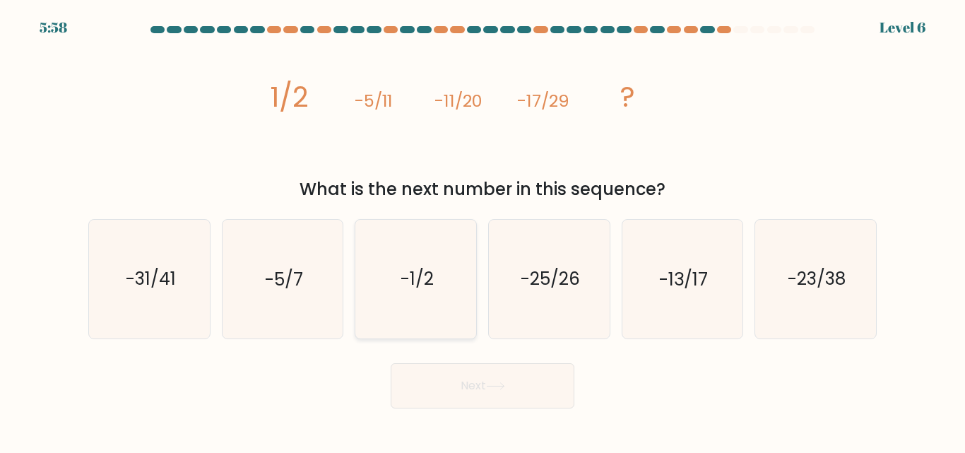
click at [434, 285] on icon "-1/2" at bounding box center [416, 279] width 118 height 118
click at [482, 230] on input "c. -1/2" at bounding box center [482, 229] width 1 height 4
radio input "true"
click at [807, 252] on icon "-23/38" at bounding box center [816, 279] width 118 height 118
click at [483, 230] on input "f. -23/38" at bounding box center [482, 229] width 1 height 4
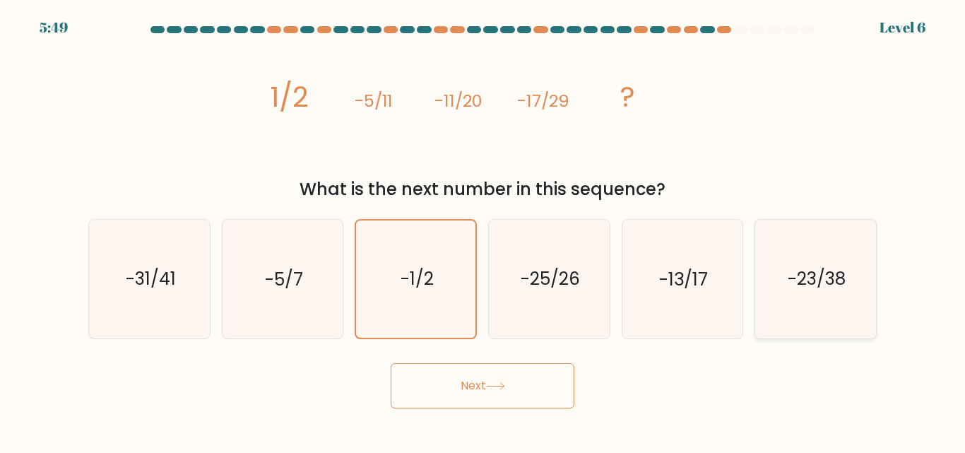
radio input "true"
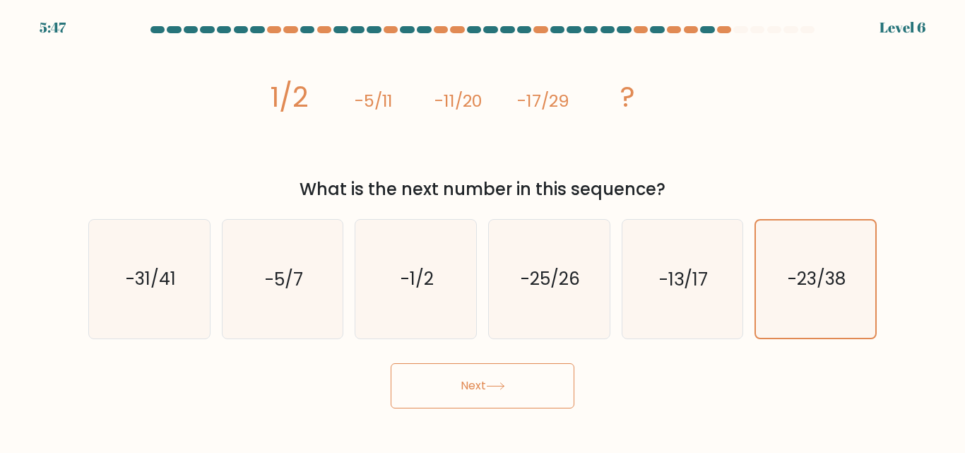
click at [484, 403] on button "Next" at bounding box center [483, 385] width 184 height 45
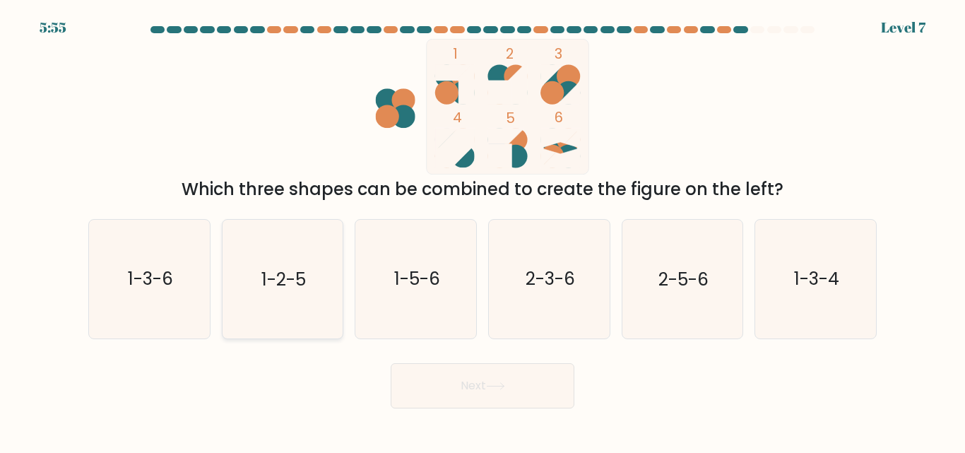
click at [300, 288] on text "1-2-5" at bounding box center [283, 279] width 45 height 25
click at [482, 230] on input "b. 1-2-5" at bounding box center [482, 229] width 1 height 4
radio input "true"
click at [461, 398] on button "Next" at bounding box center [483, 385] width 184 height 45
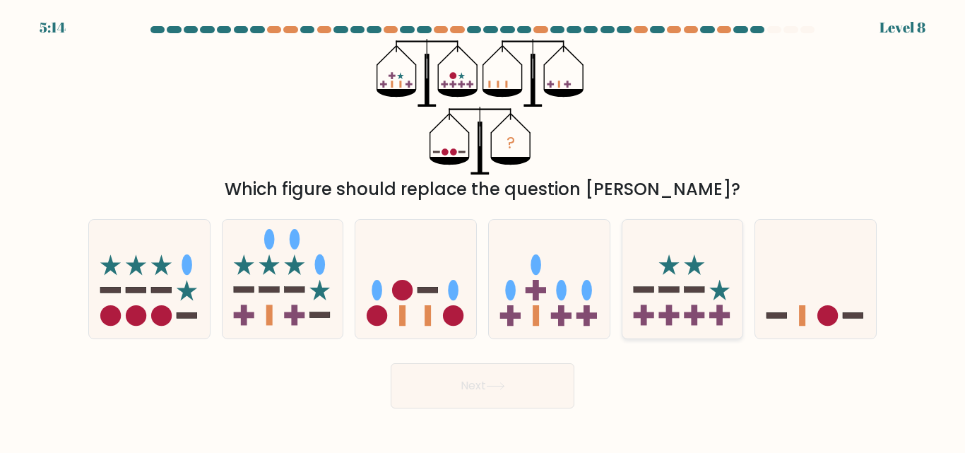
click at [705, 298] on icon at bounding box center [682, 279] width 121 height 100
click at [483, 230] on input "e." at bounding box center [482, 229] width 1 height 4
radio input "true"
click at [473, 395] on button "Next" at bounding box center [483, 385] width 184 height 45
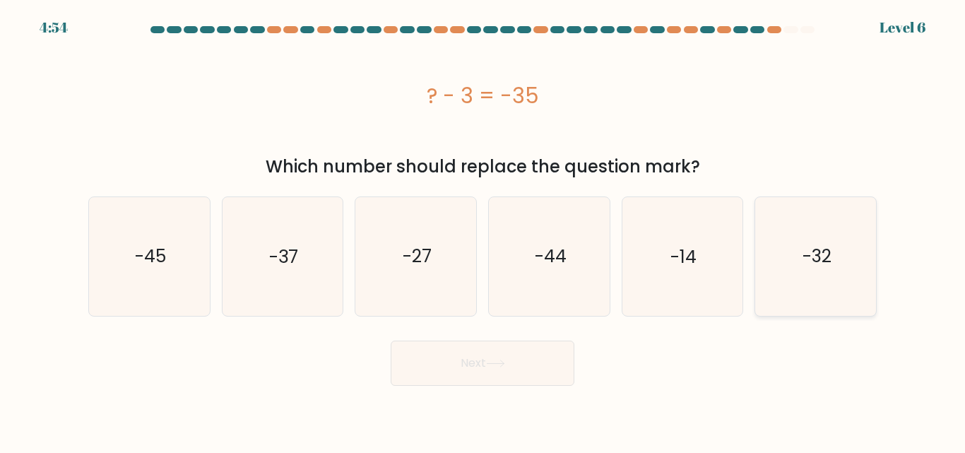
click at [846, 266] on icon "-32" at bounding box center [816, 256] width 118 height 118
click at [483, 230] on input "f. -32" at bounding box center [482, 229] width 1 height 4
radio input "true"
click at [459, 378] on button "Next" at bounding box center [483, 362] width 184 height 45
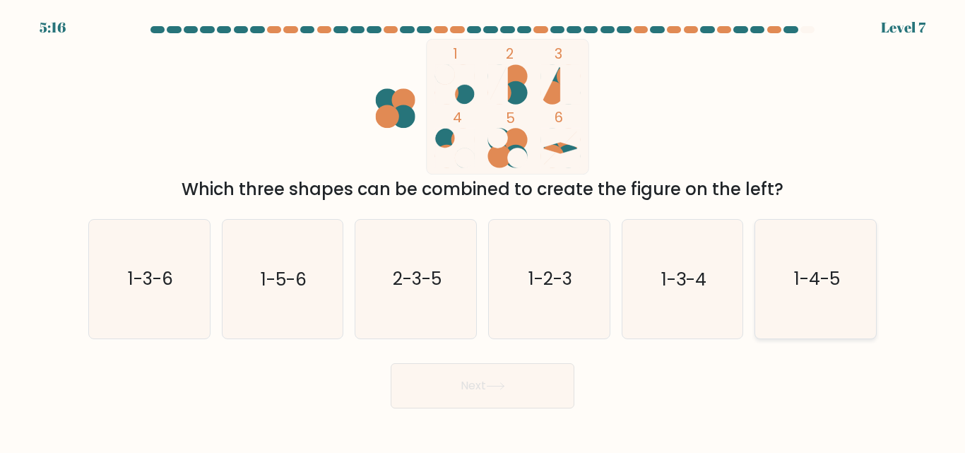
click at [805, 288] on text "1-4-5" at bounding box center [817, 279] width 46 height 25
click at [483, 230] on input "f. 1-4-5" at bounding box center [482, 229] width 1 height 4
radio input "true"
click at [478, 387] on button "Next" at bounding box center [483, 385] width 184 height 45
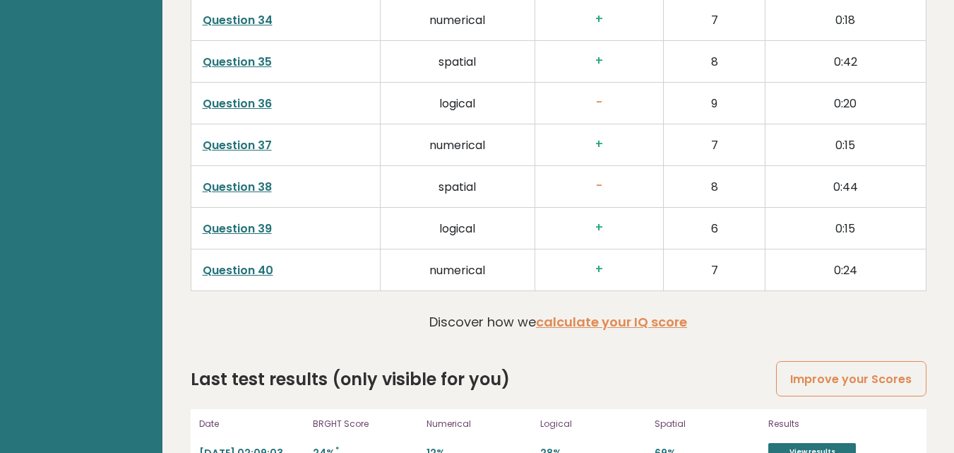
scroll to position [3707, 0]
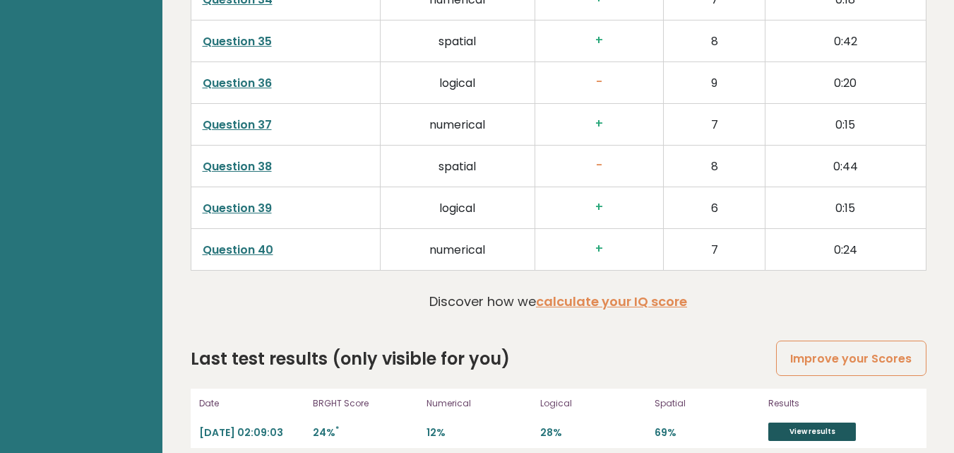
click at [814, 422] on link "View results" at bounding box center [813, 431] width 88 height 18
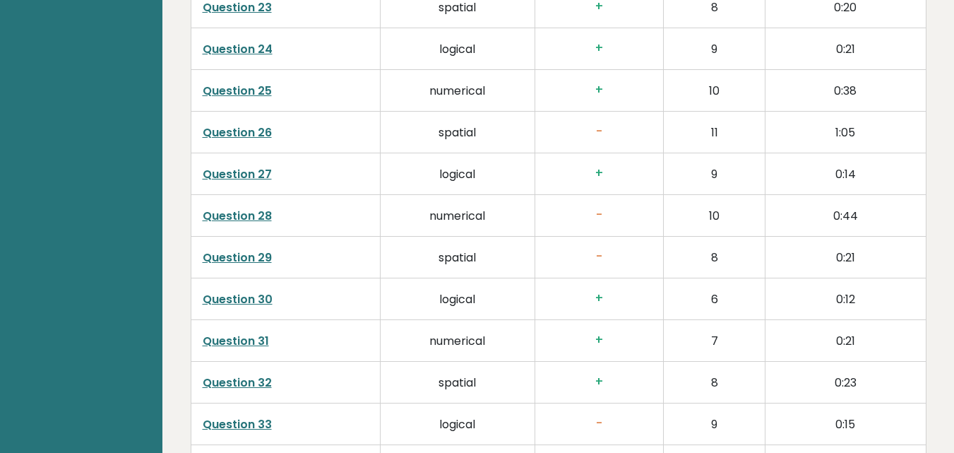
scroll to position [3636, 0]
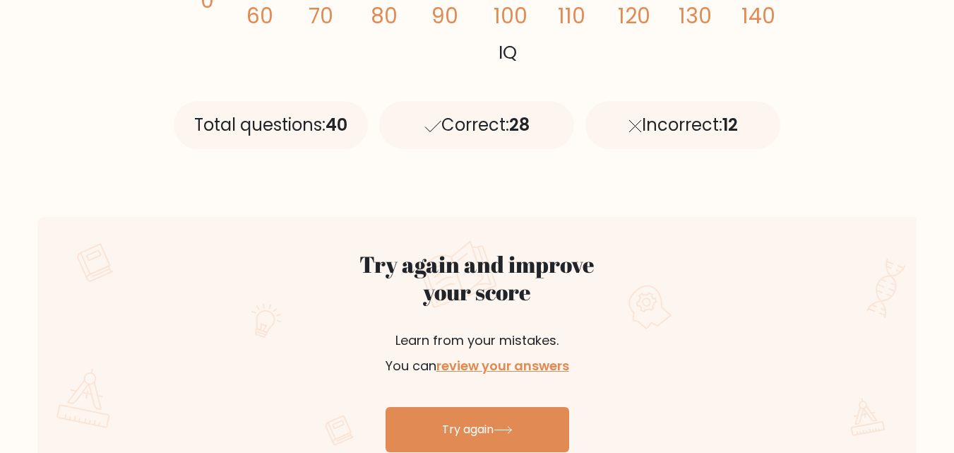
scroll to position [570, 0]
